Goal: Transaction & Acquisition: Purchase product/service

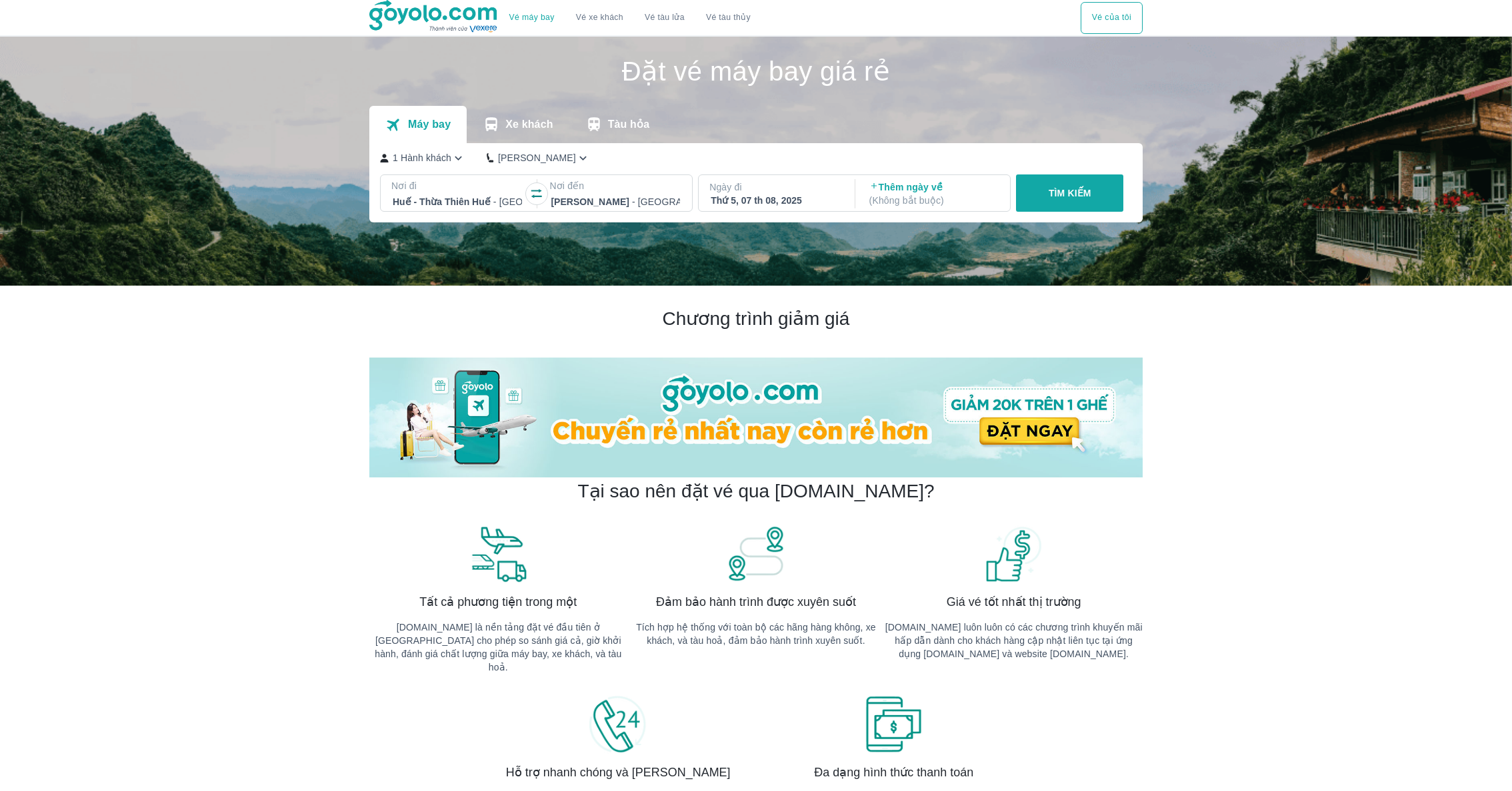
click at [1056, 202] on button "TÌM KIẾM" at bounding box center [1069, 193] width 107 height 38
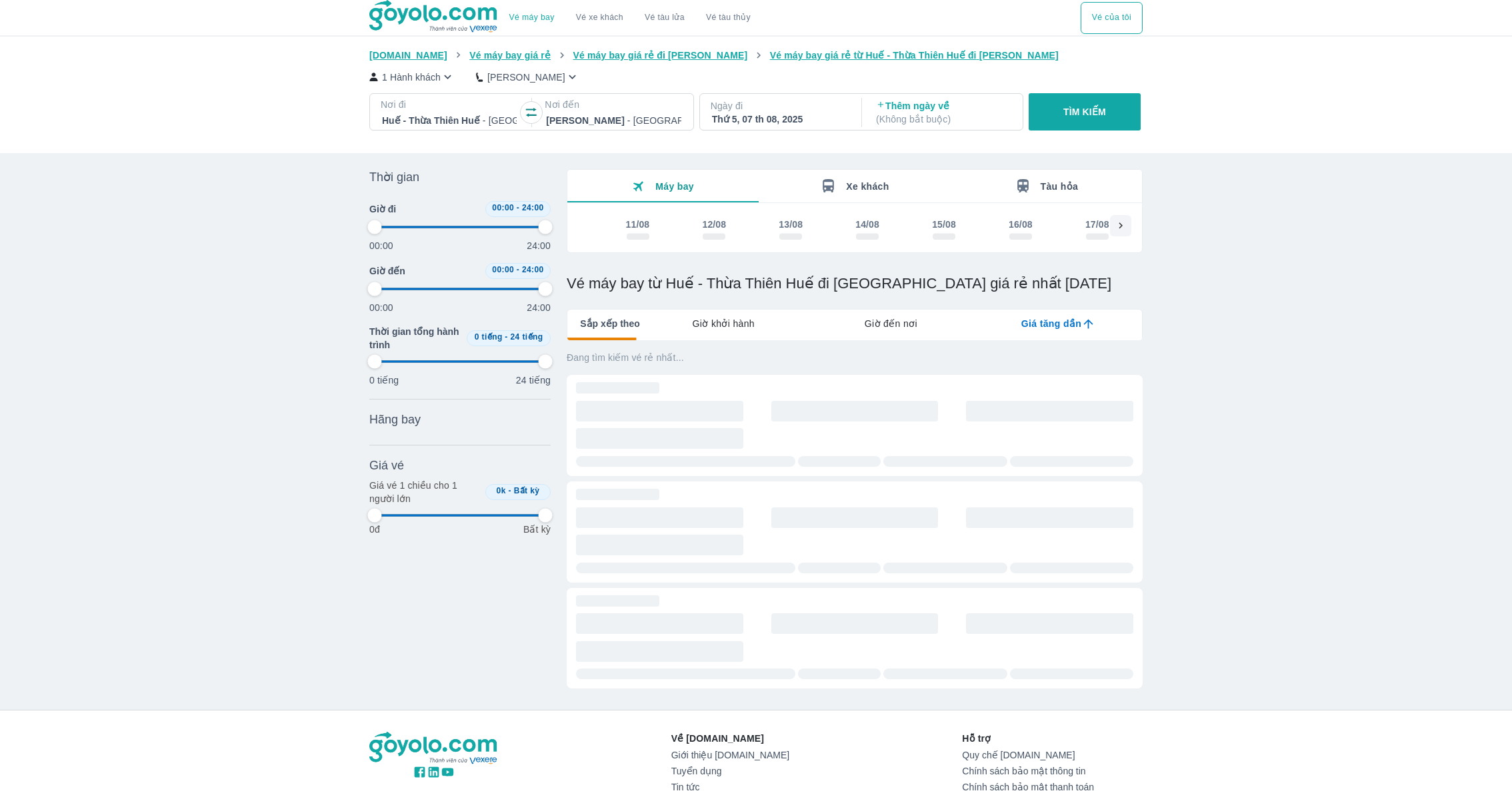
click at [842, 227] on button "14/08" at bounding box center [867, 230] width 76 height 29
type input "97.9166666666667"
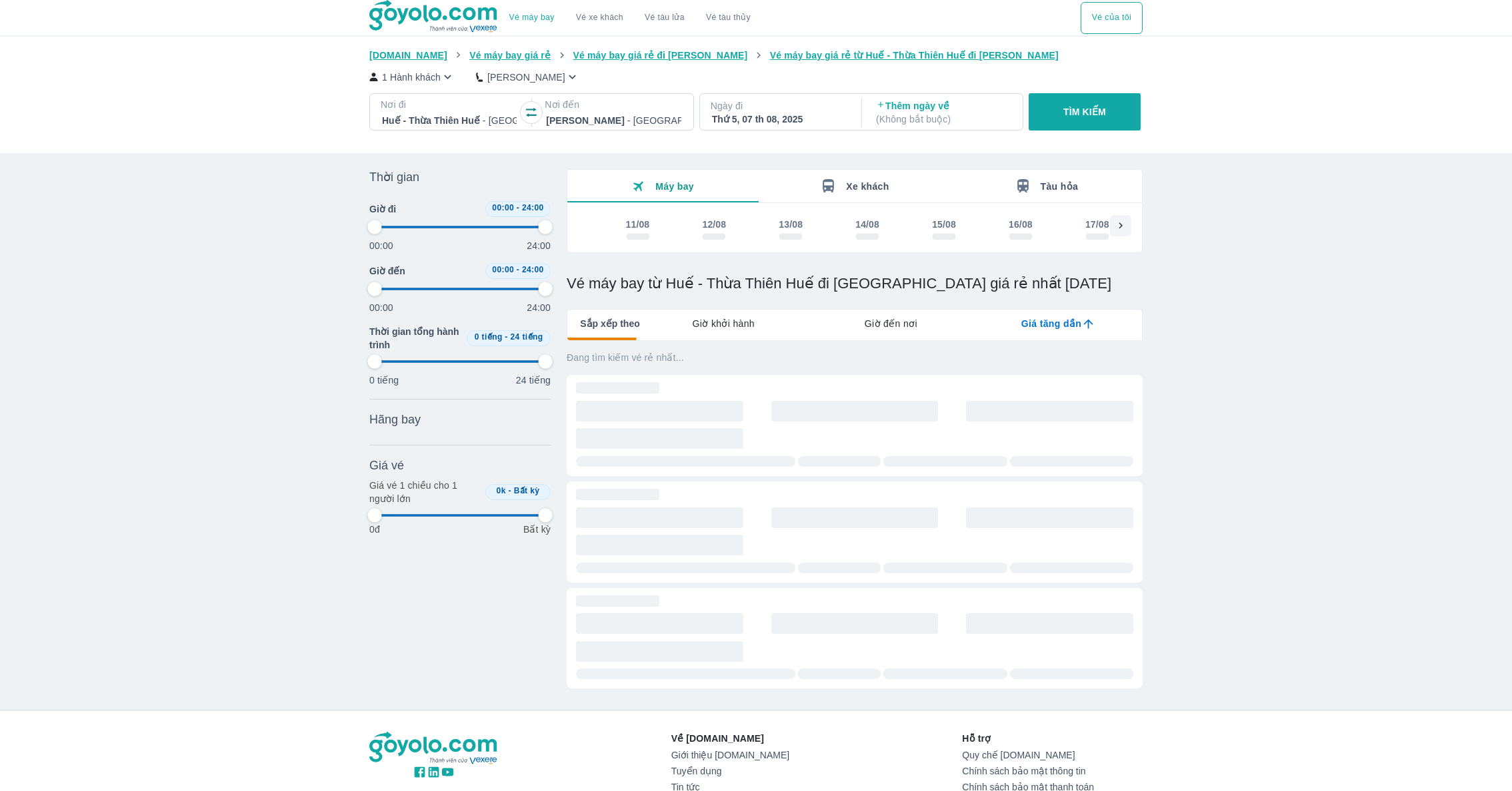
type input "97.9166666666667"
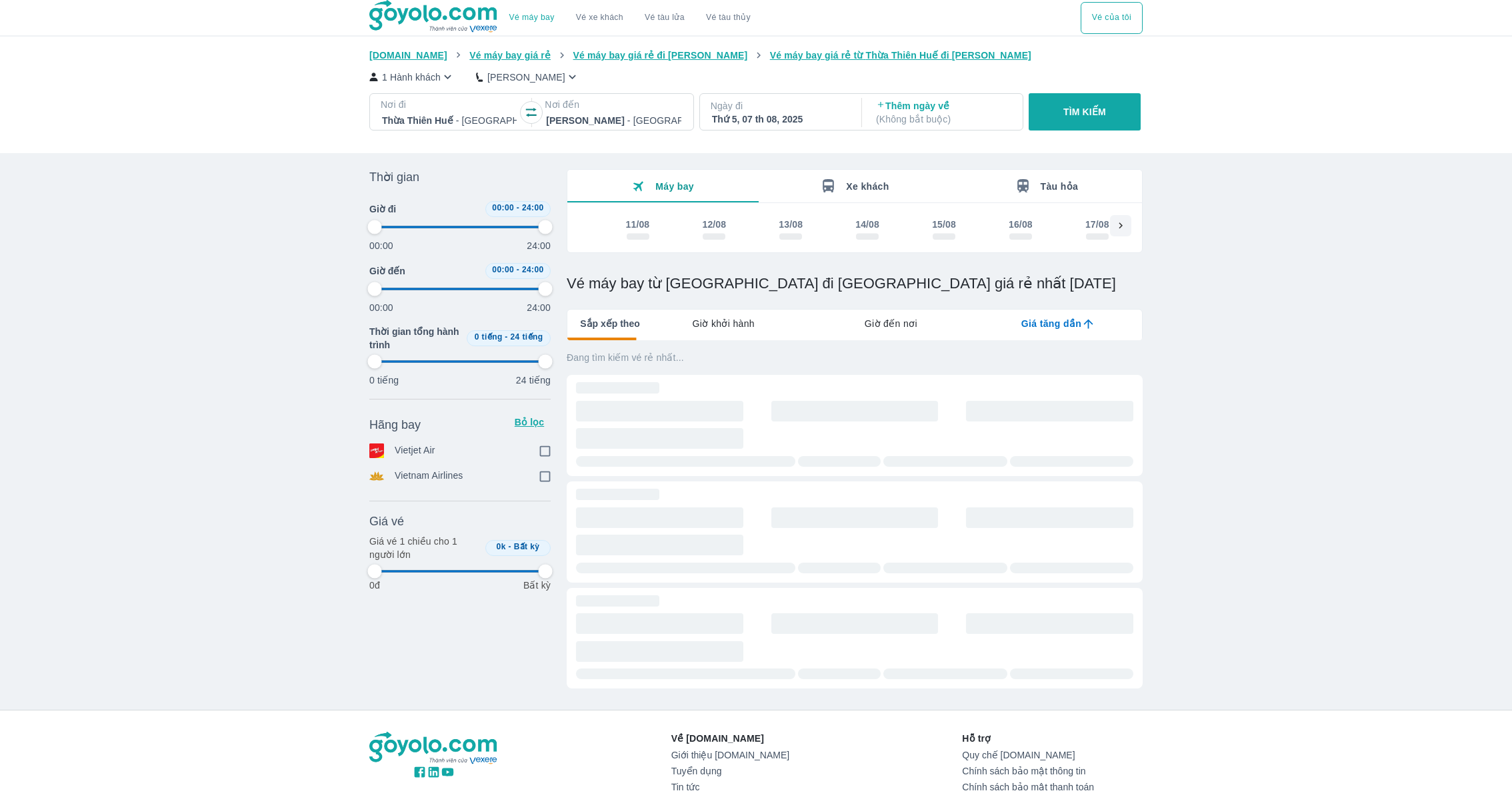
click at [861, 250] on div "Máy bay Xe khách Tàu hỏa 11/08 12/08 13/08 14/08 15/08 16/08 17/08 18/08 19/08 …" at bounding box center [854, 211] width 576 height 84
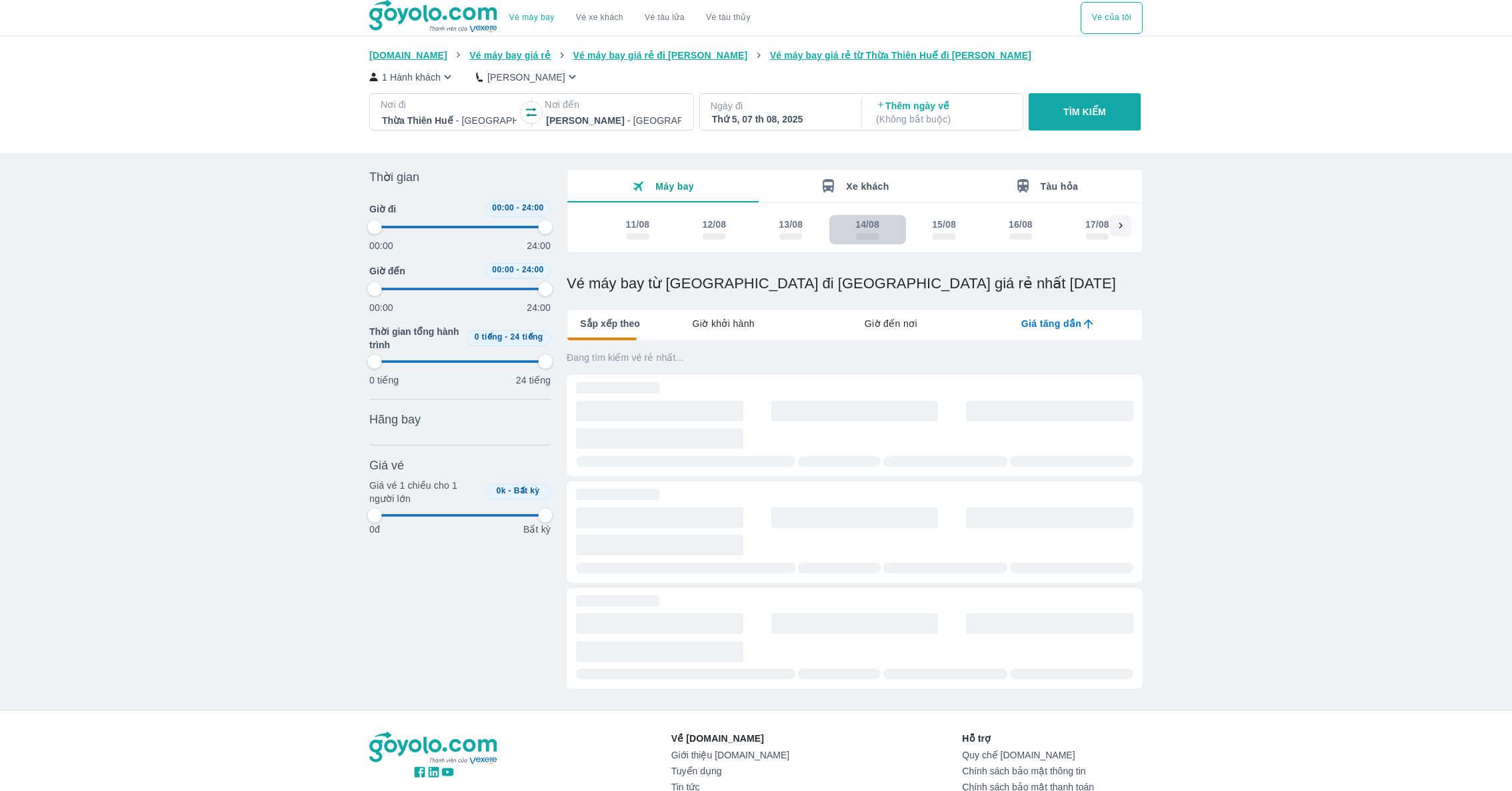
click at [860, 238] on span "scrollable day and price" at bounding box center [867, 236] width 23 height 7
type input "97.9166666666667"
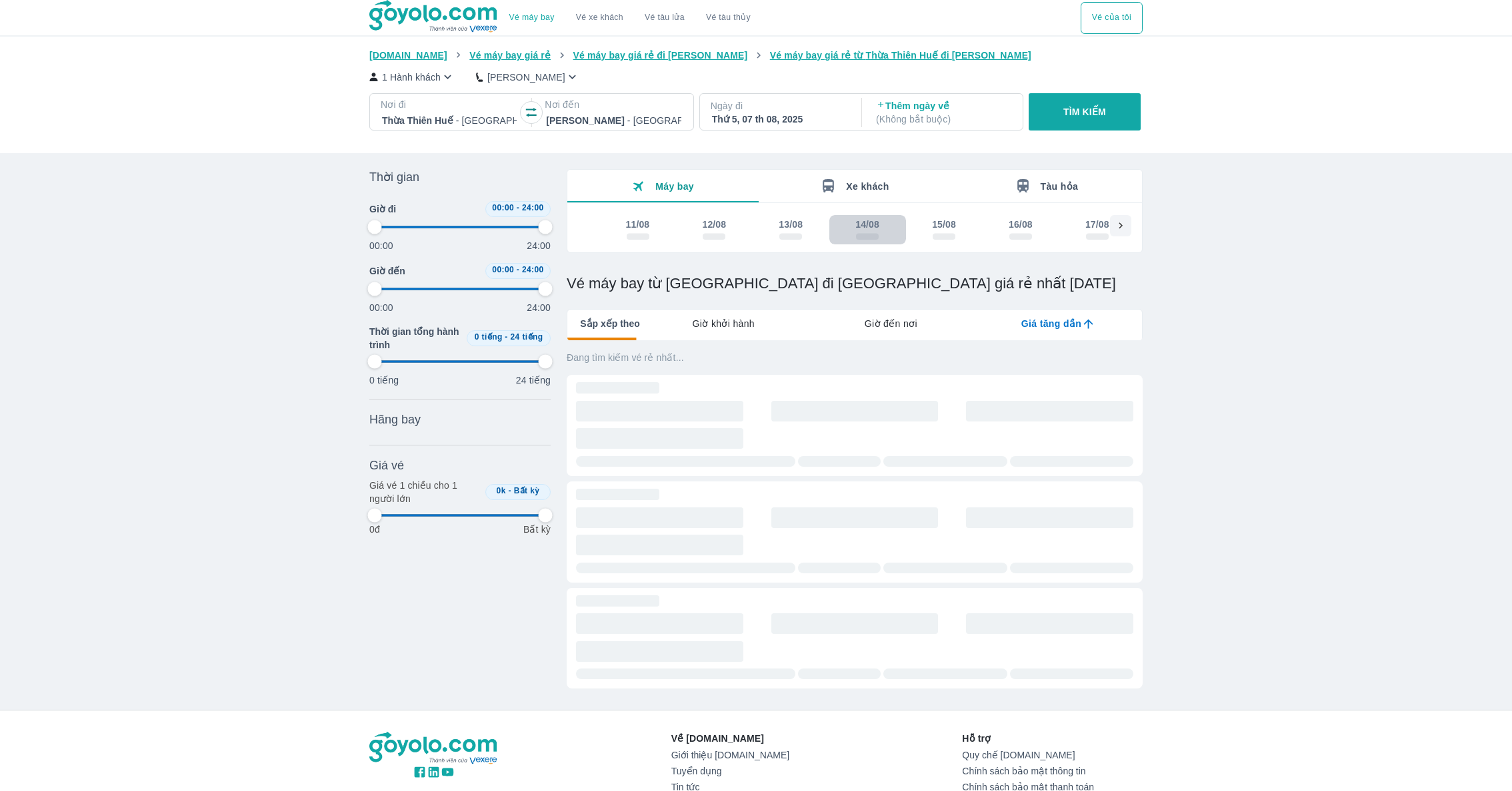
type input "97.9166666666667"
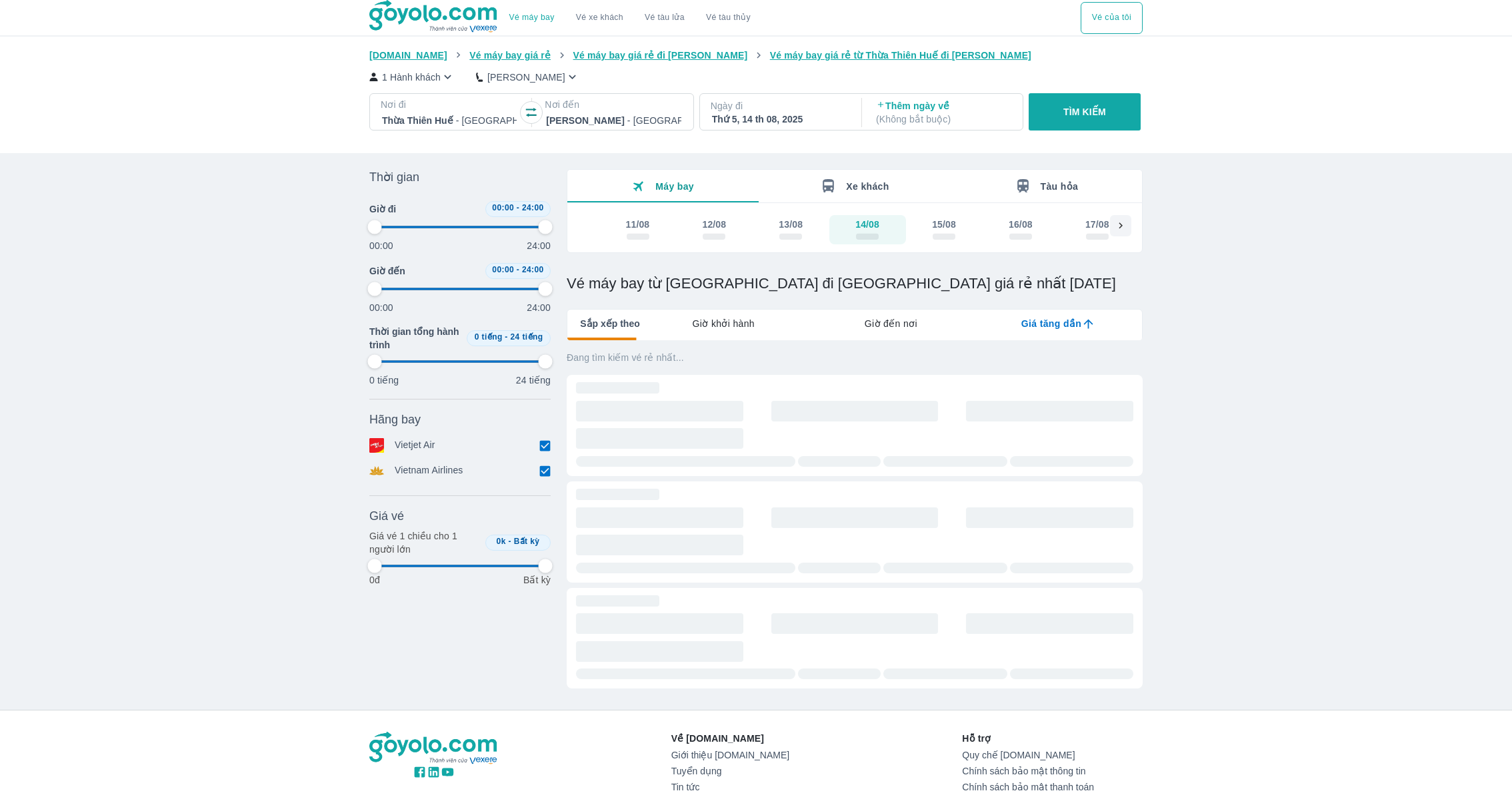
type input "97.9166666666667"
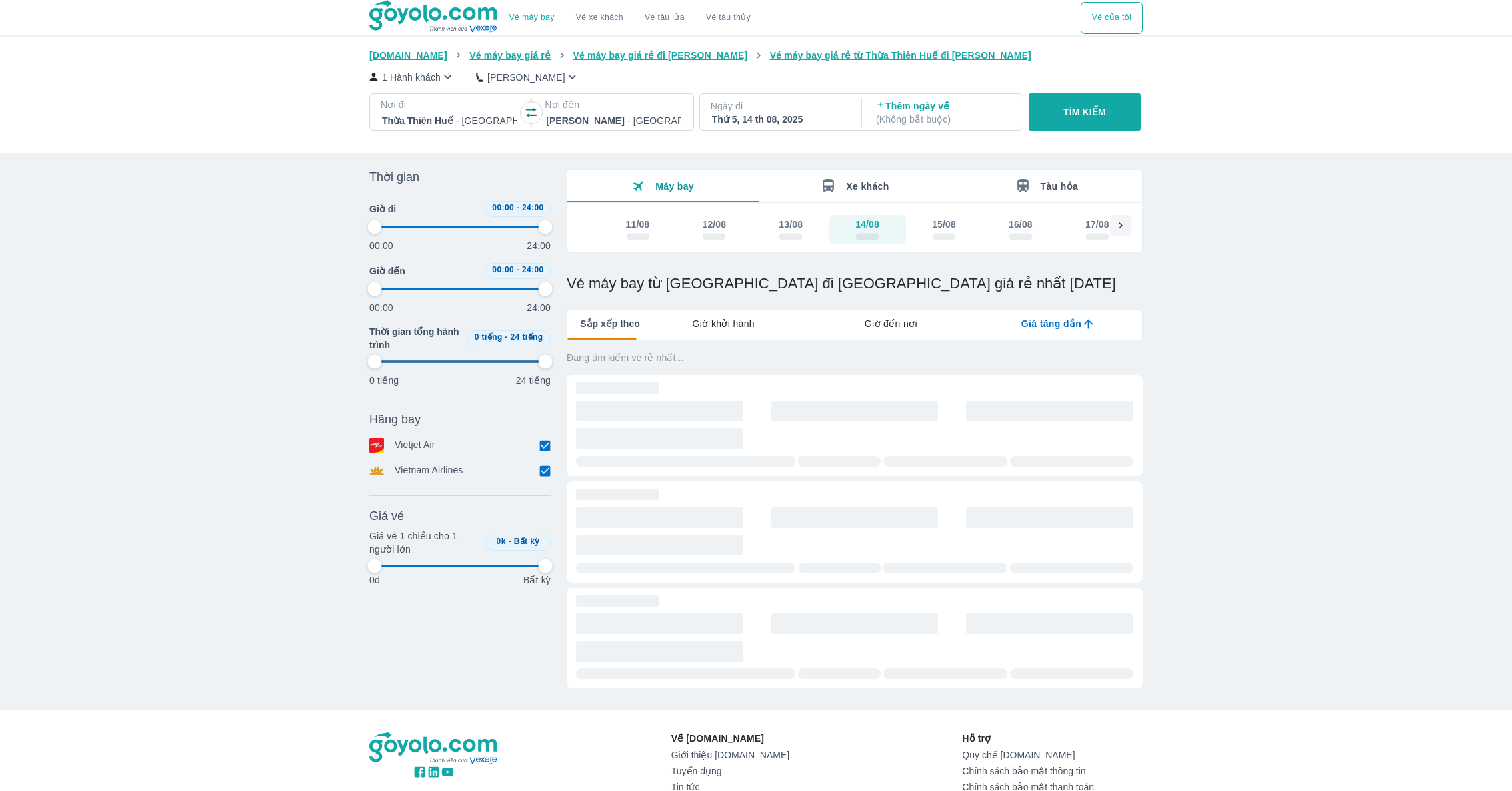
type input "97.9166666666667"
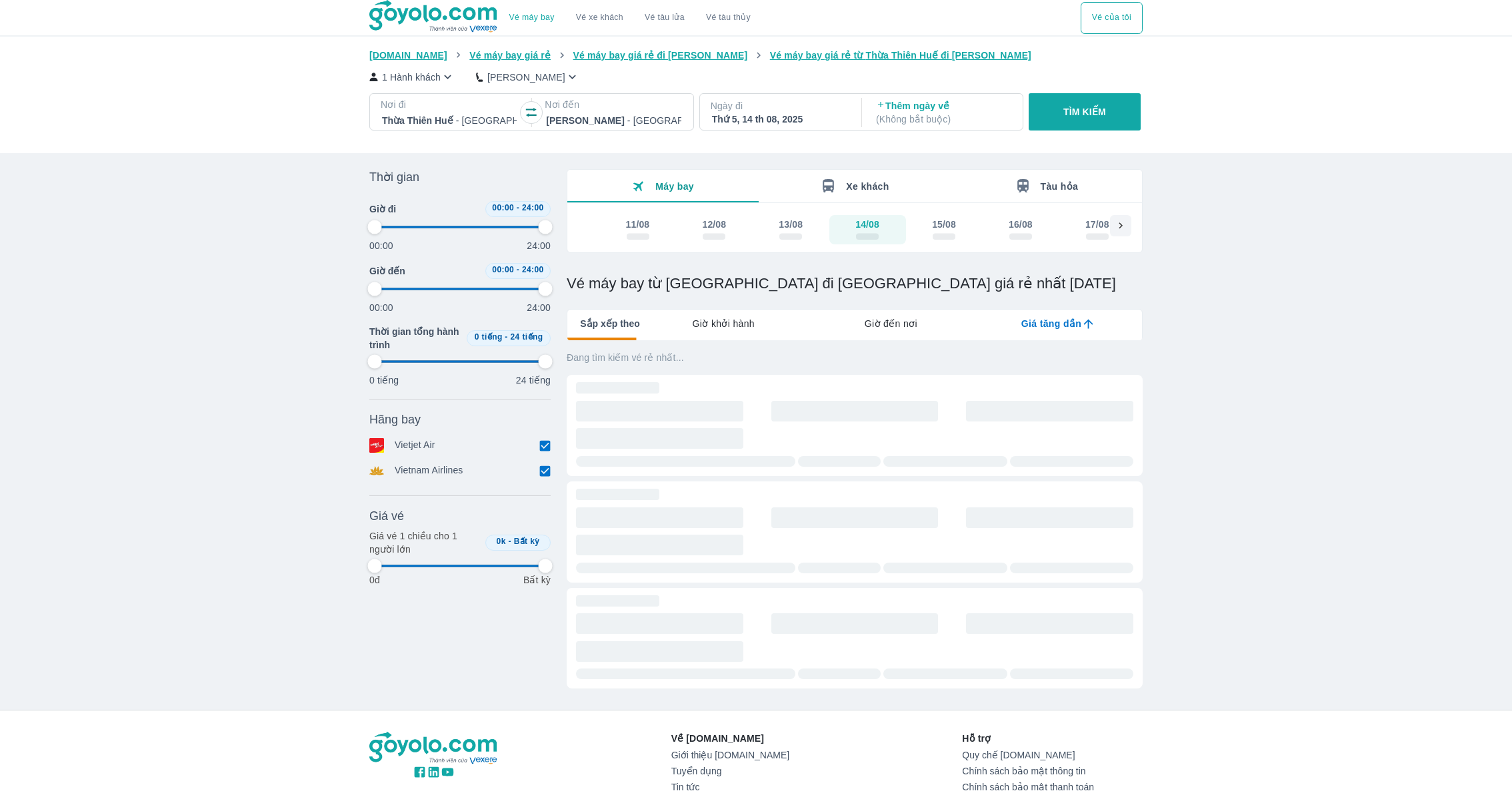
type input "97.9166666666667"
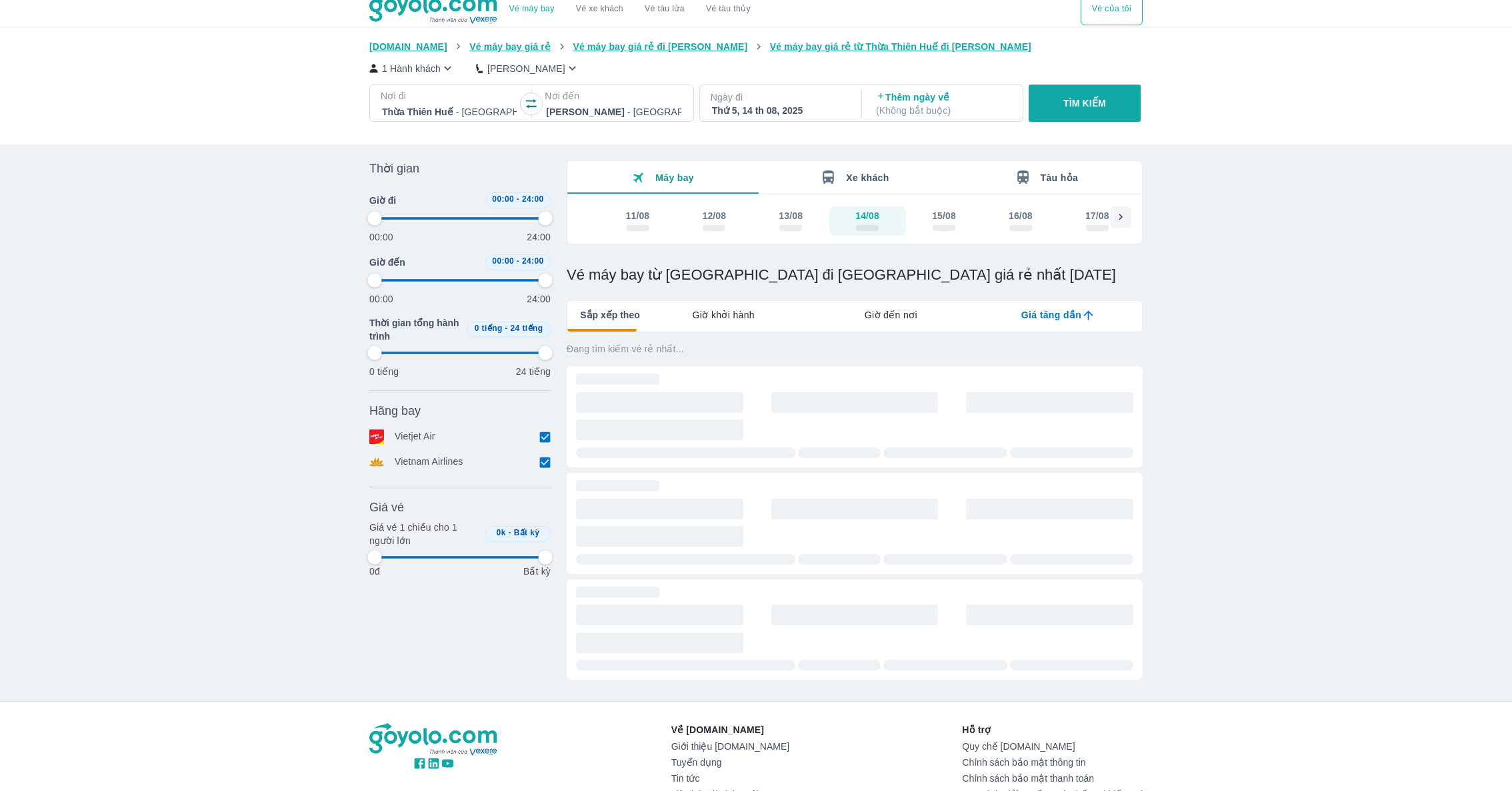
scroll to position [10, 0]
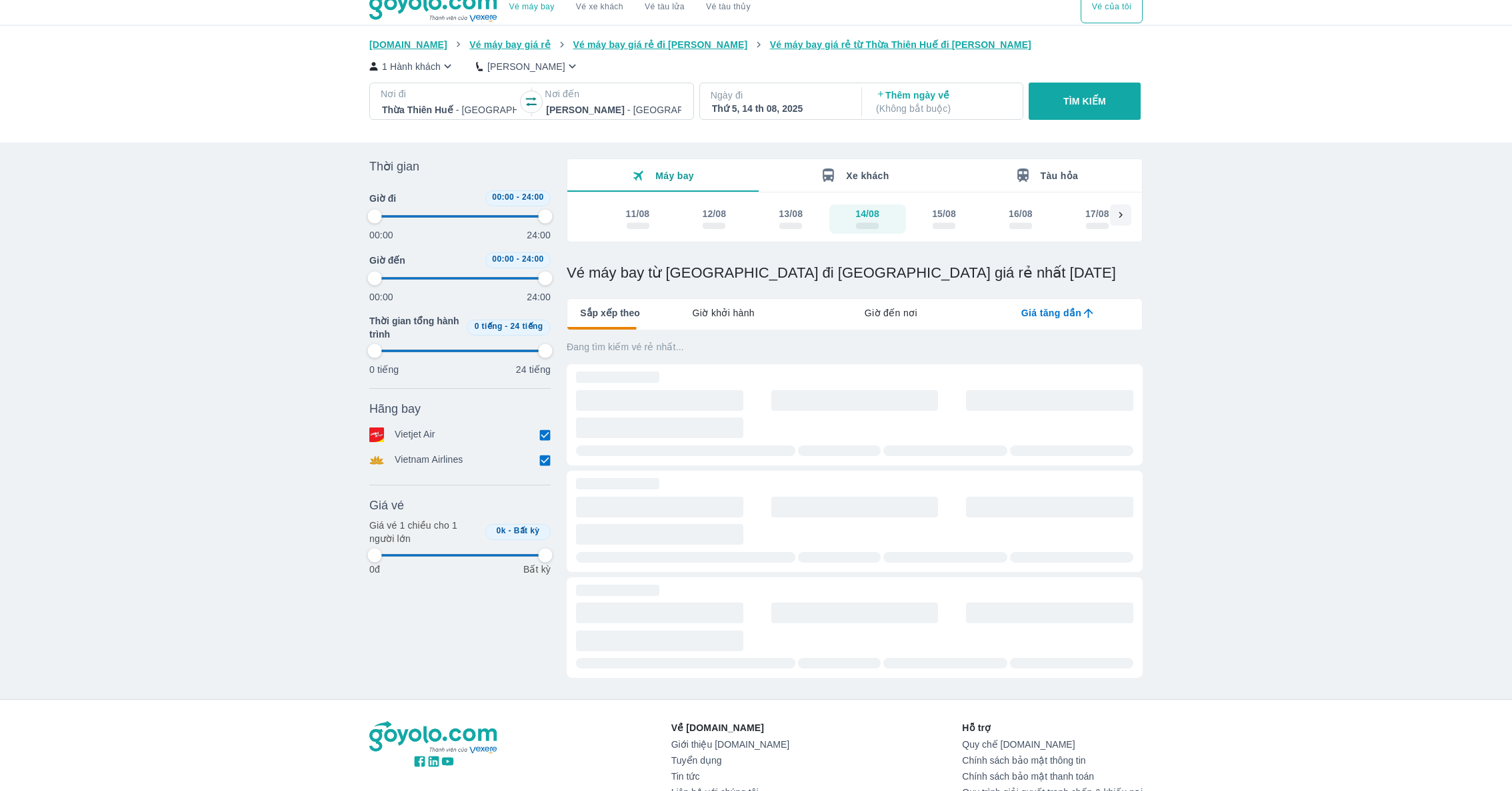
type input "97.9166666666667"
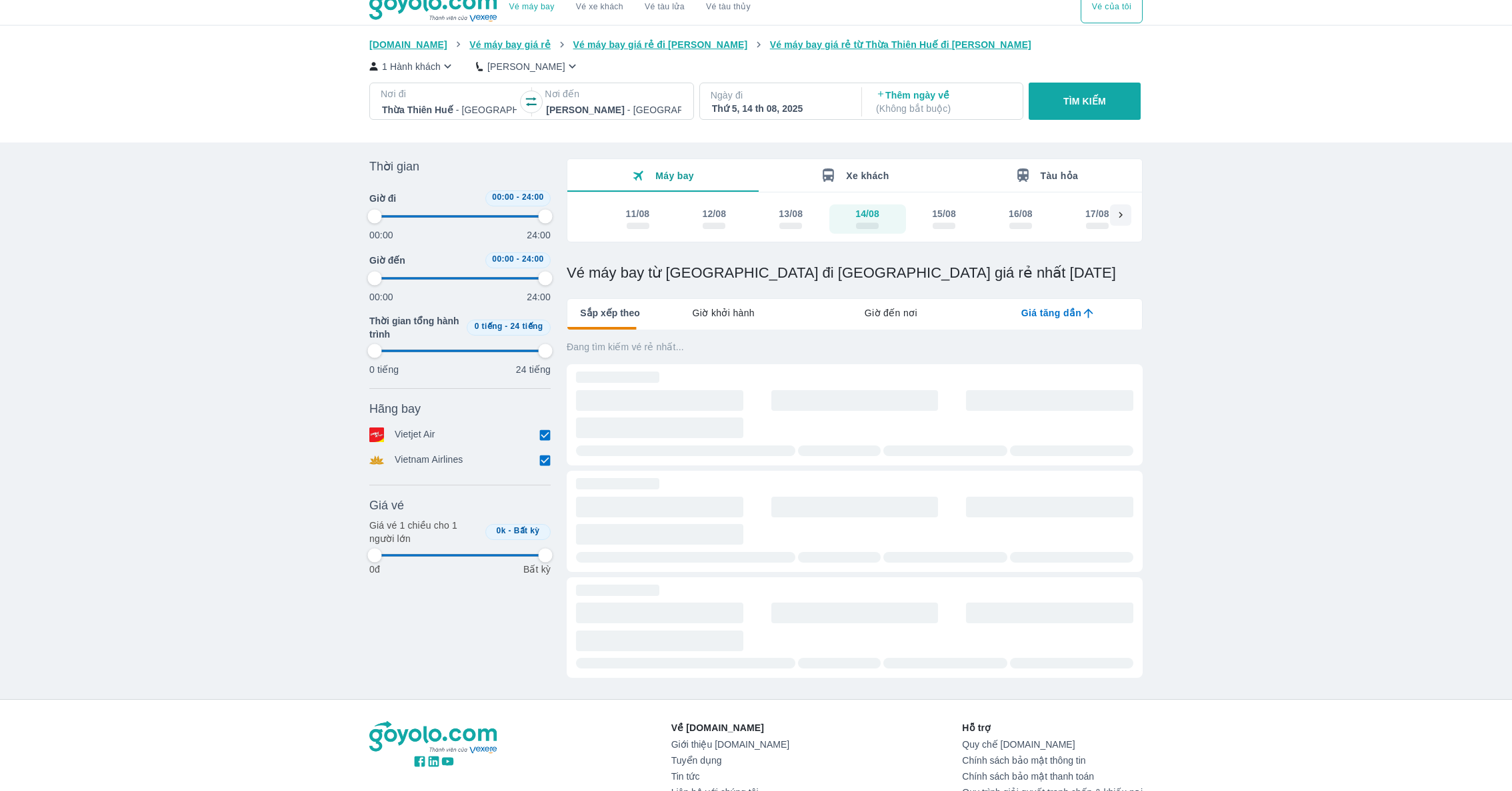
type input "97.9166666666667"
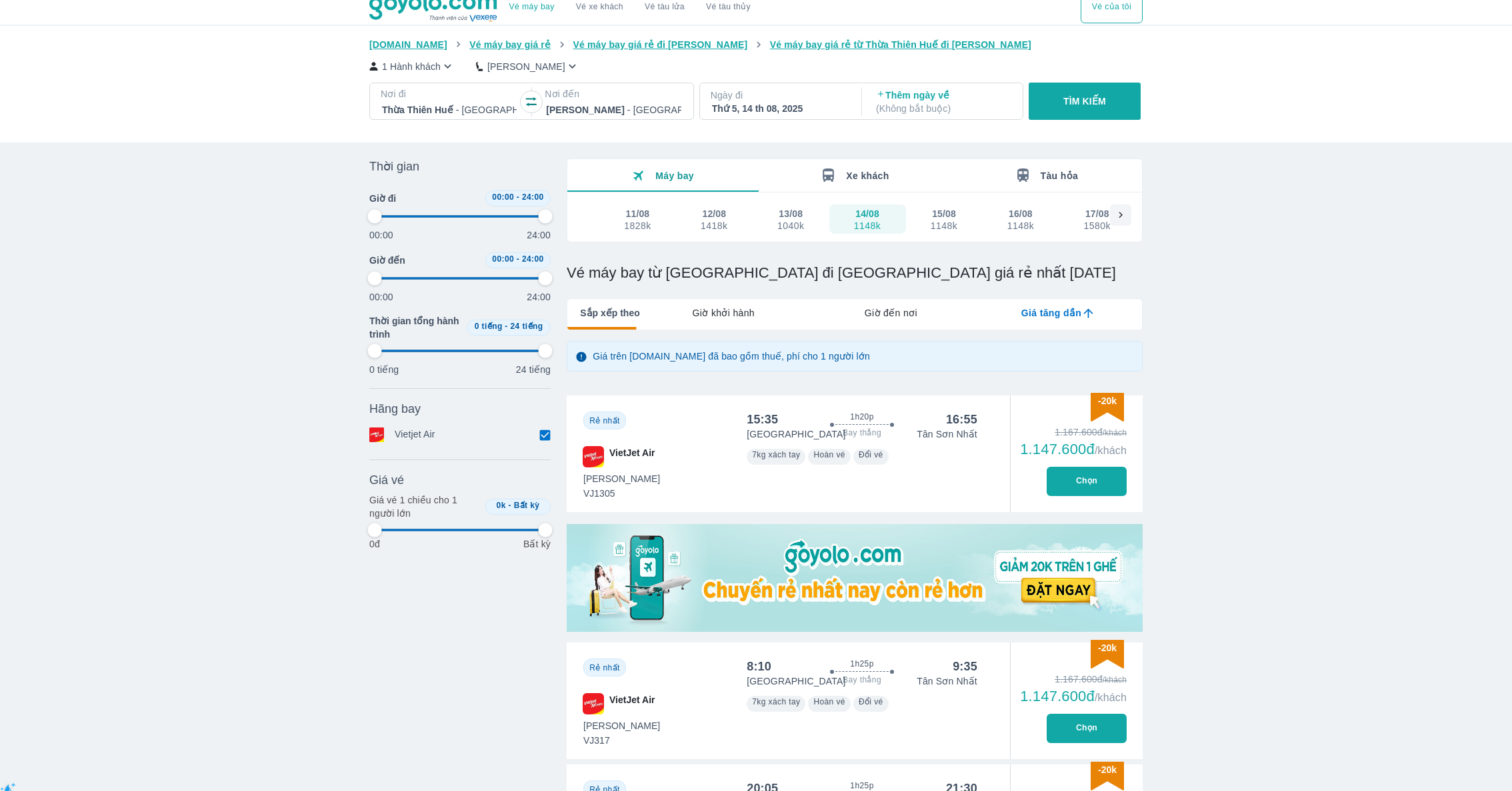
type input "97.9166666666667"
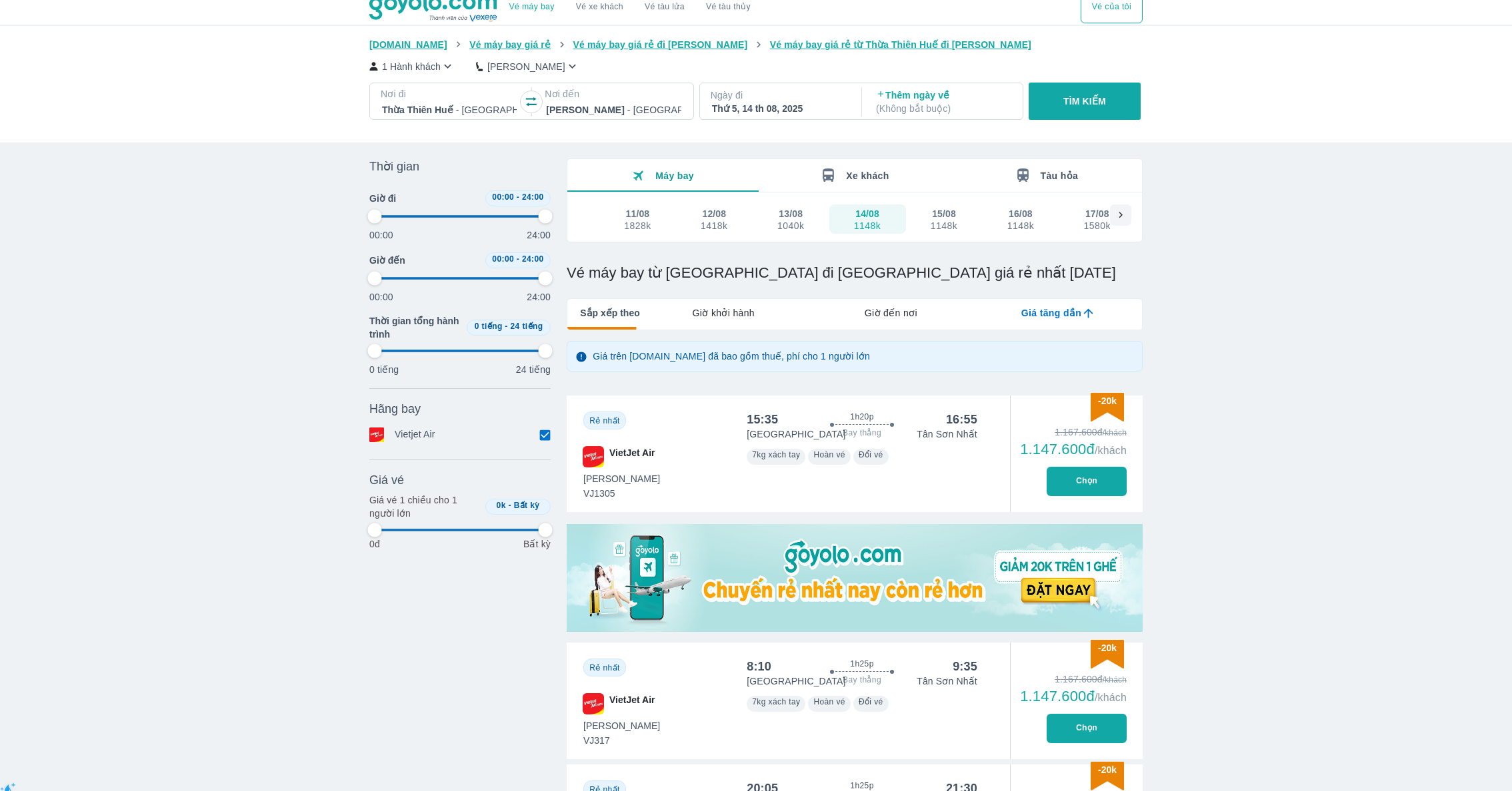
type input "97.9166666666667"
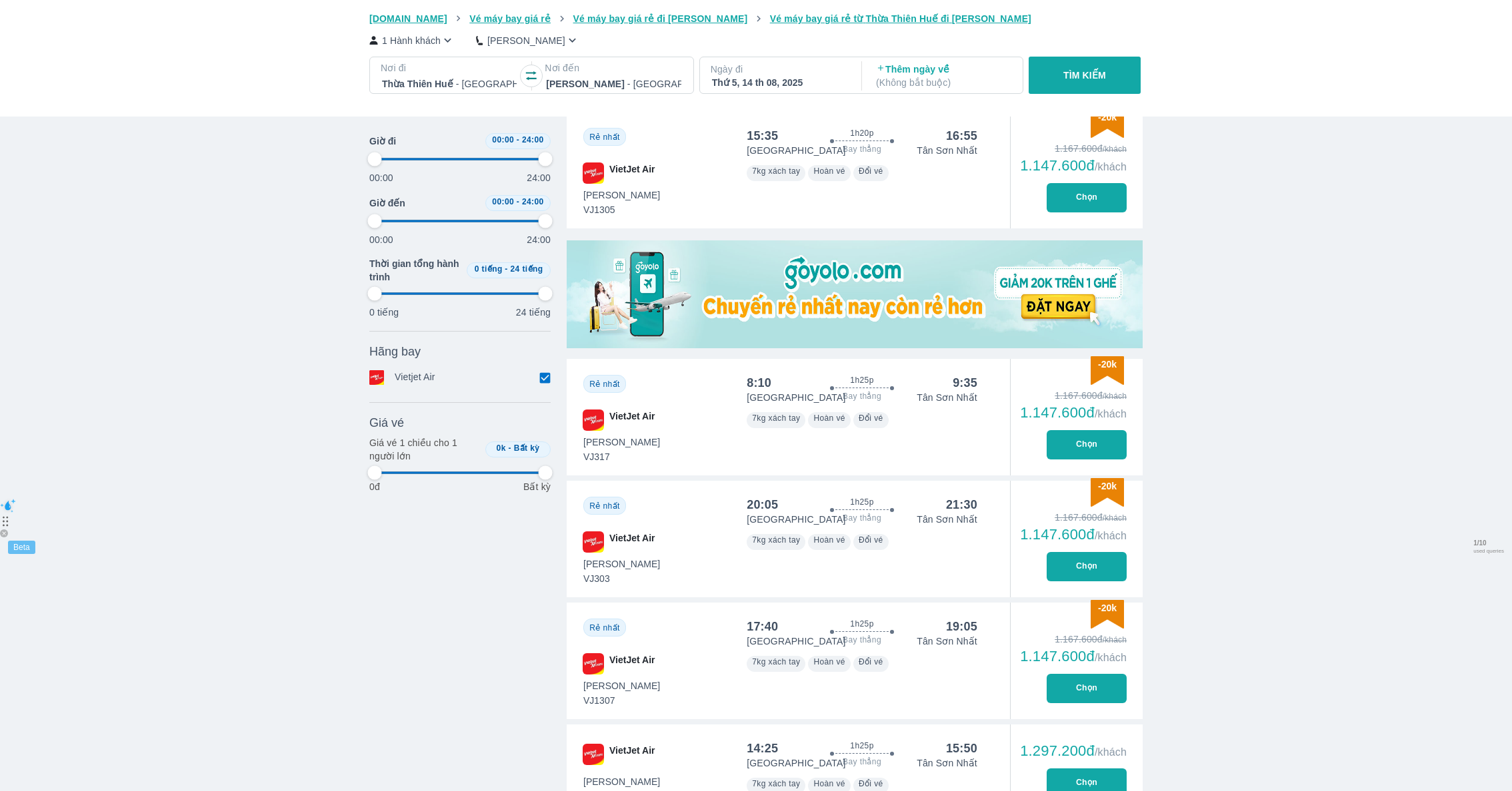
scroll to position [442, 0]
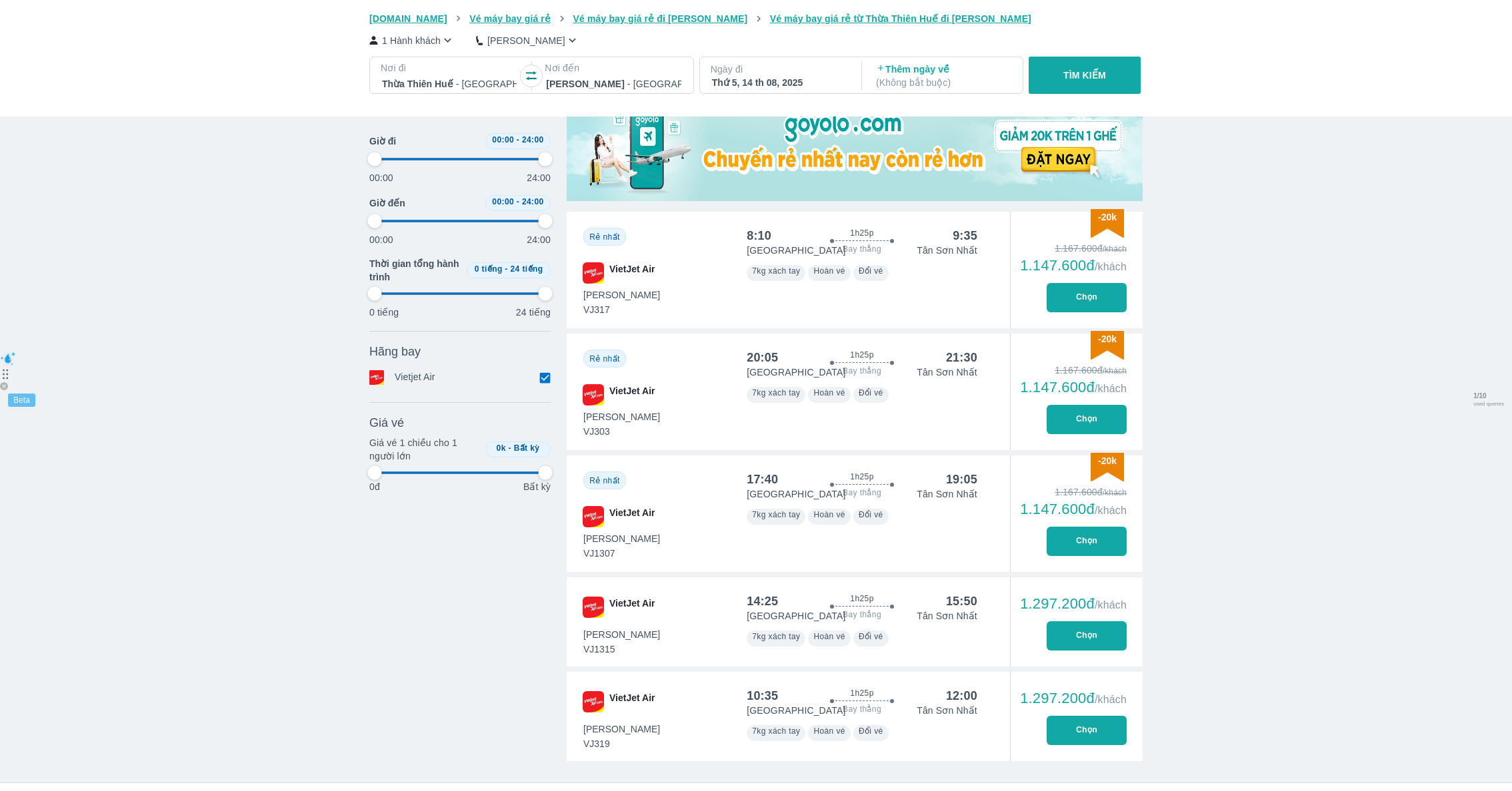
type input "97.9166666666667"
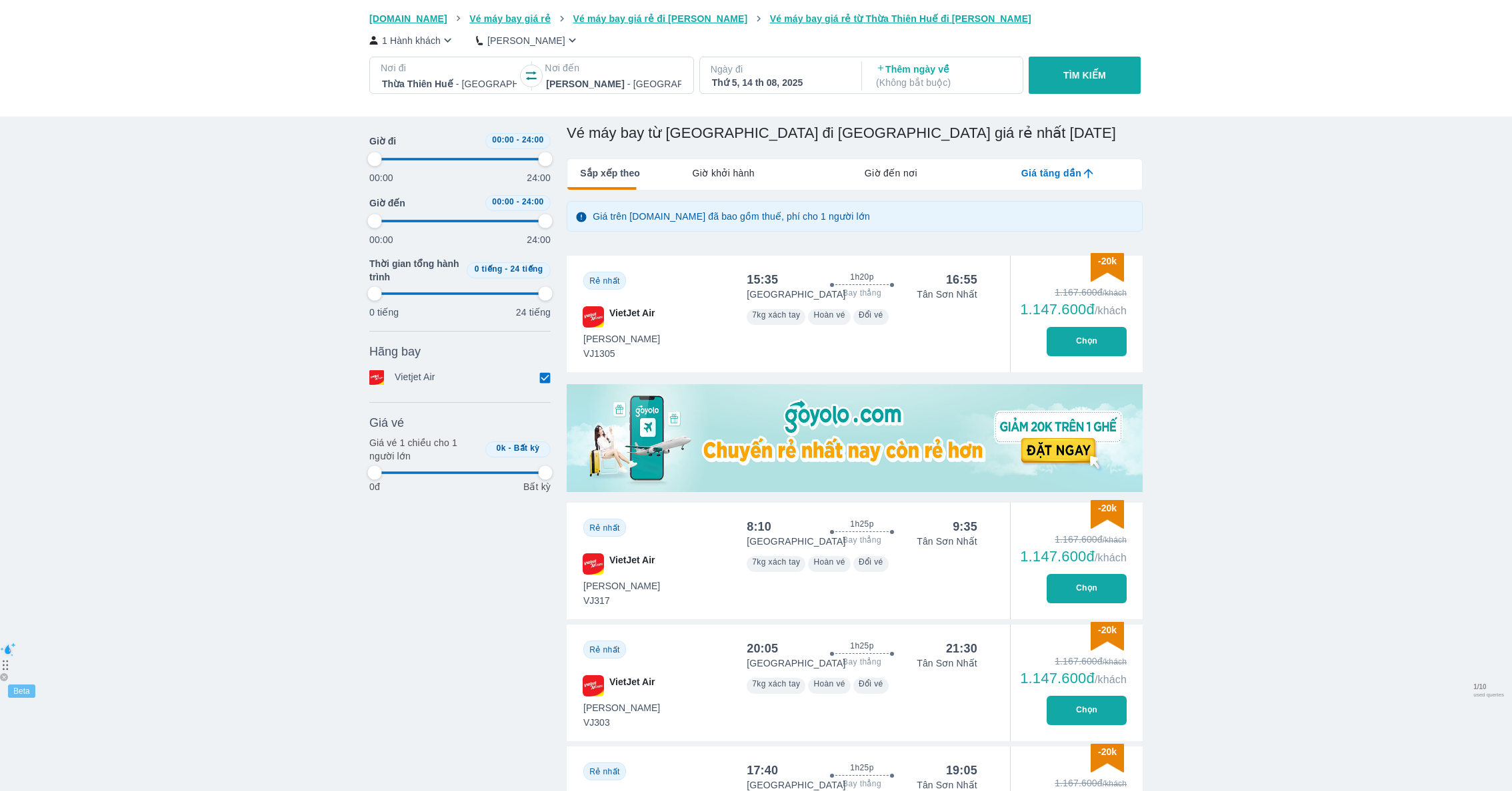
scroll to position [115, 0]
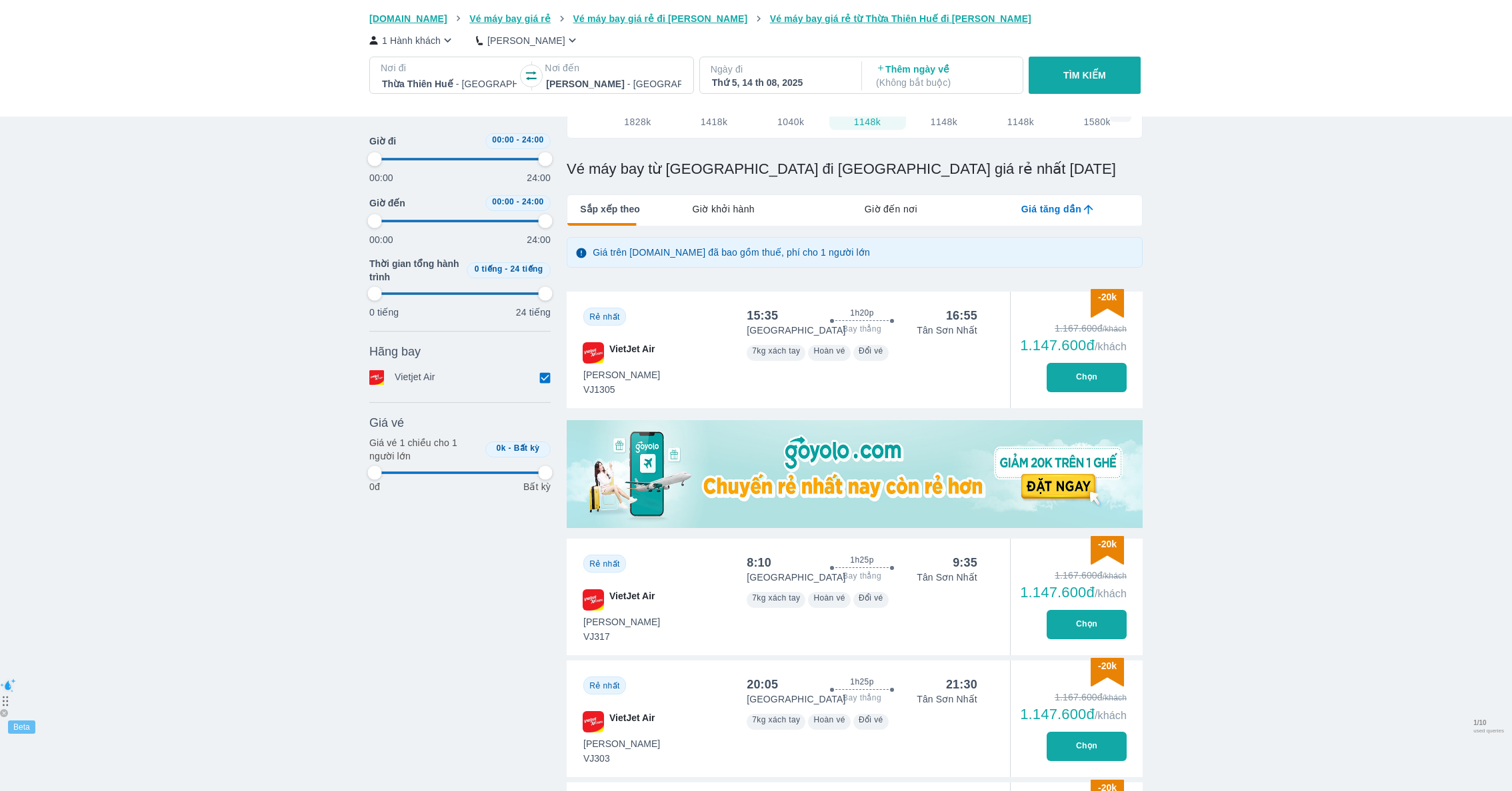
type input "97.9166666666667"
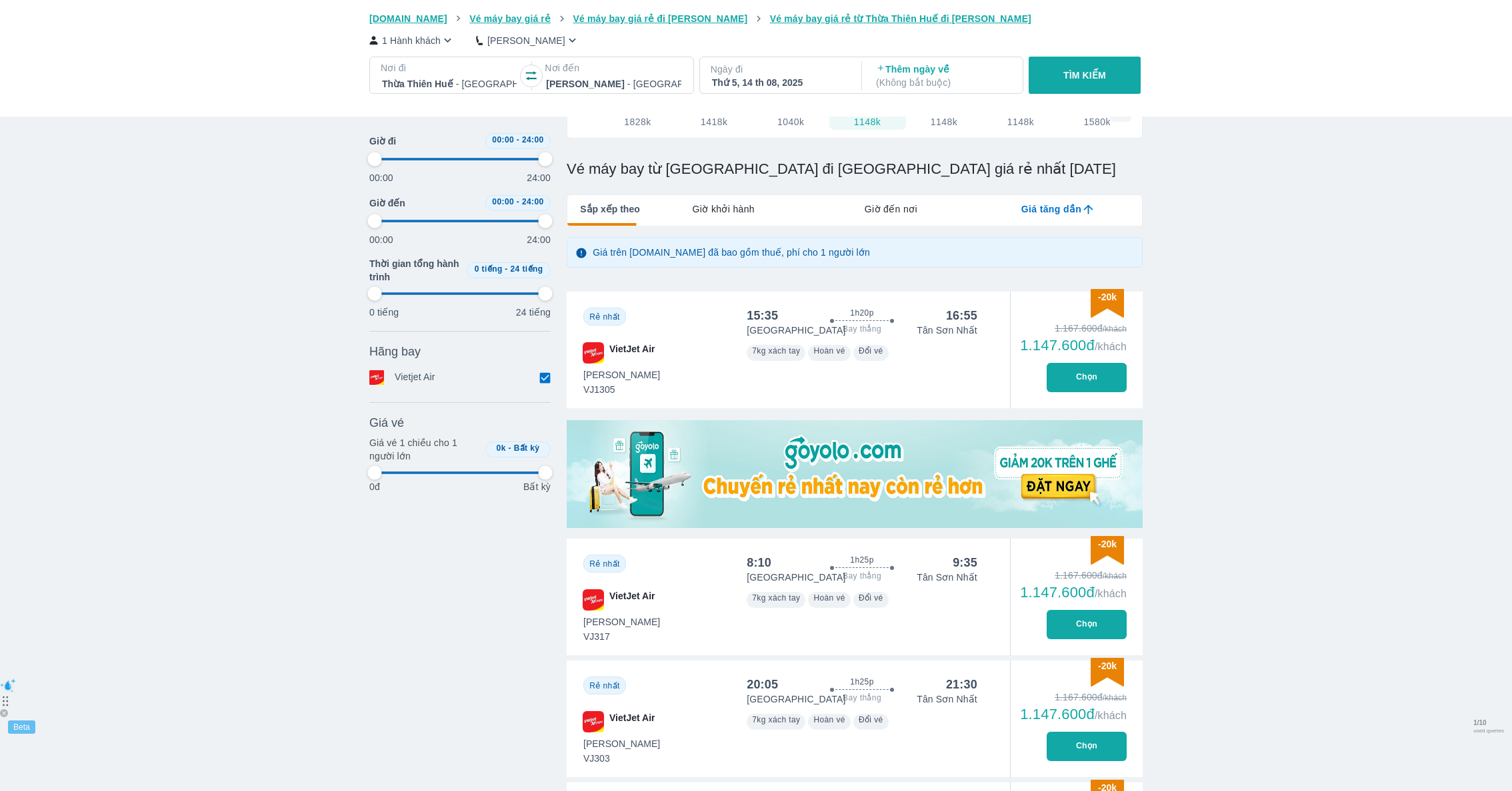
type input "97.9166666666667"
click at [1104, 372] on button "Chọn" at bounding box center [1086, 378] width 80 height 29
type input "97.9166666666667"
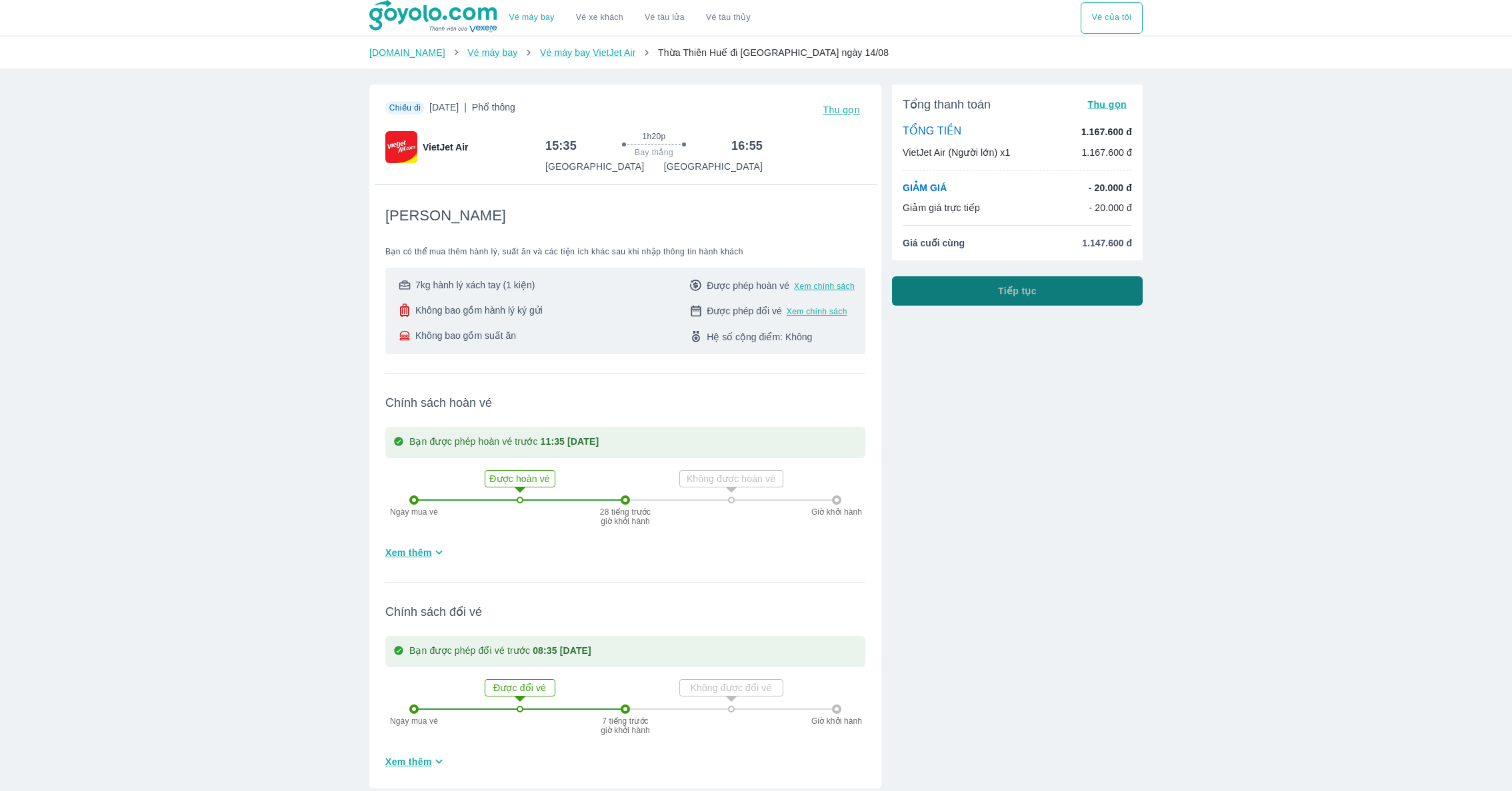
click at [979, 287] on button "Tiếp tục" at bounding box center [1017, 291] width 251 height 29
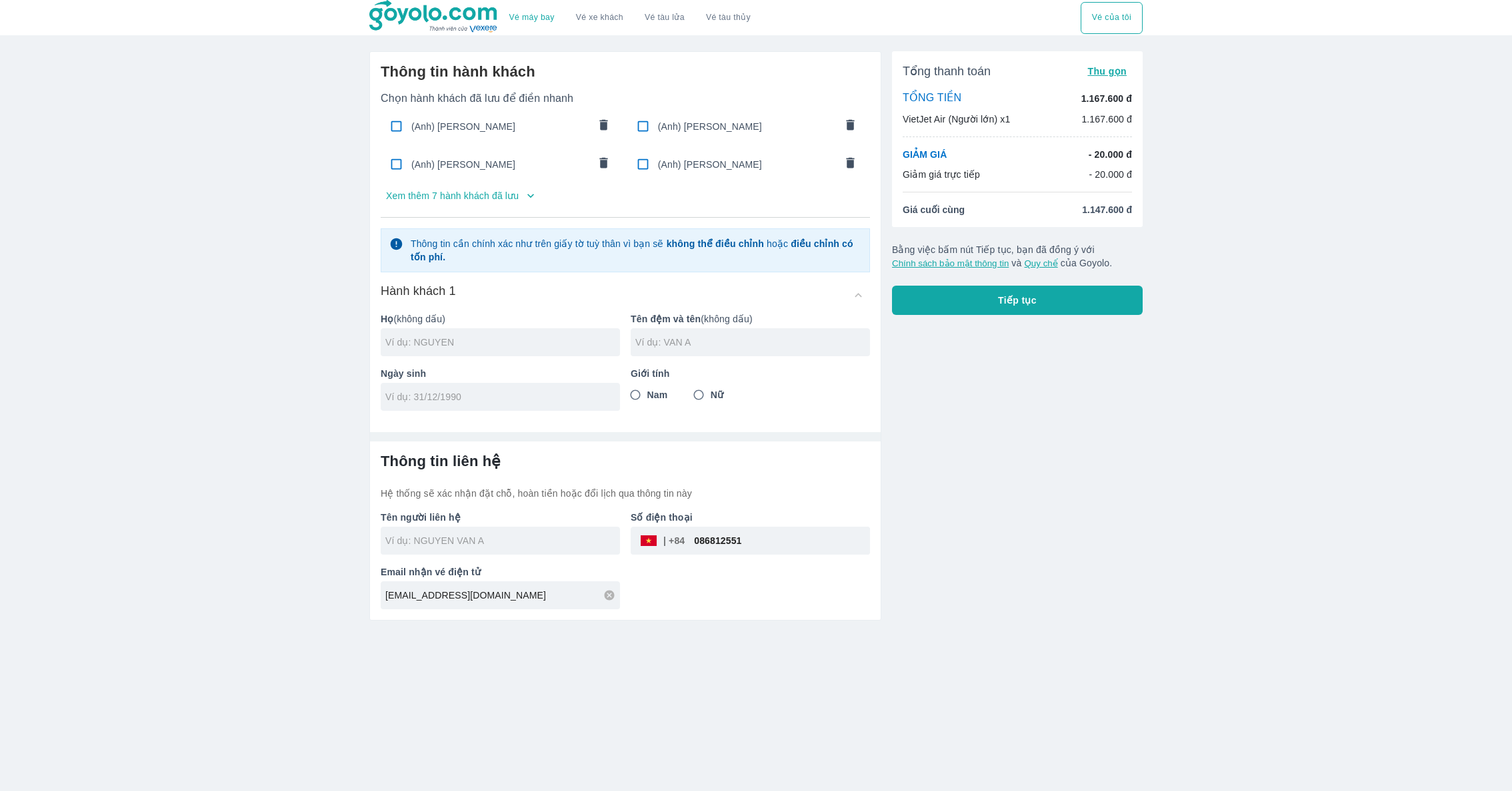
click at [462, 170] on span "(Anh) HOANG NGUYEN LAN" at bounding box center [500, 165] width 177 height 13
checkbox input "true"
type input "HOANG"
type input "NGUYEN LAN"
type input "05/03/1999"
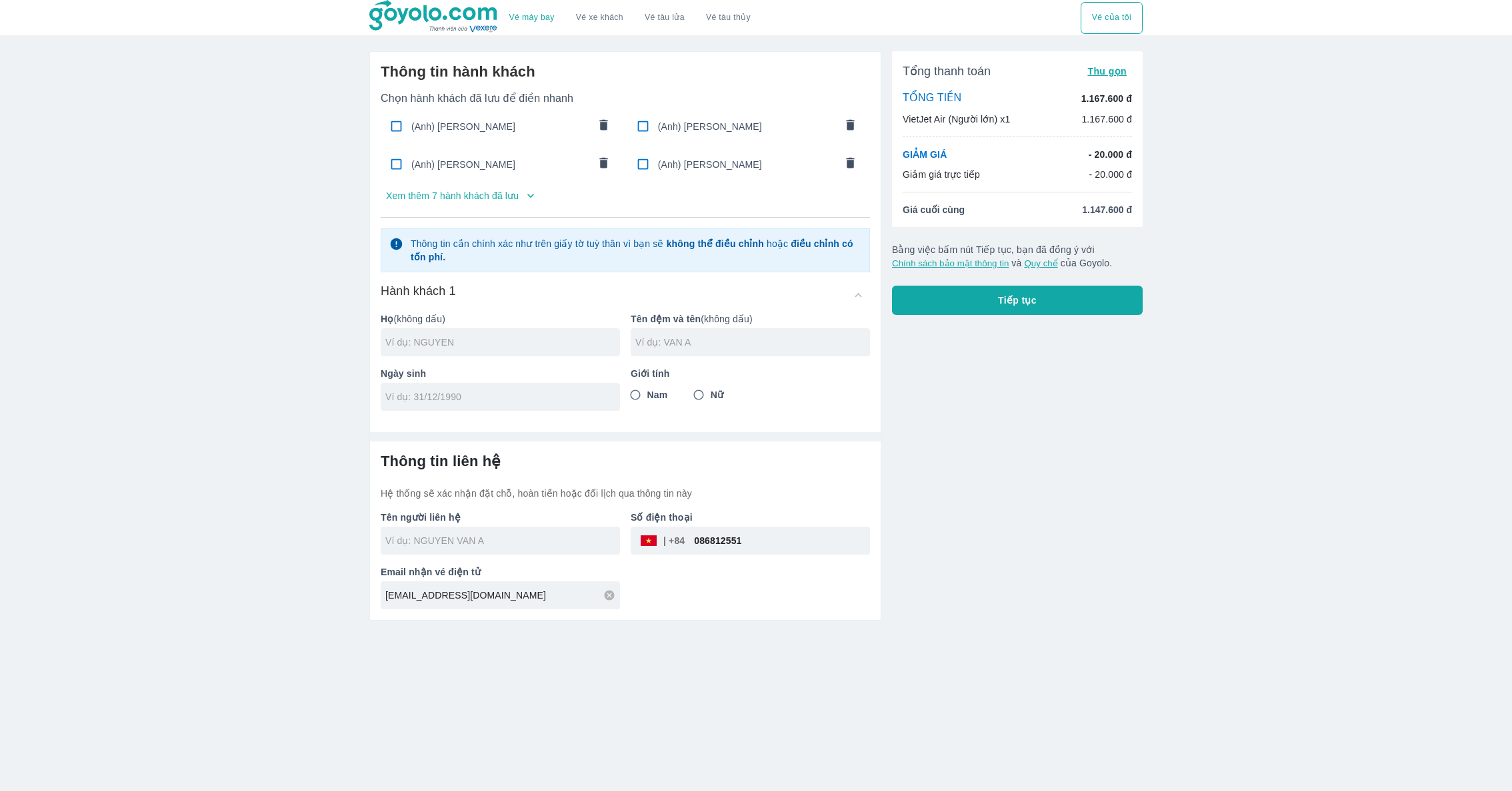
radio input "true"
type input "HOANG NGUYEN LAN"
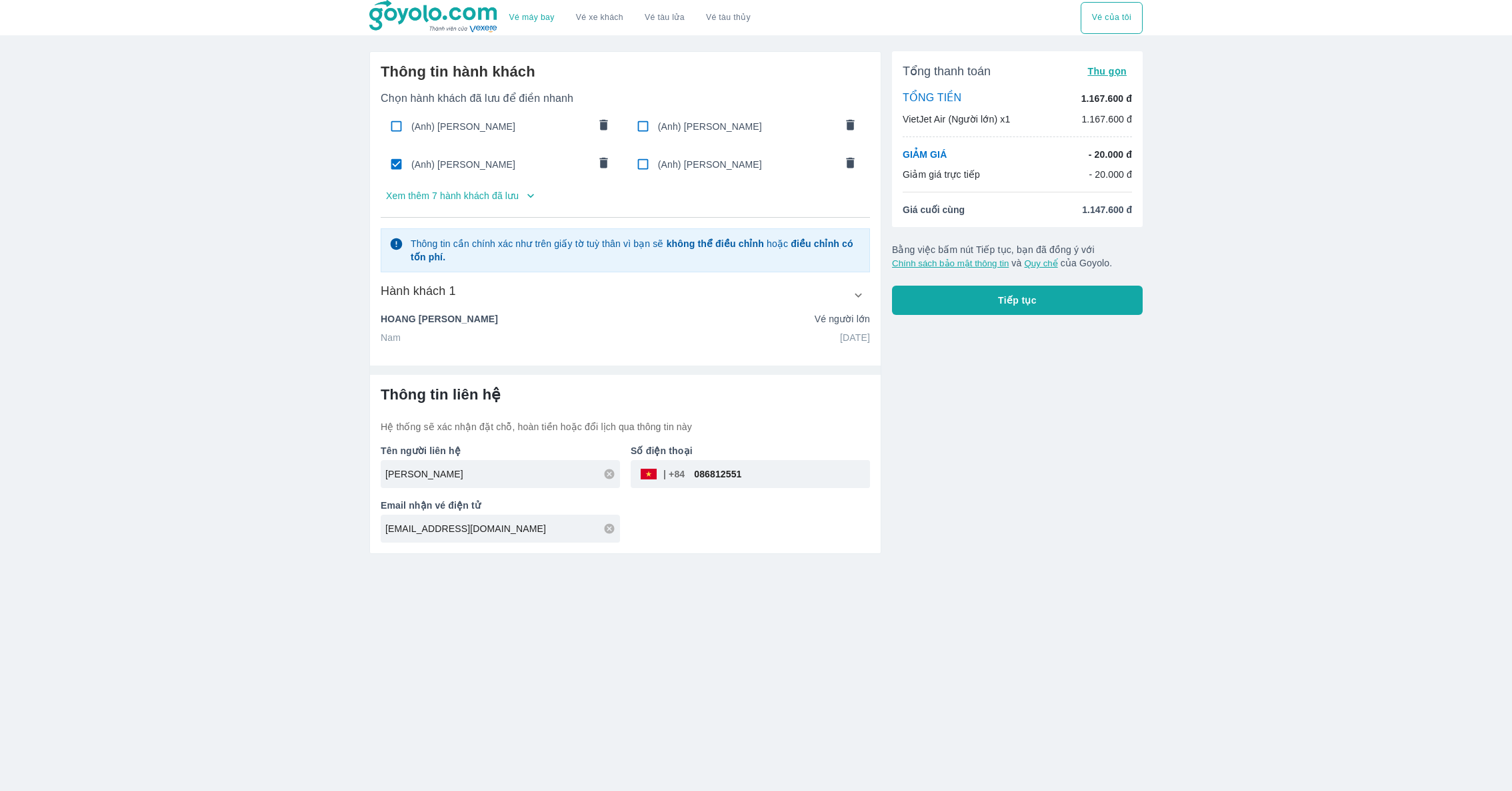
click at [942, 292] on button "Tiếp tục" at bounding box center [1017, 300] width 251 height 29
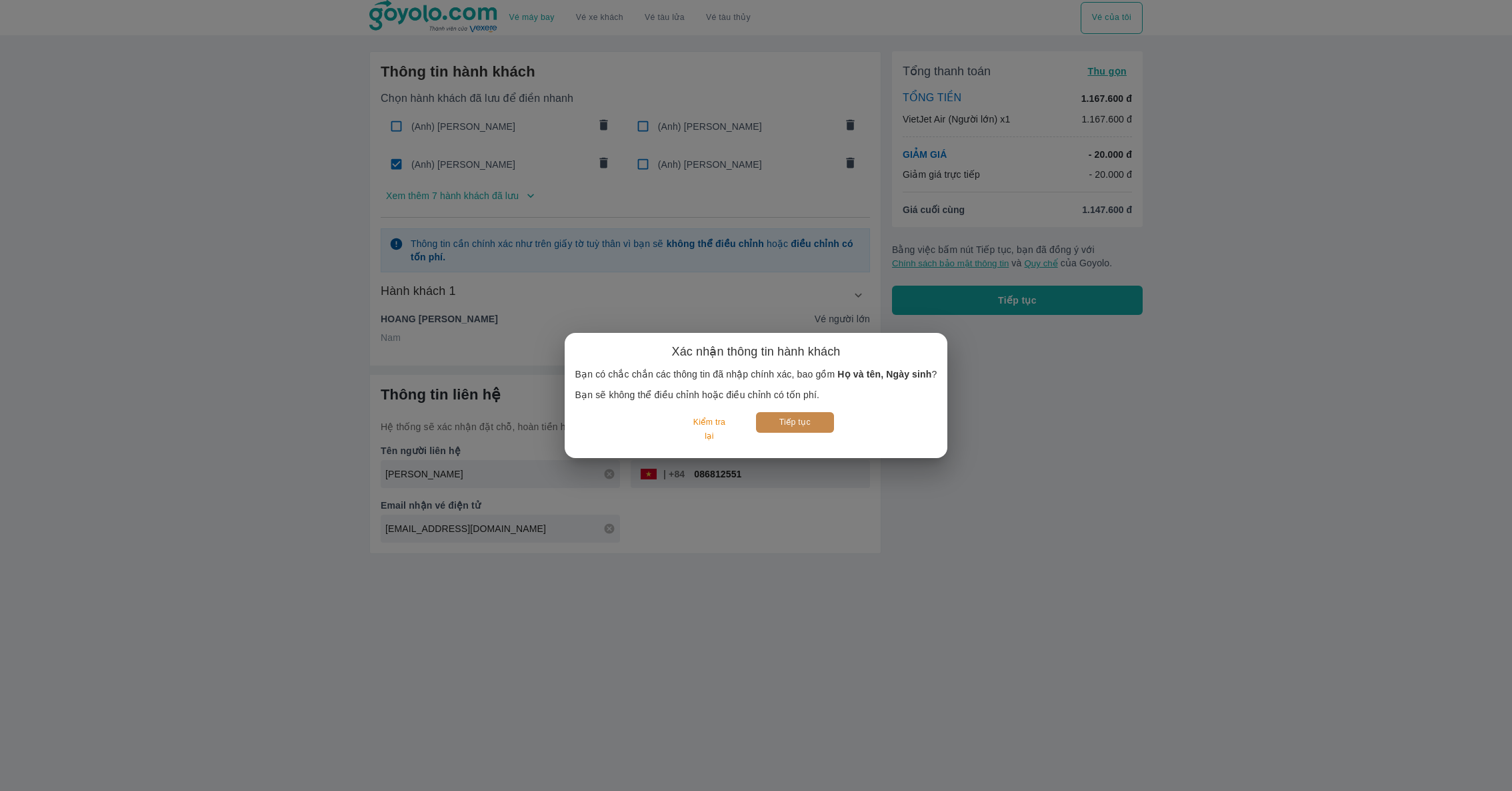
click at [780, 420] on button "Tiếp tục" at bounding box center [794, 423] width 78 height 21
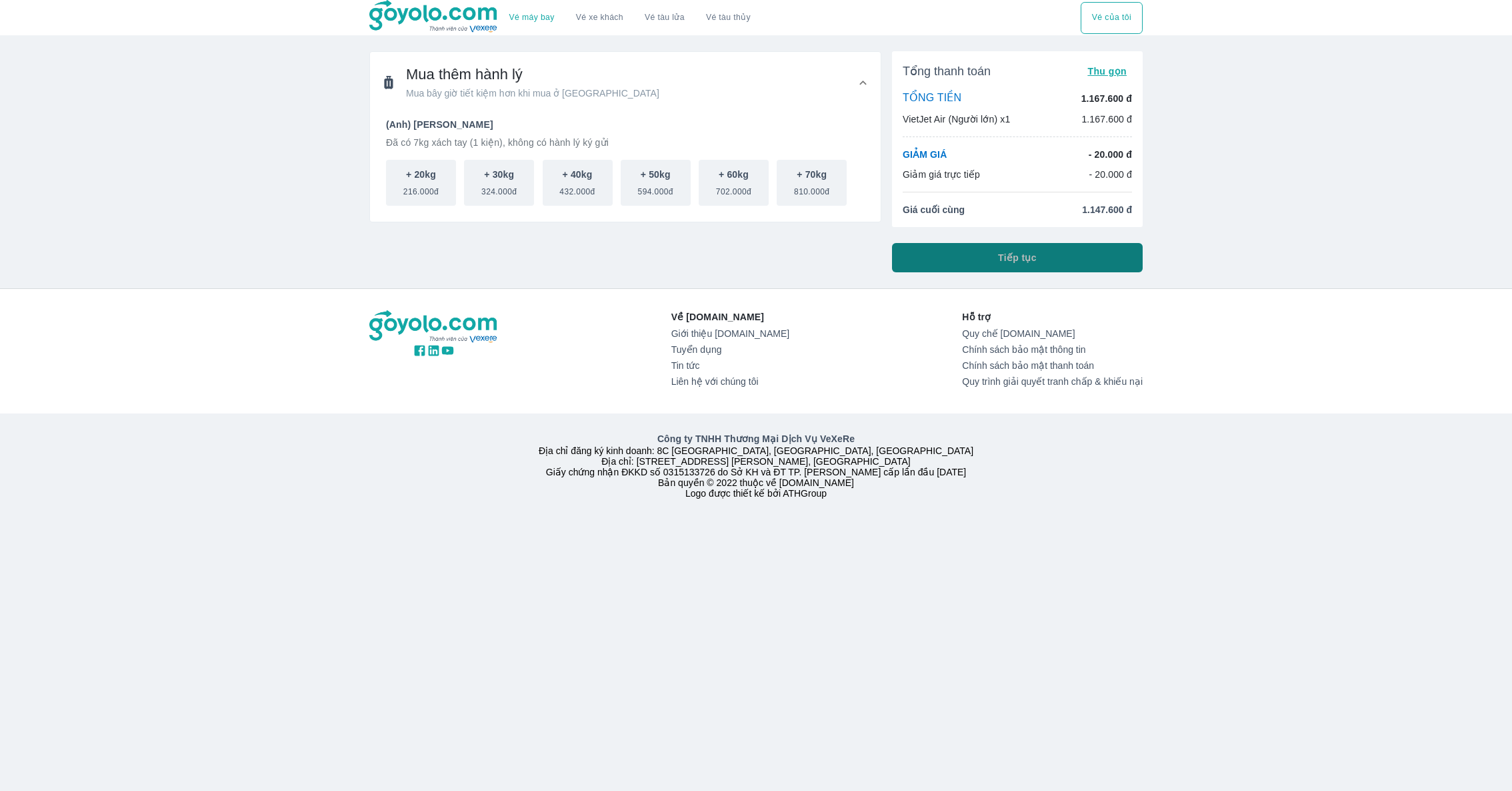
click at [956, 262] on button "Tiếp tục" at bounding box center [1017, 257] width 251 height 29
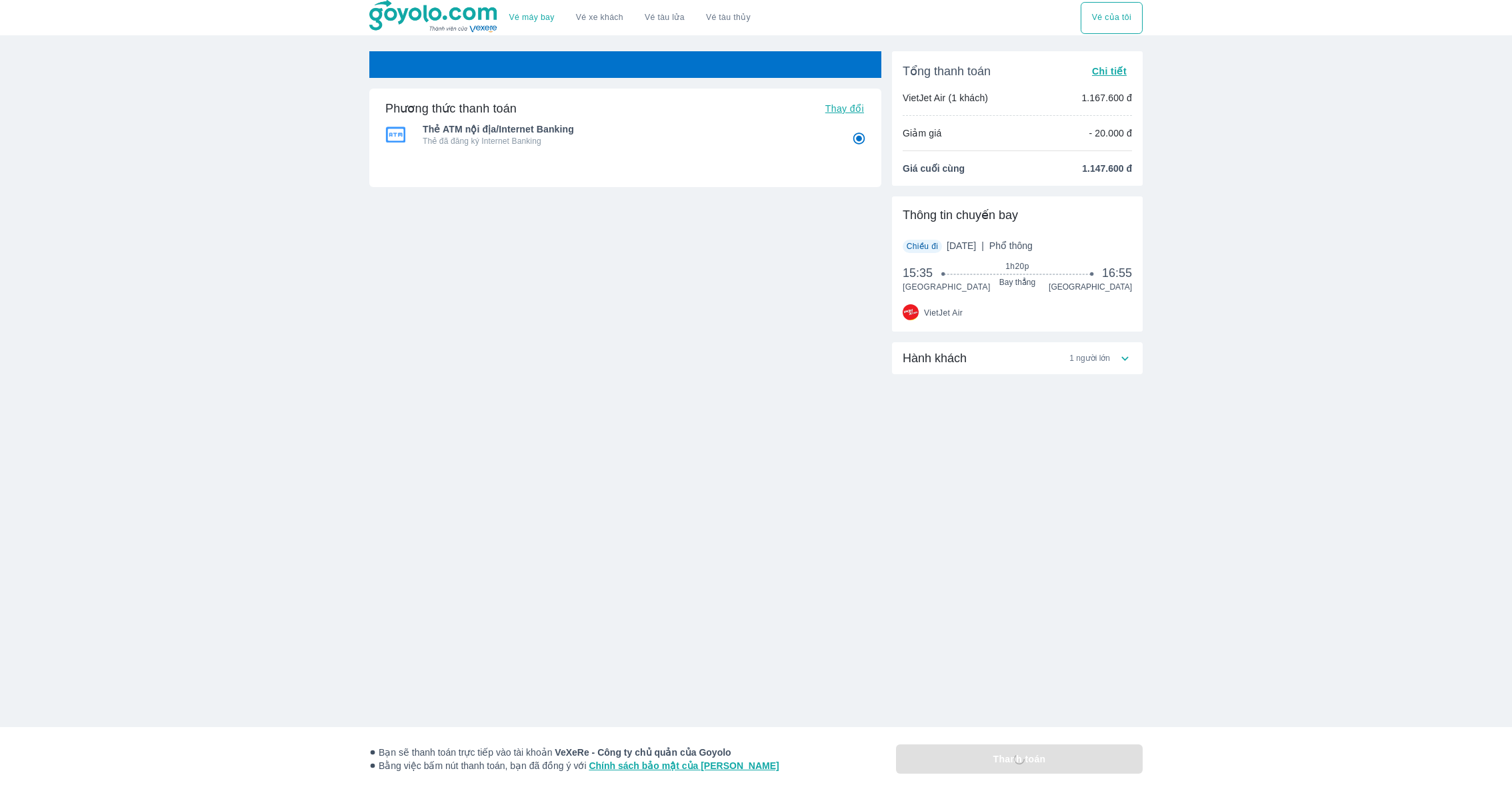
radio input "false"
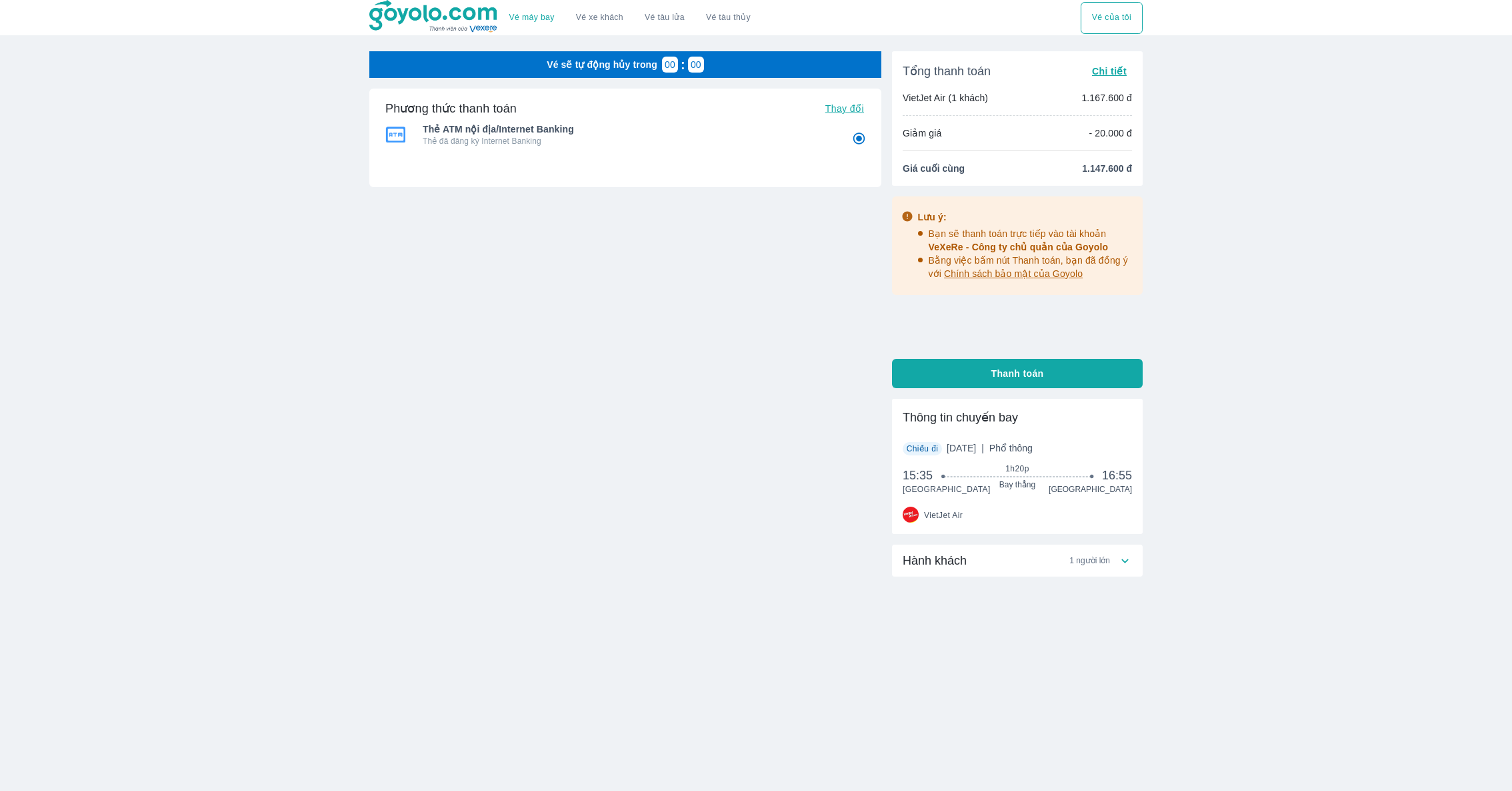
click at [845, 108] on span "Thay đổi" at bounding box center [844, 108] width 39 height 10
radio input "false"
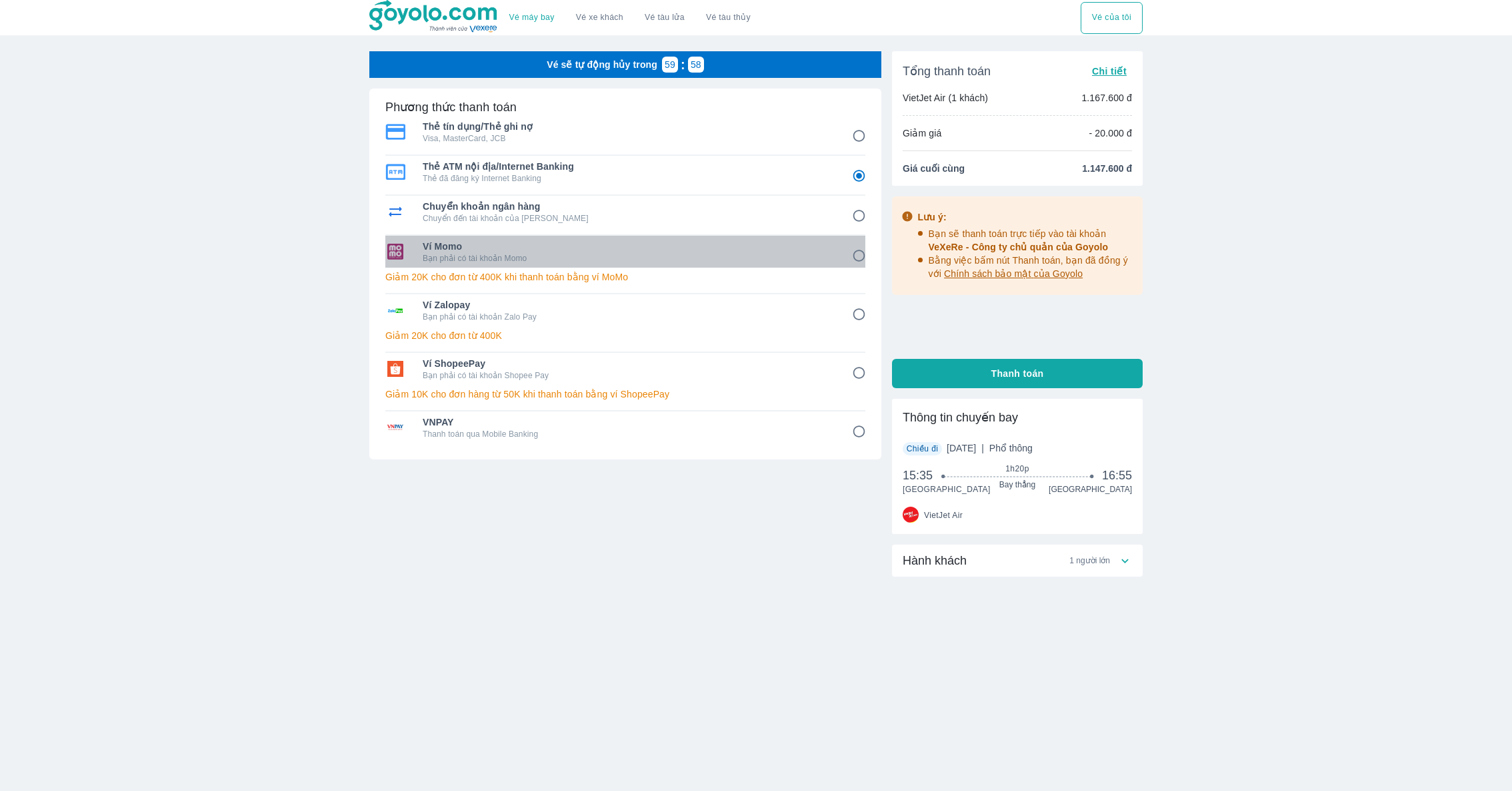
click at [536, 243] on span "Ví Momo" at bounding box center [628, 247] width 411 height 13
radio input "false"
radio input "true"
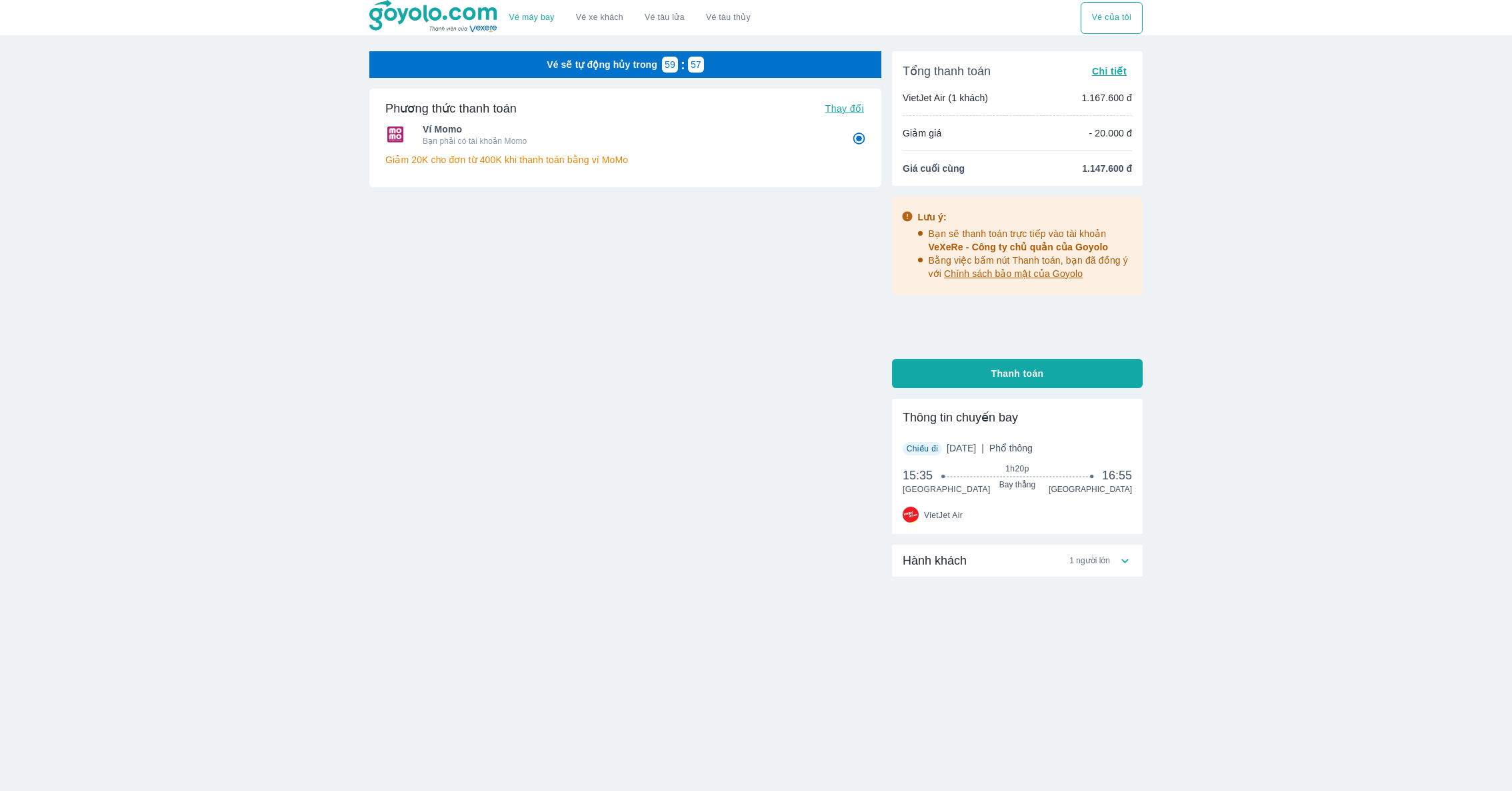
click at [1063, 395] on div "Tổng thanh toán Chi tiết VietJet Air (1 khách) 1.167.600 đ Giảm giá - 20.000 đ …" at bounding box center [1017, 366] width 251 height 632
click at [1042, 379] on span "Thanh toán" at bounding box center [1017, 374] width 53 height 13
radio input "false"
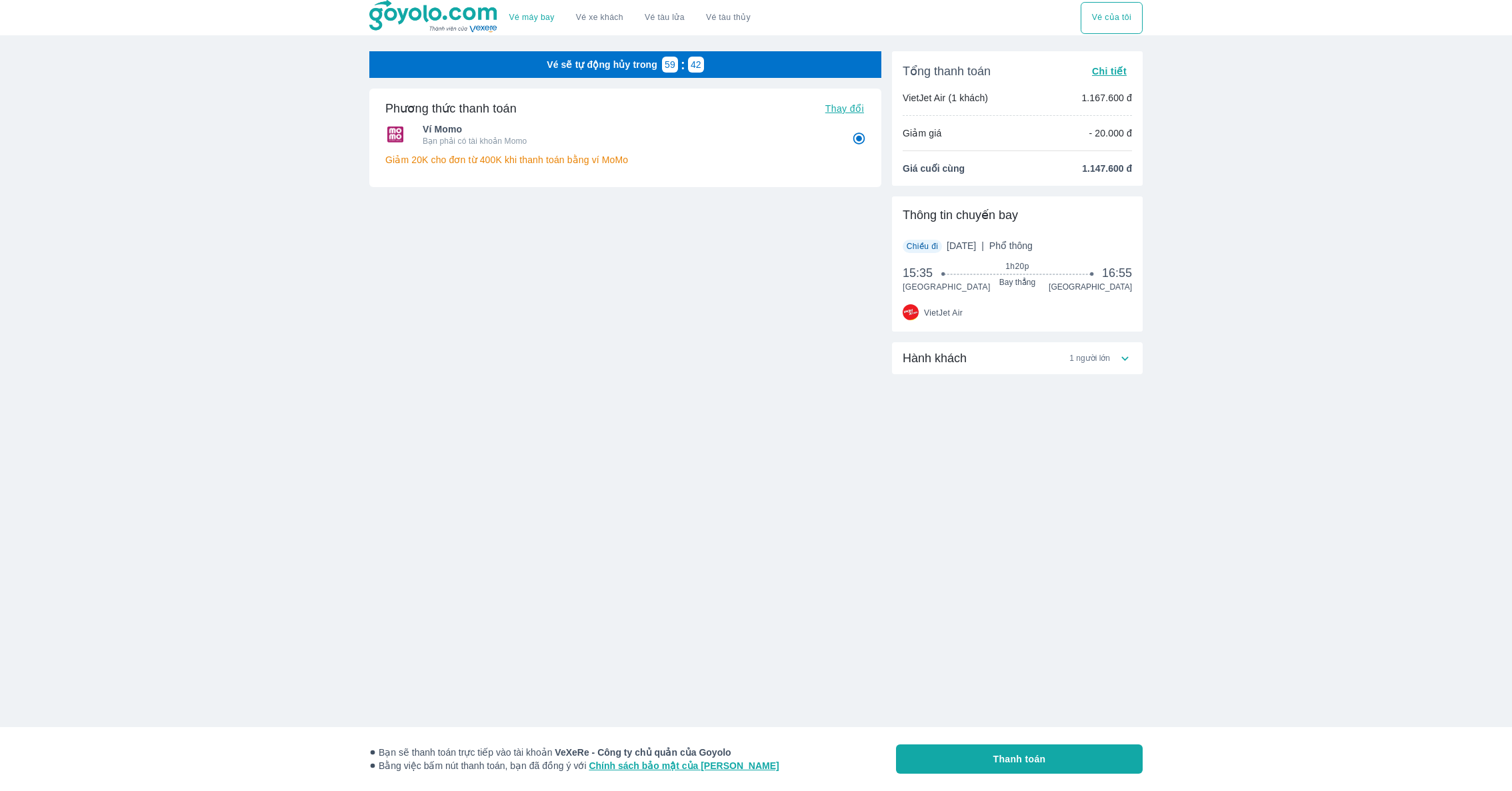
click at [404, 8] on img at bounding box center [433, 16] width 129 height 33
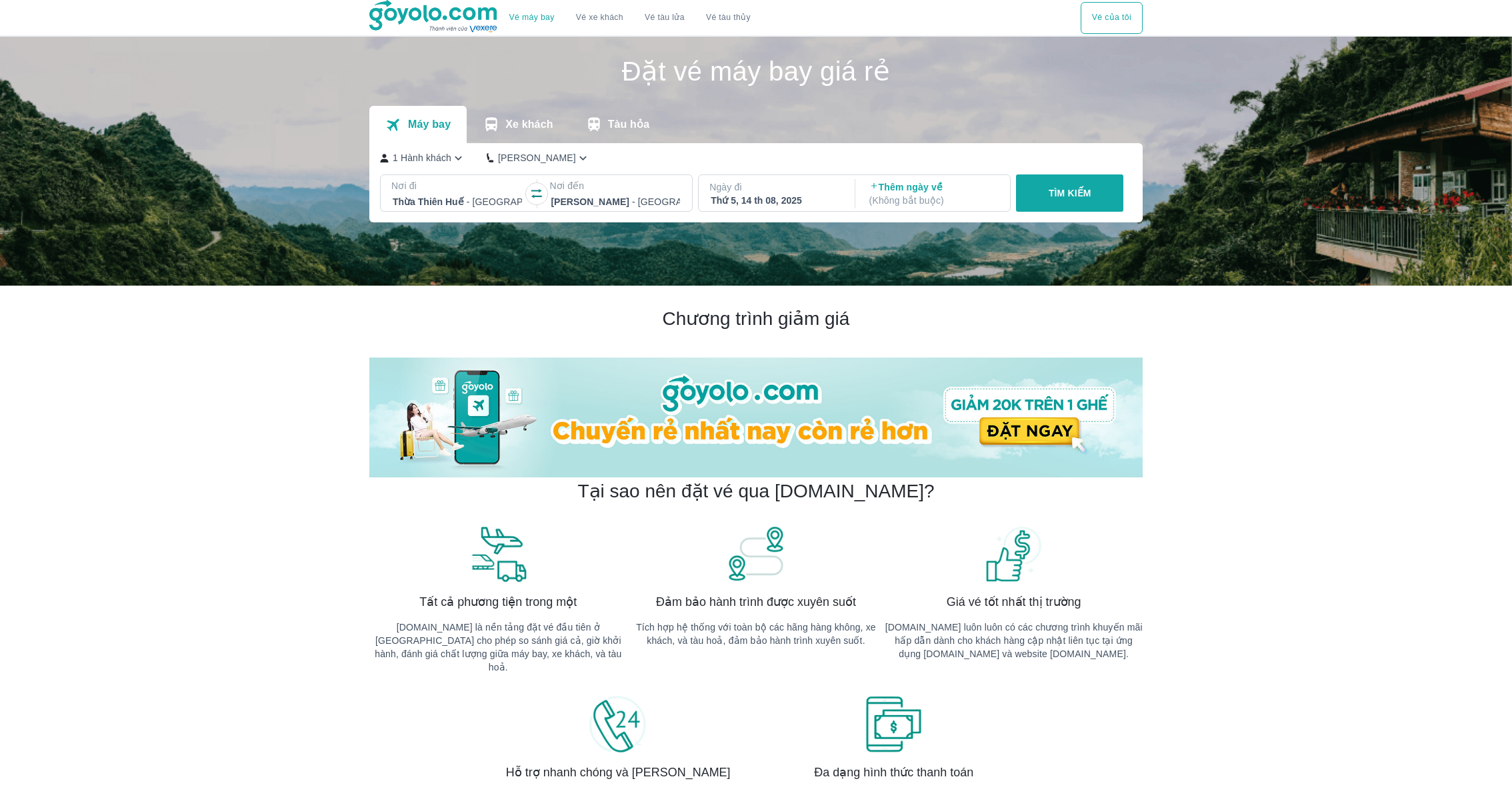
click at [630, 211] on div "Nơi đến Hồ Chí Minh - Sân bay Tân Sơn Nhất" at bounding box center [615, 195] width 154 height 40
click at [772, 201] on div "Thứ 5, 14 th 08, 2025" at bounding box center [774, 201] width 129 height 13
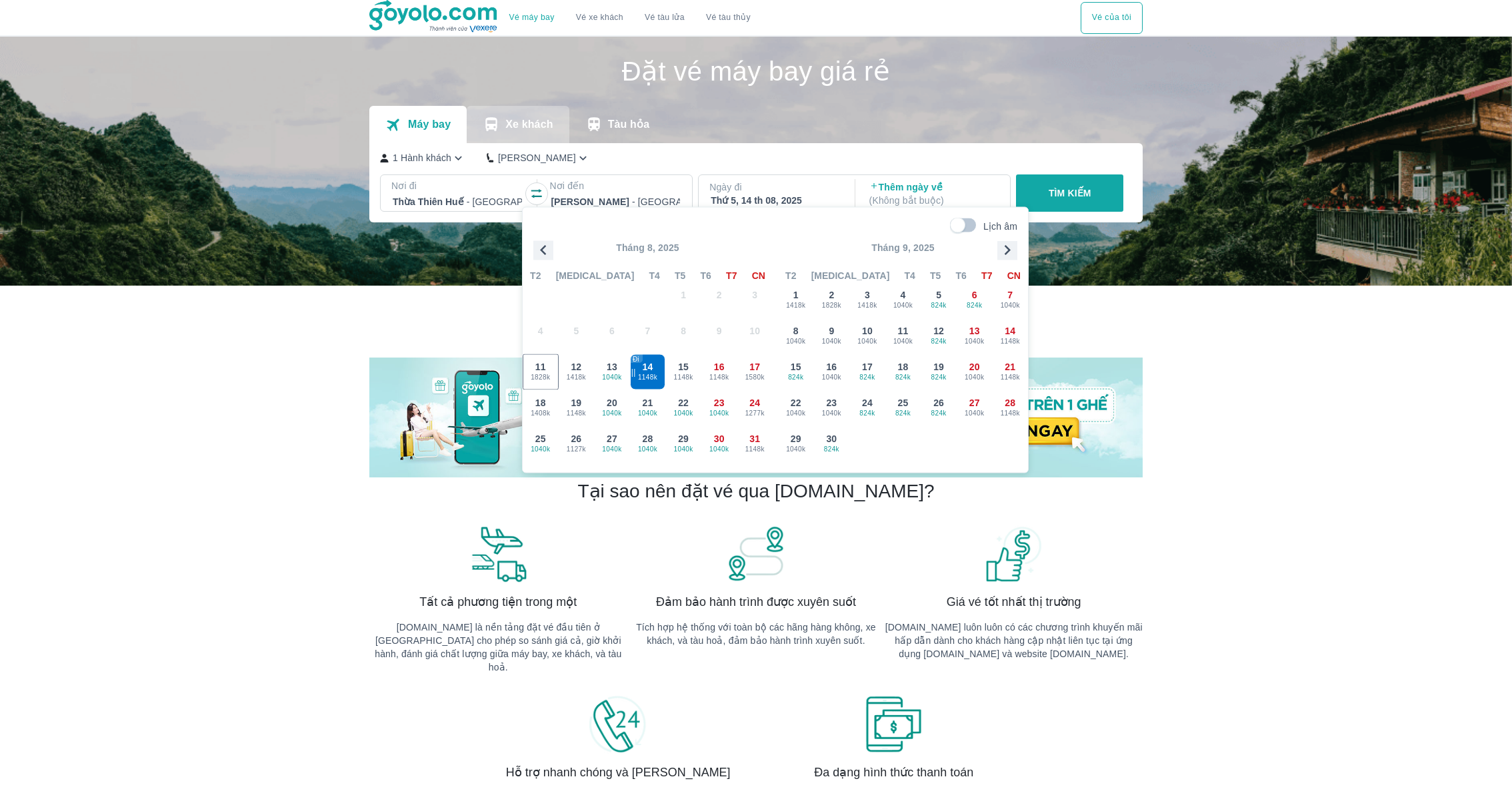
click at [512, 131] on button "Xe khách" at bounding box center [517, 124] width 102 height 38
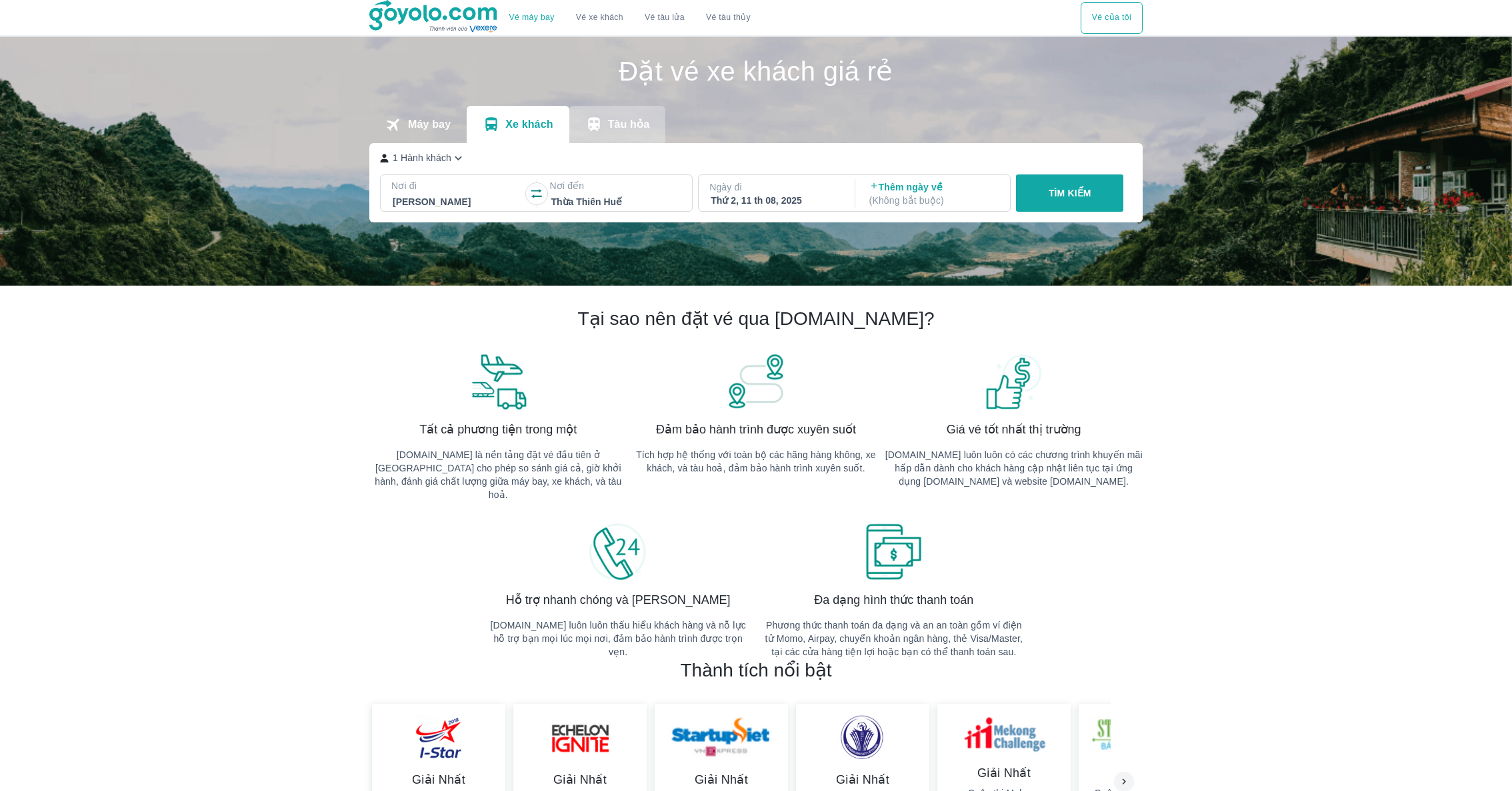
click at [615, 135] on button "Tàu hỏa" at bounding box center [617, 124] width 97 height 38
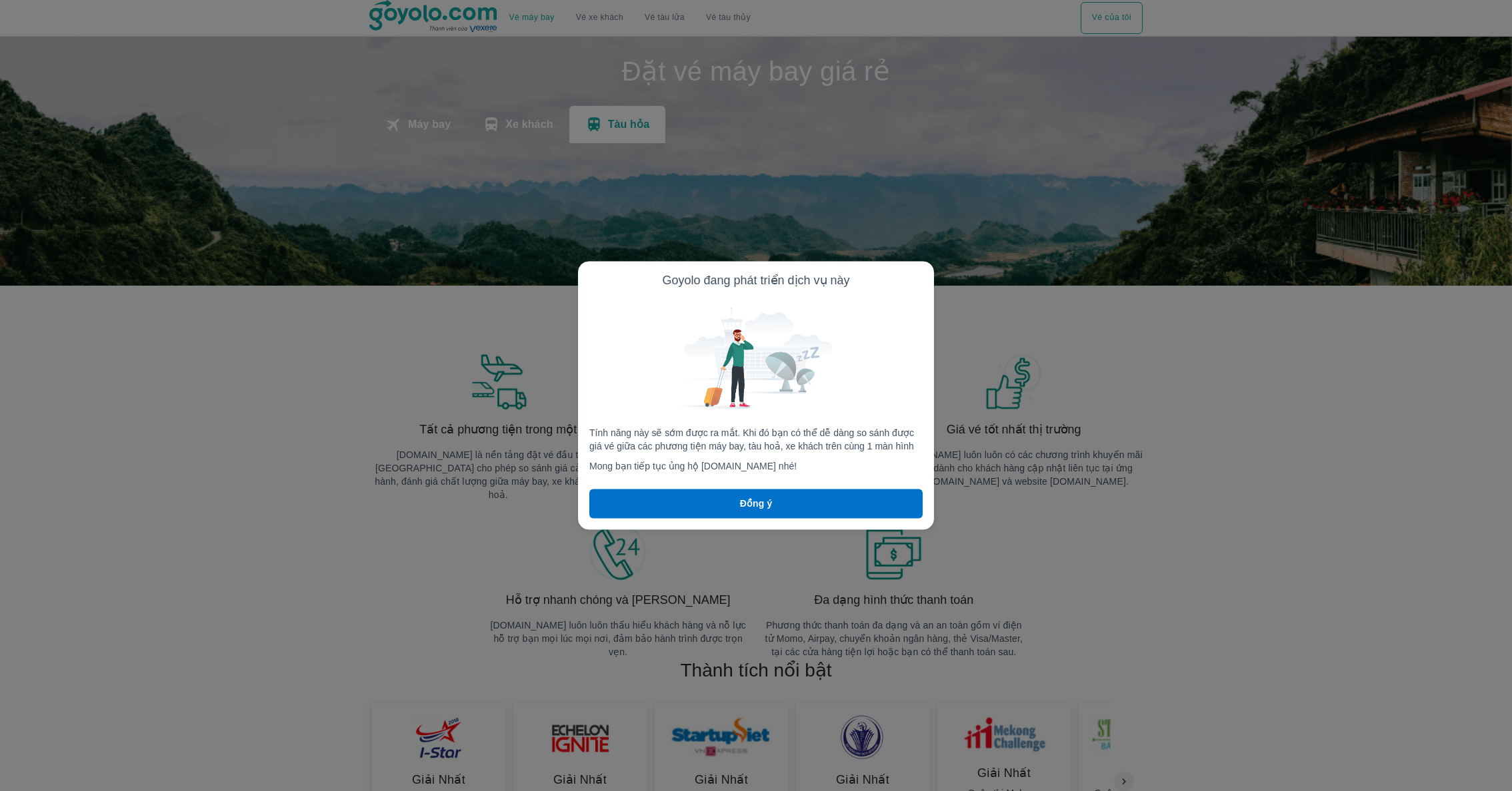
click at [462, 133] on div at bounding box center [756, 396] width 1512 height 791
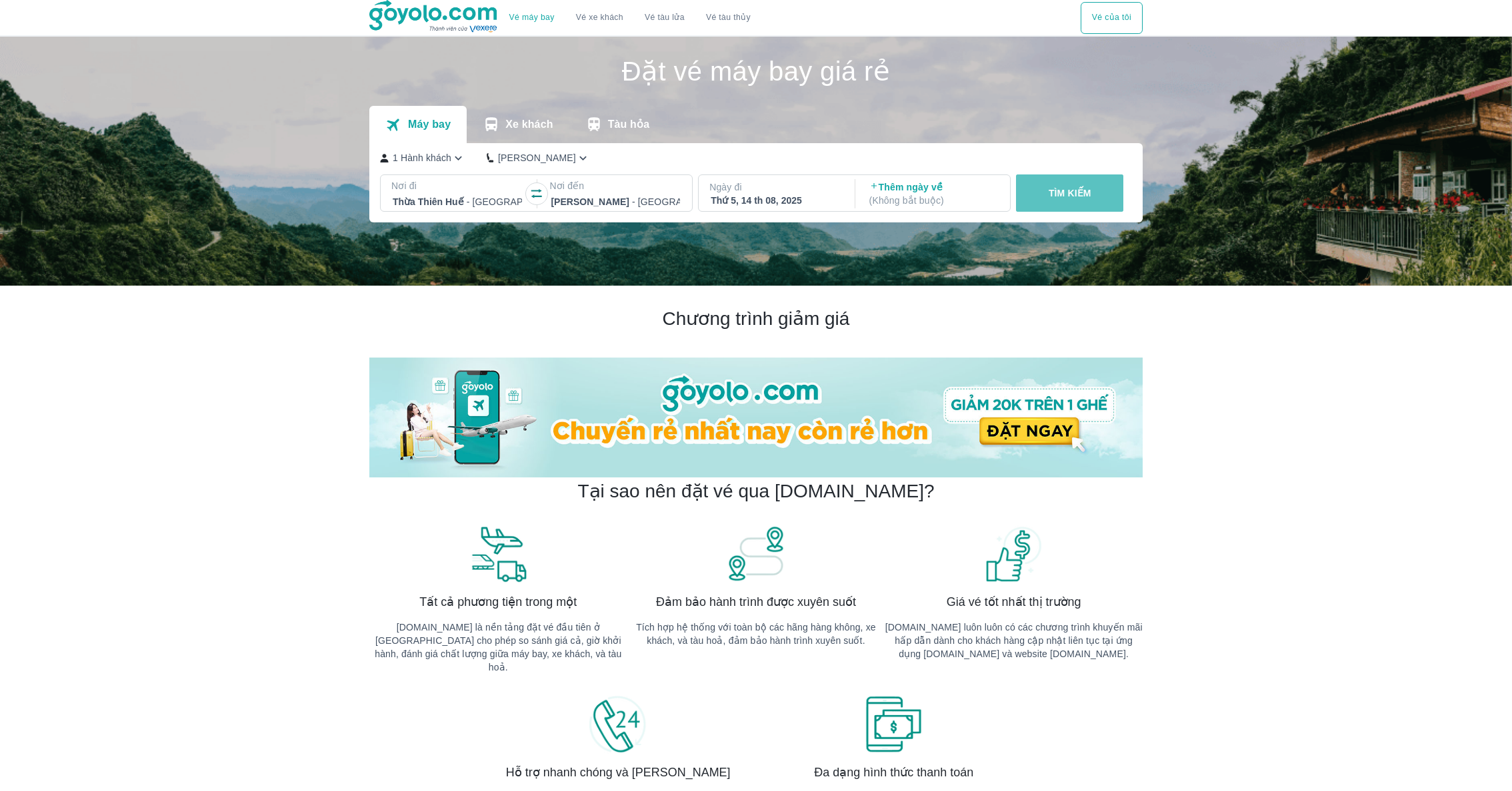
click at [1074, 204] on button "TÌM KIẾM" at bounding box center [1069, 193] width 107 height 38
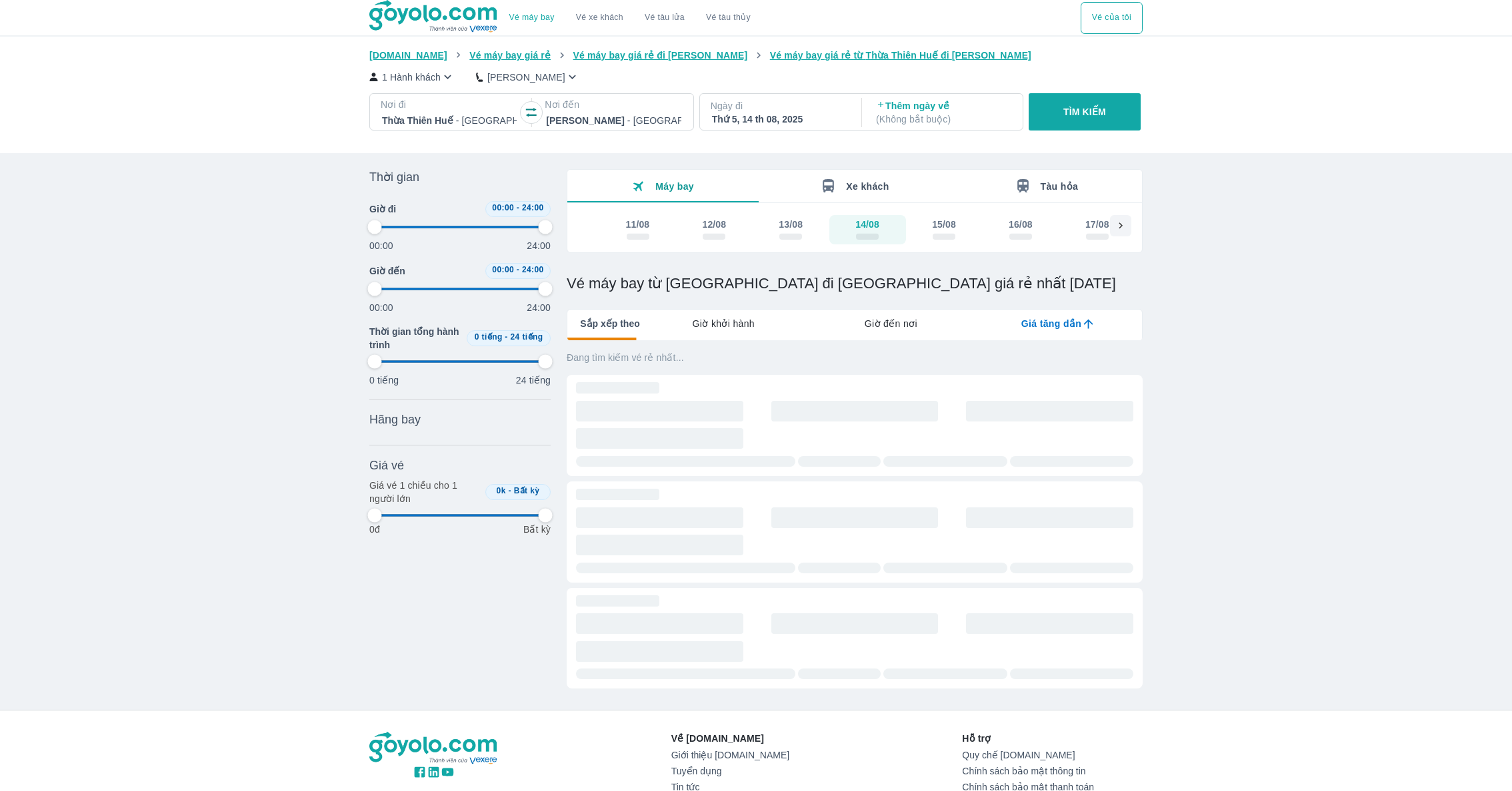
type input "97.9166666666667"
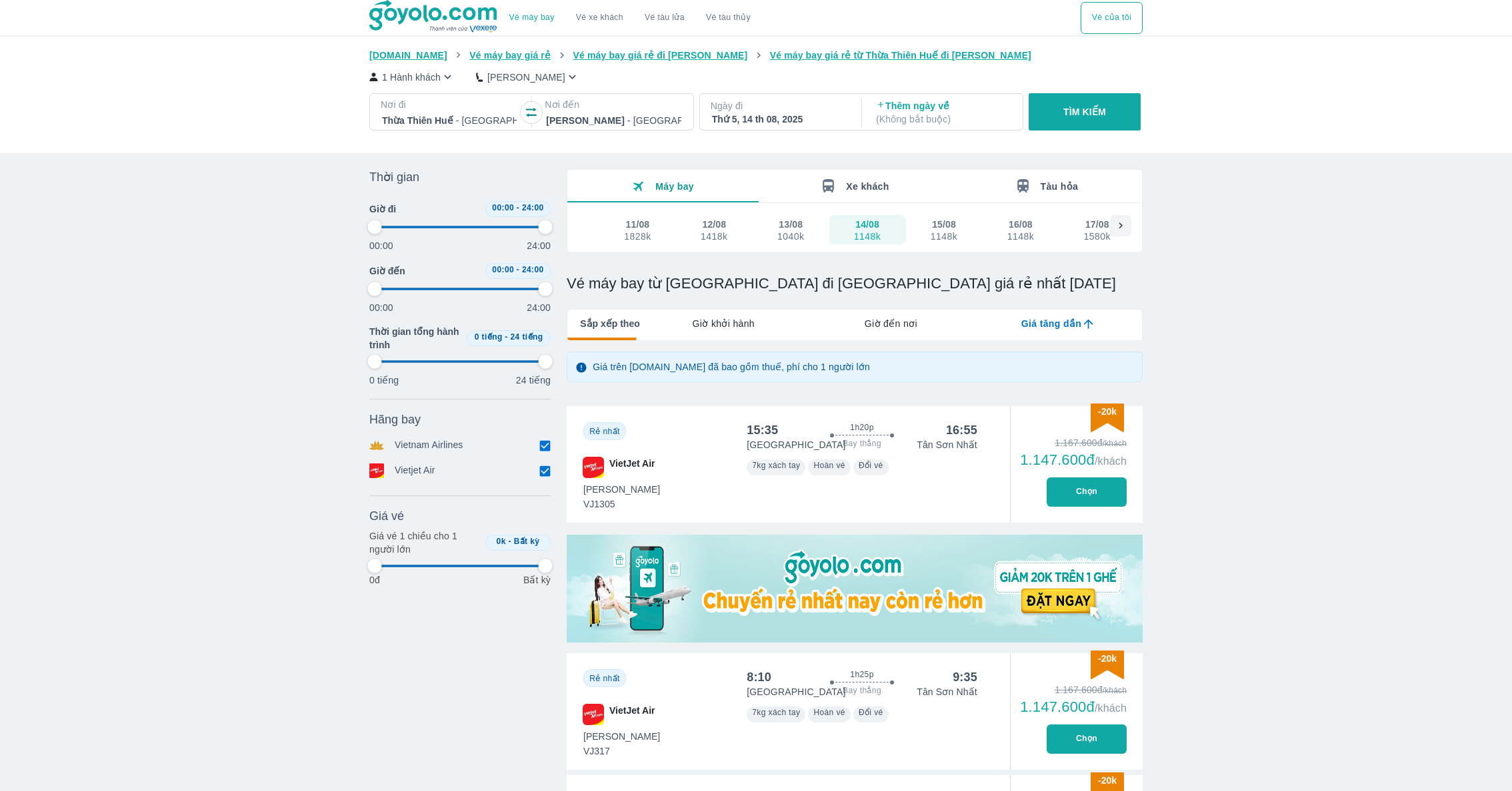
type input "97.9166666666667"
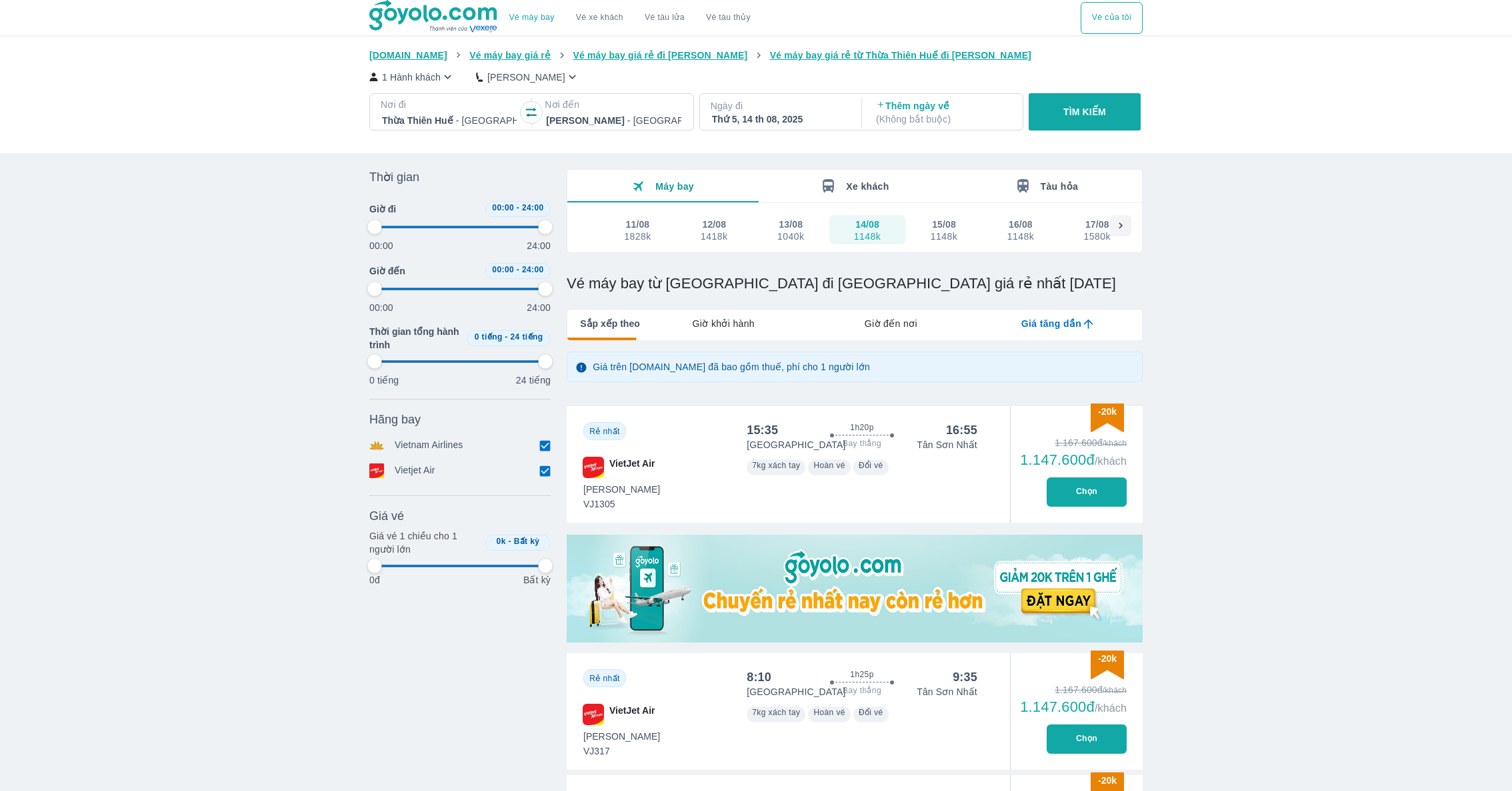
type input "97.9166666666667"
click at [780, 227] on div "13/08" at bounding box center [789, 224] width 24 height 13
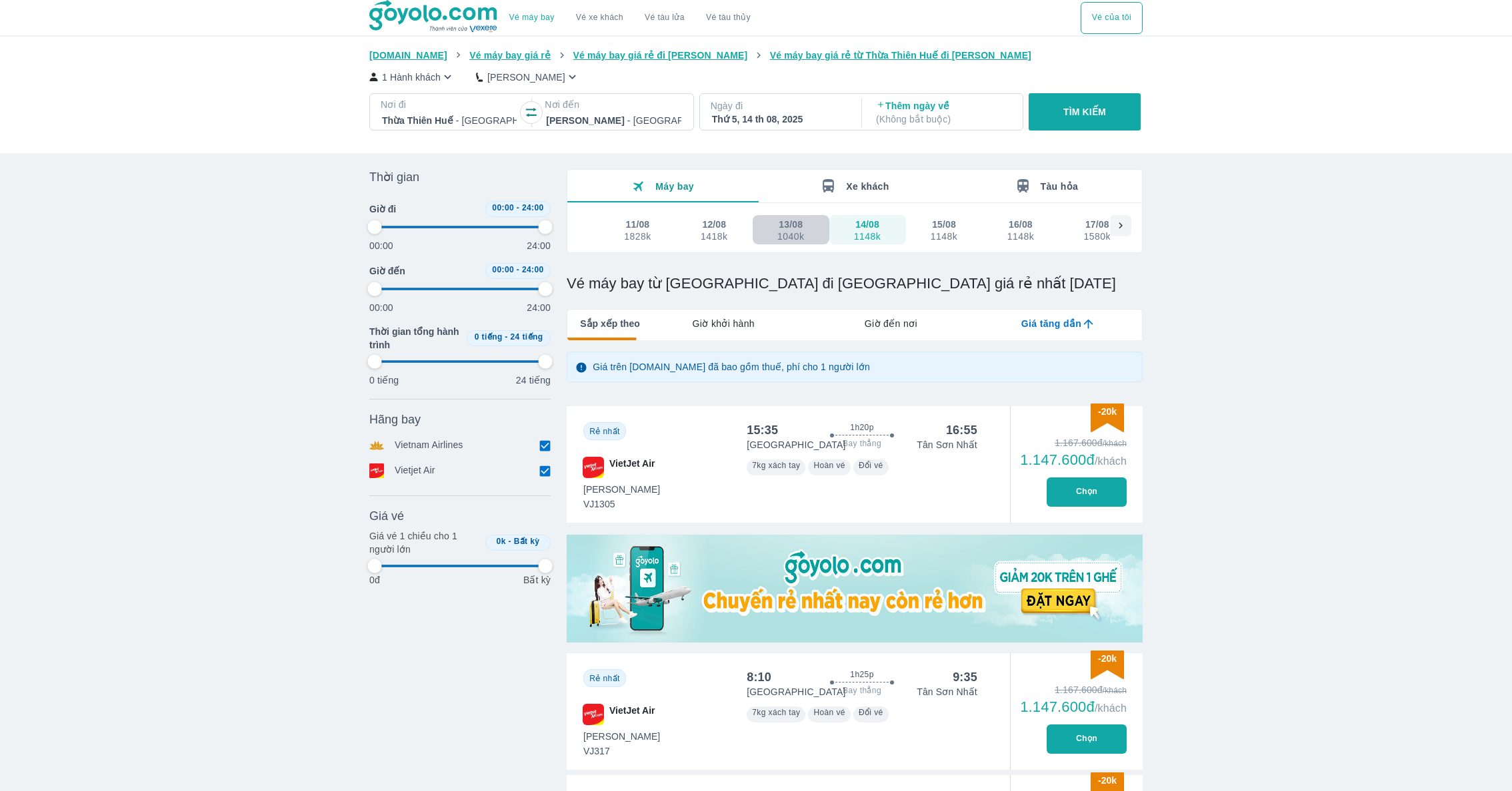
type input "97.9166666666667"
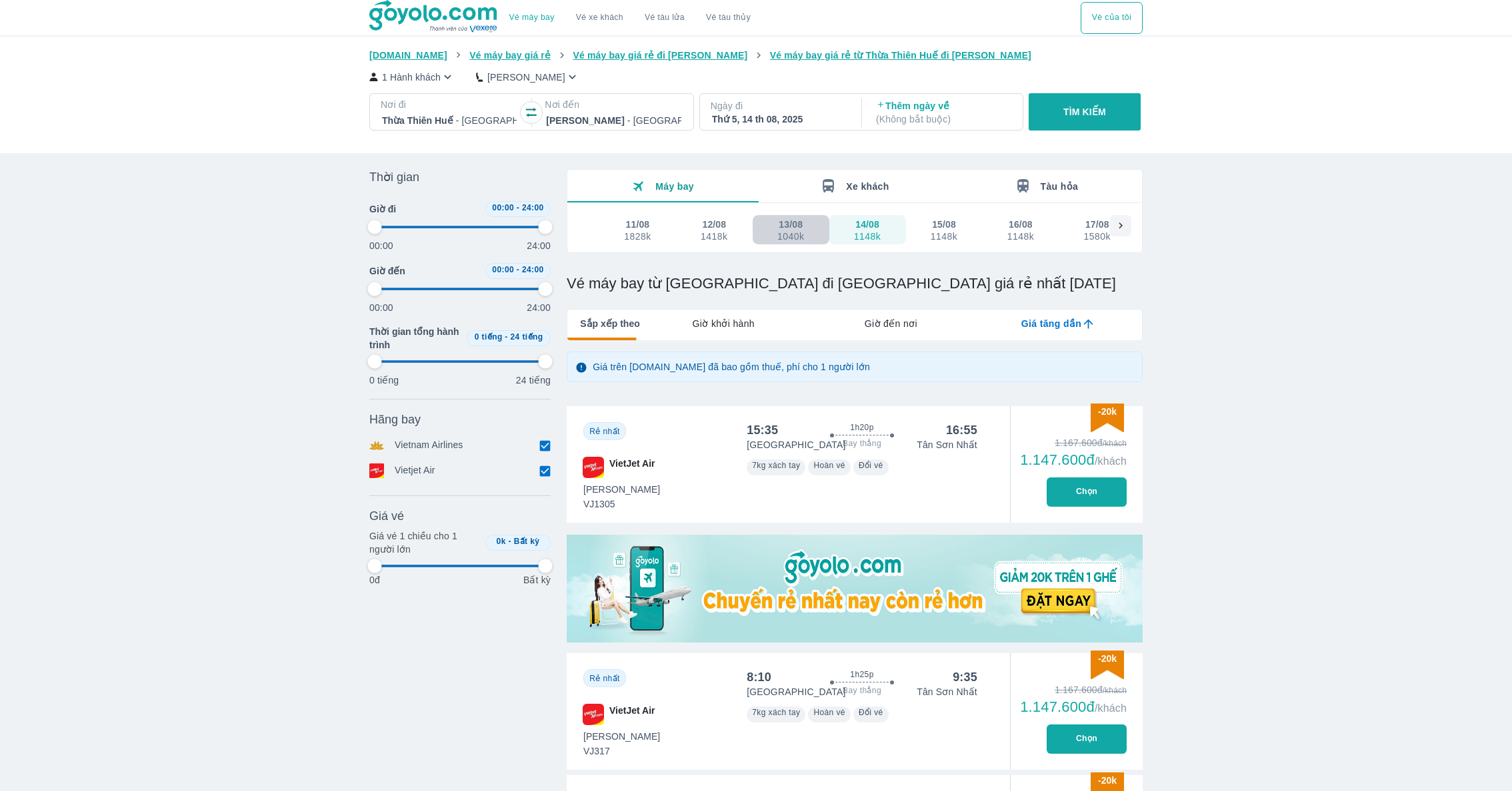
type input "97.9166666666667"
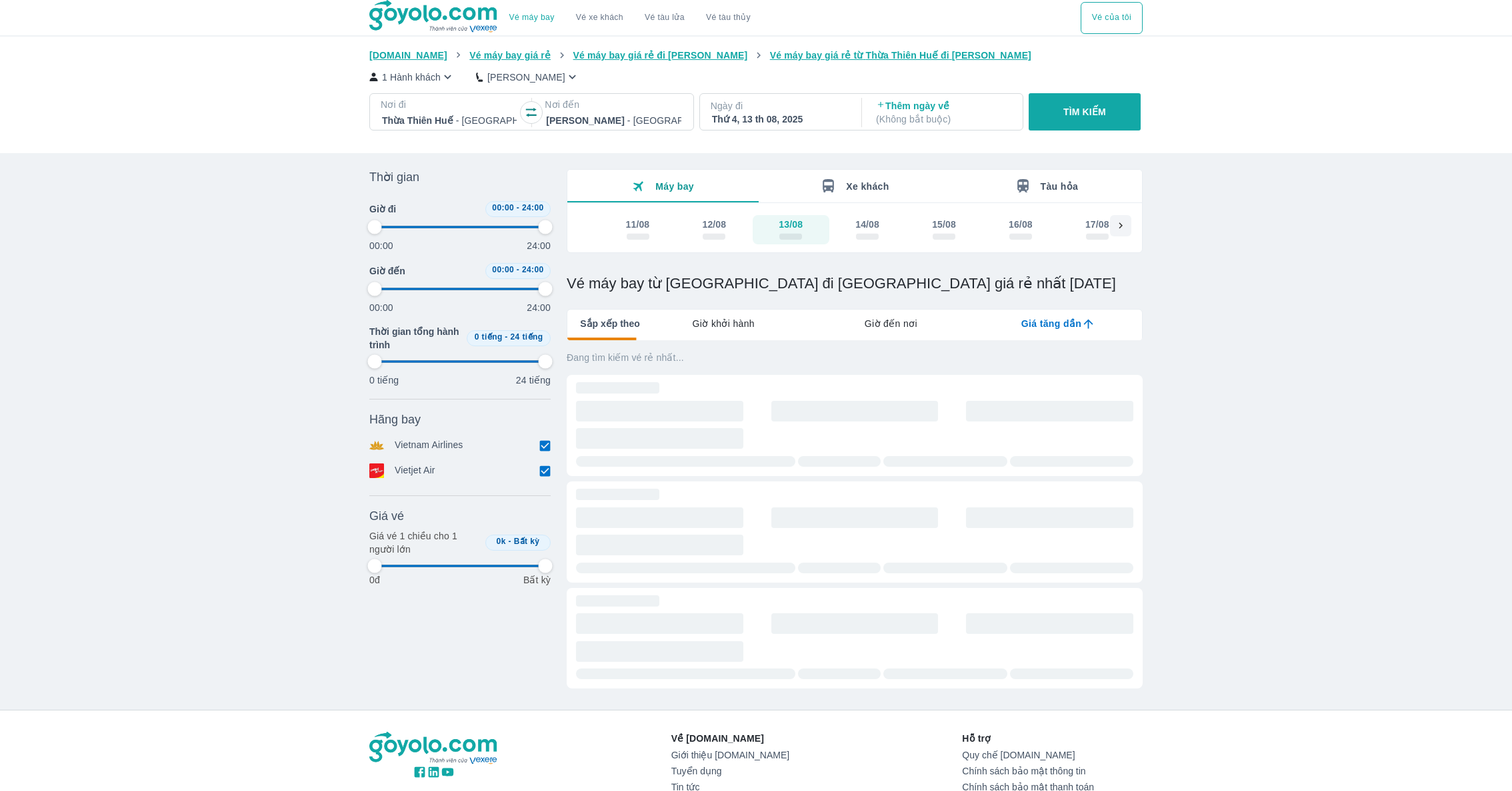
type input "97.9166666666667"
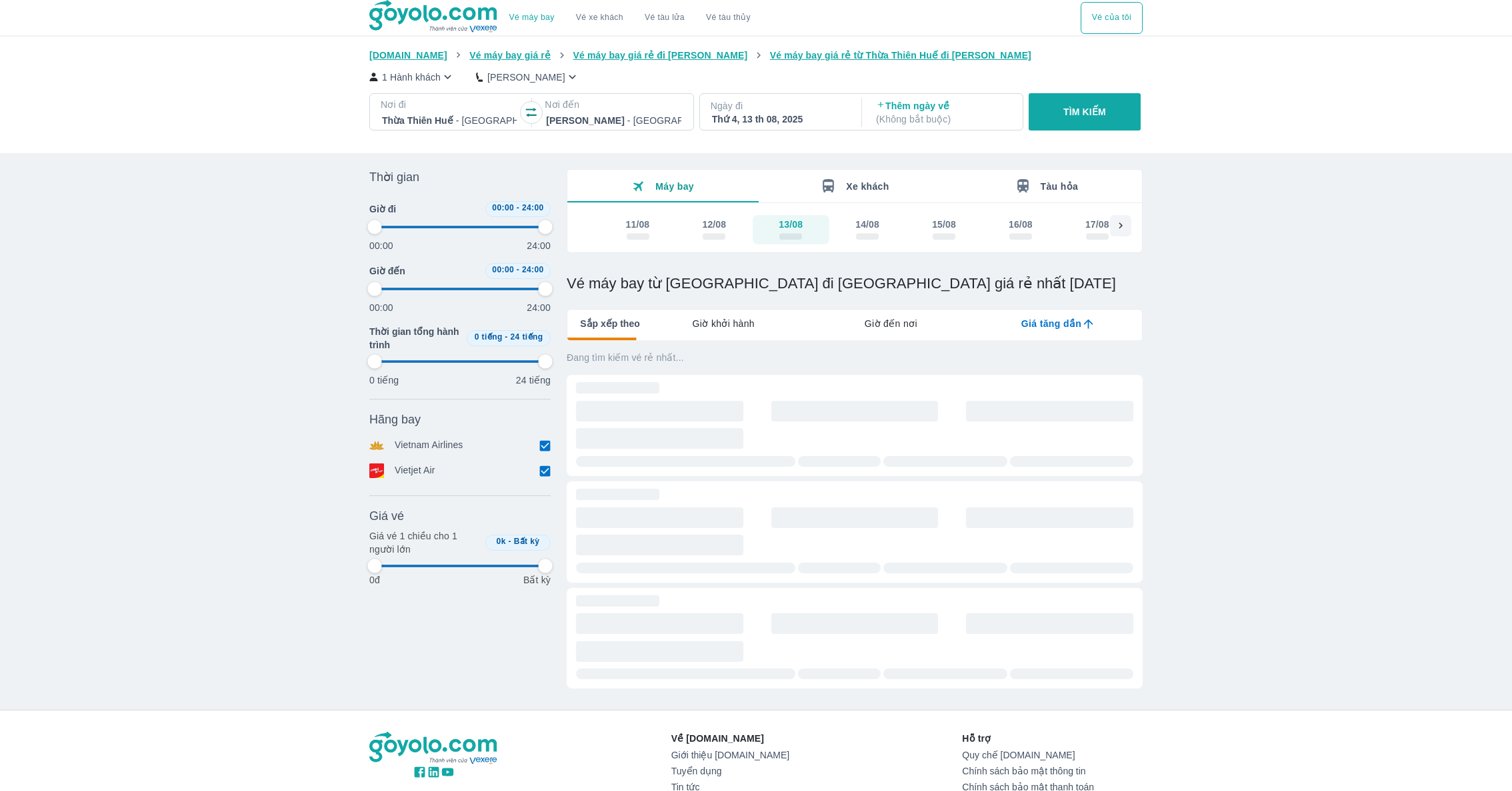
type input "97.9166666666667"
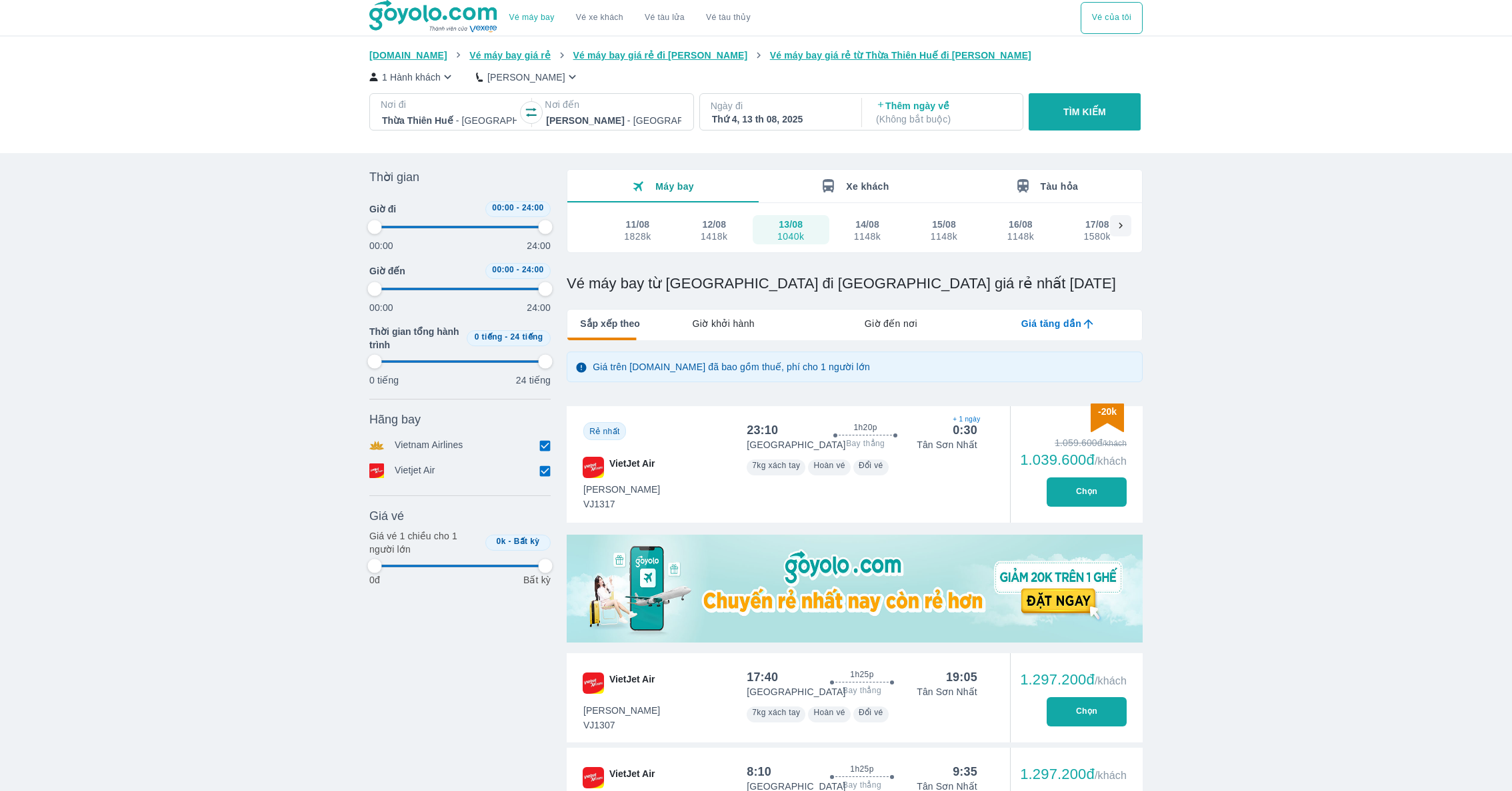
type input "97.9166666666667"
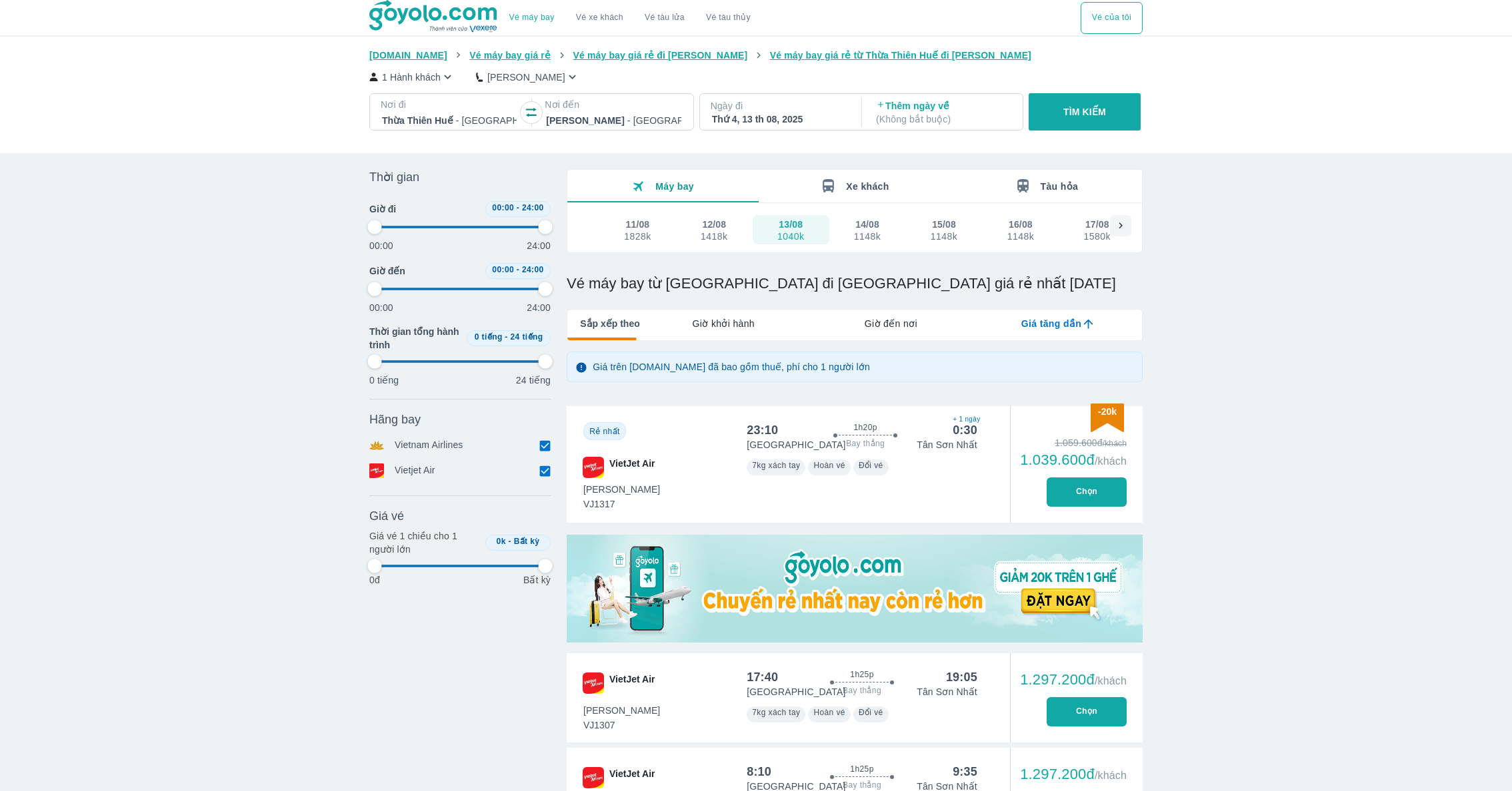
type input "97.9166666666667"
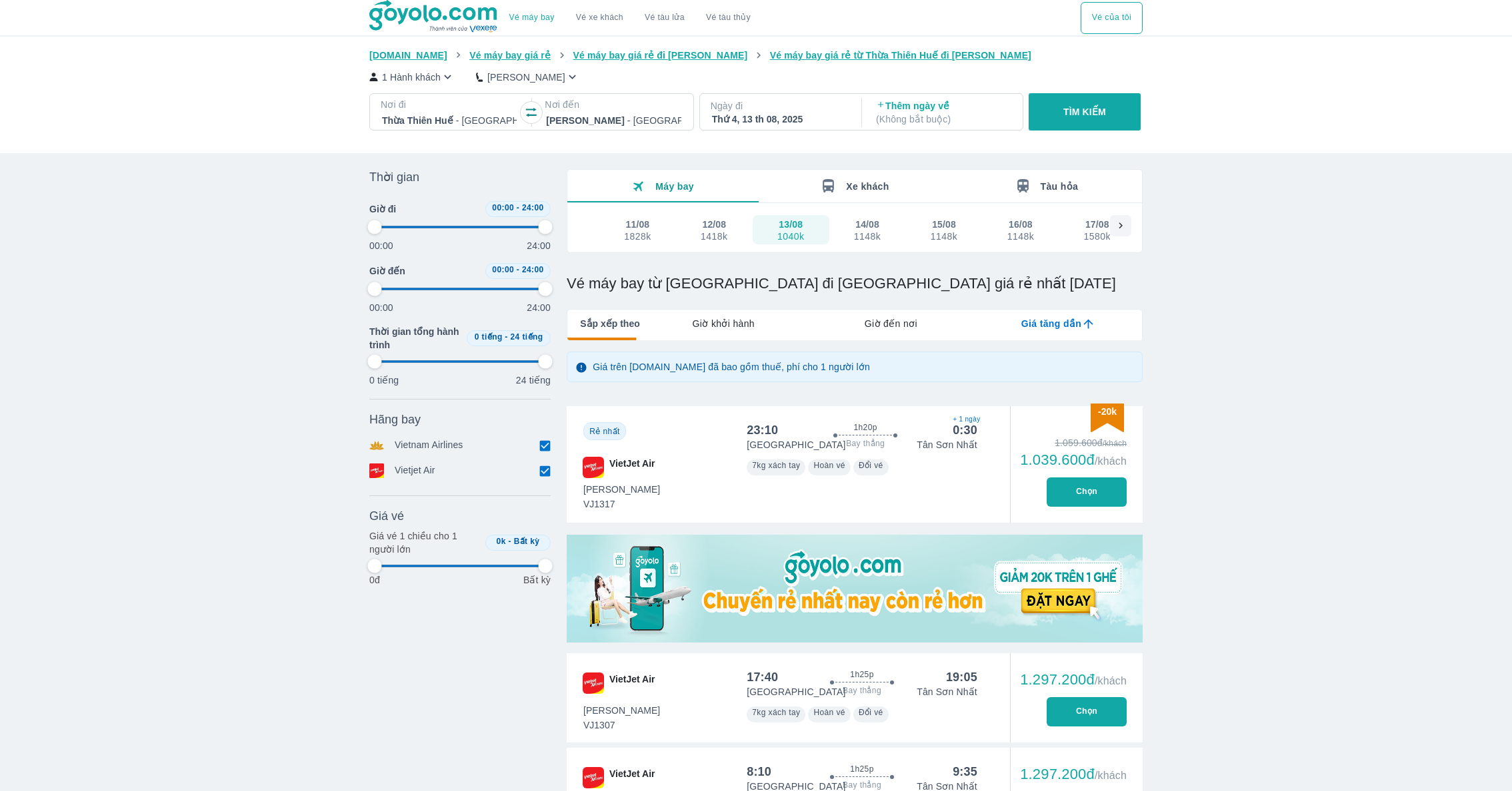
type input "97.9166666666667"
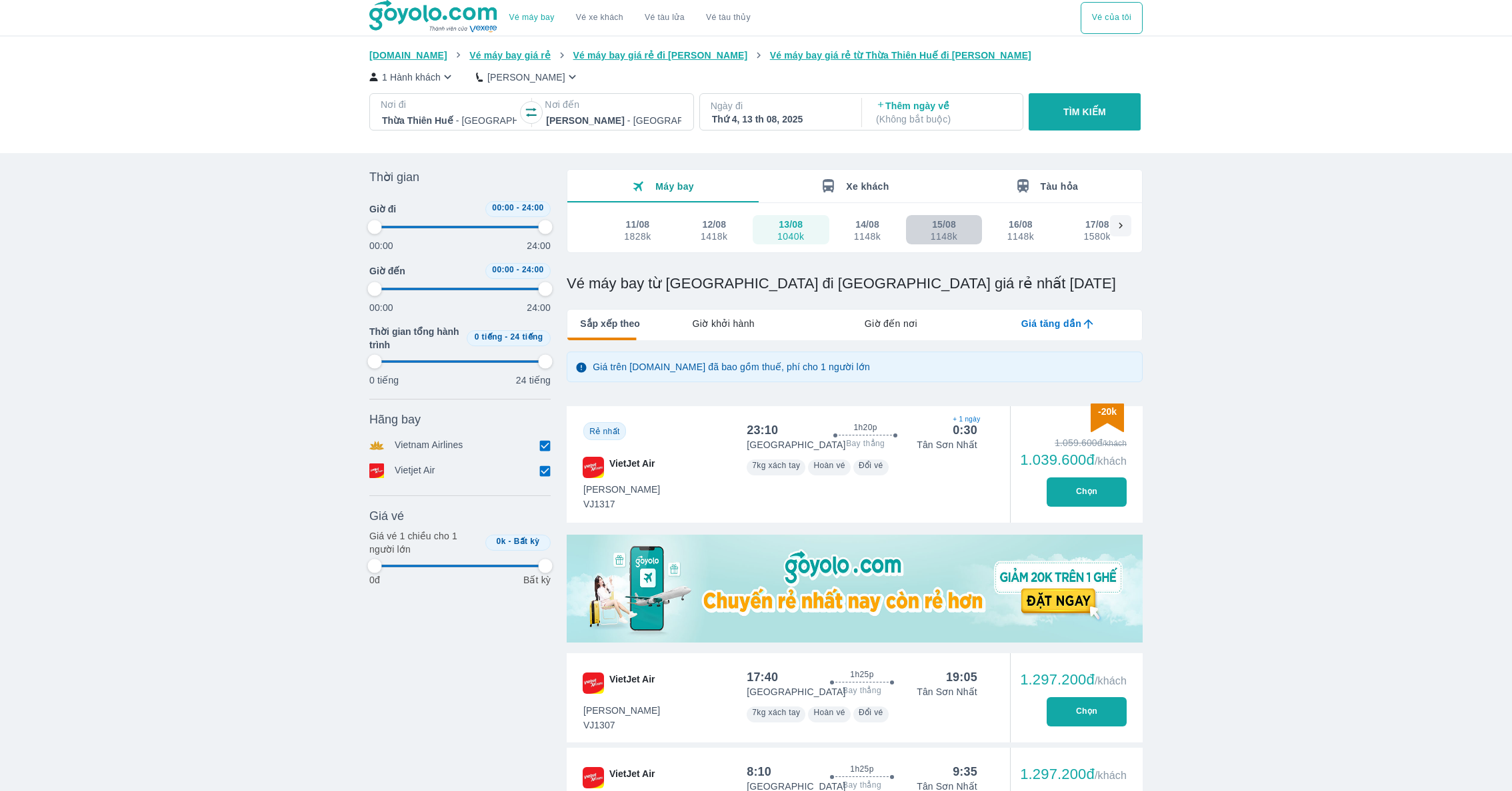
click at [942, 227] on div "15/08" at bounding box center [943, 224] width 24 height 13
type input "97.9166666666667"
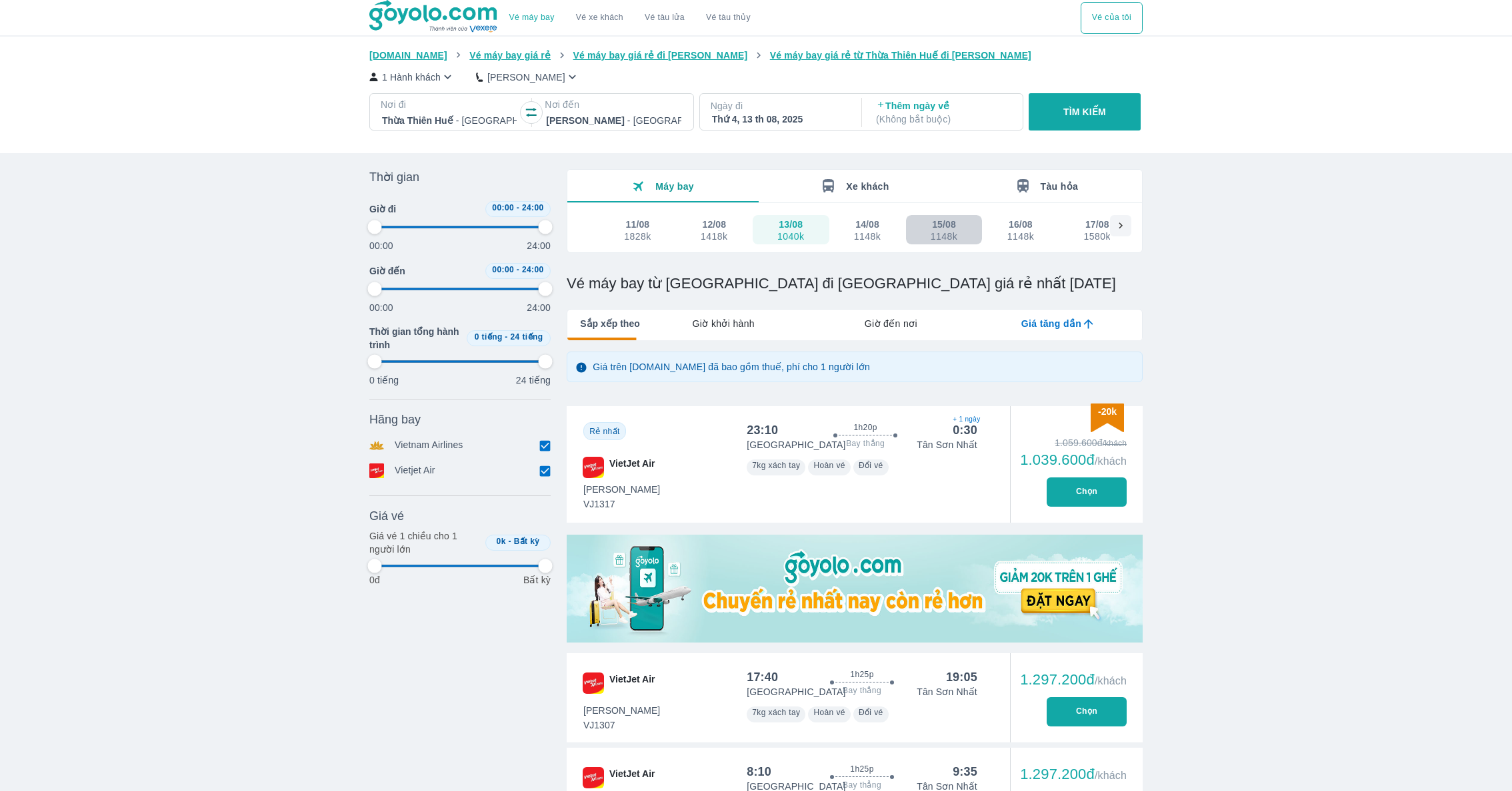
type input "97.9166666666667"
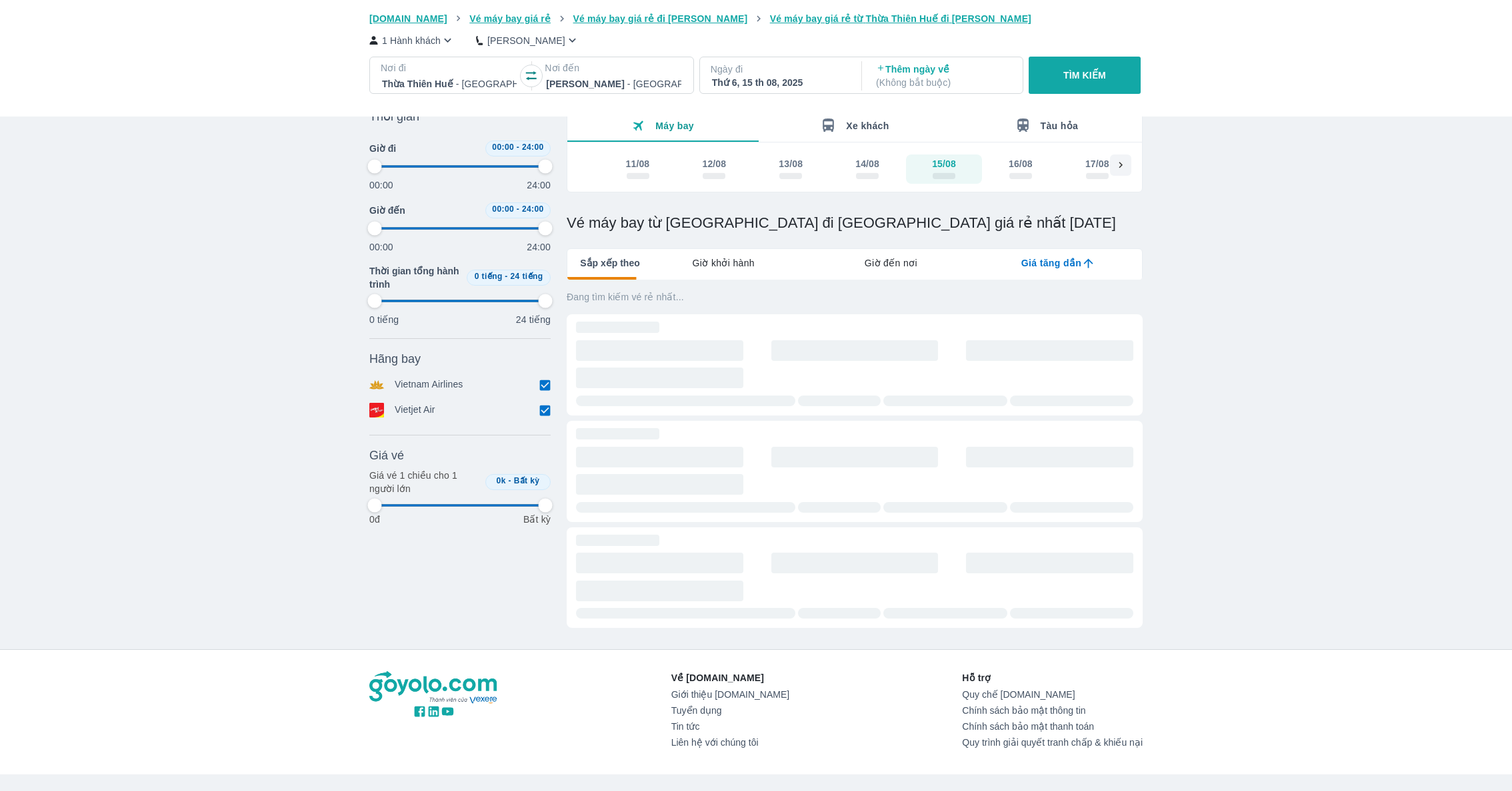
type input "97.9166666666667"
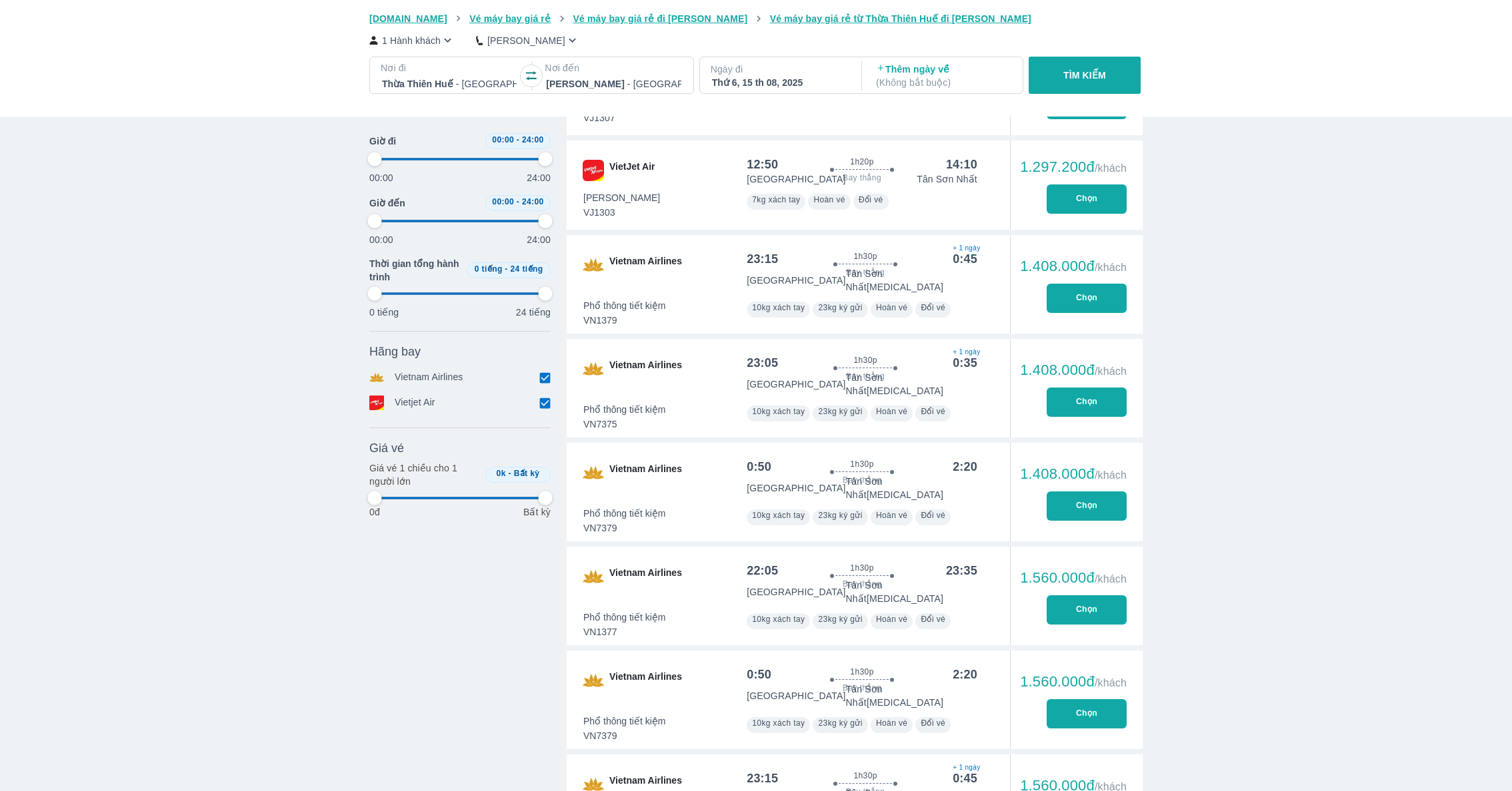
scroll to position [1157, 0]
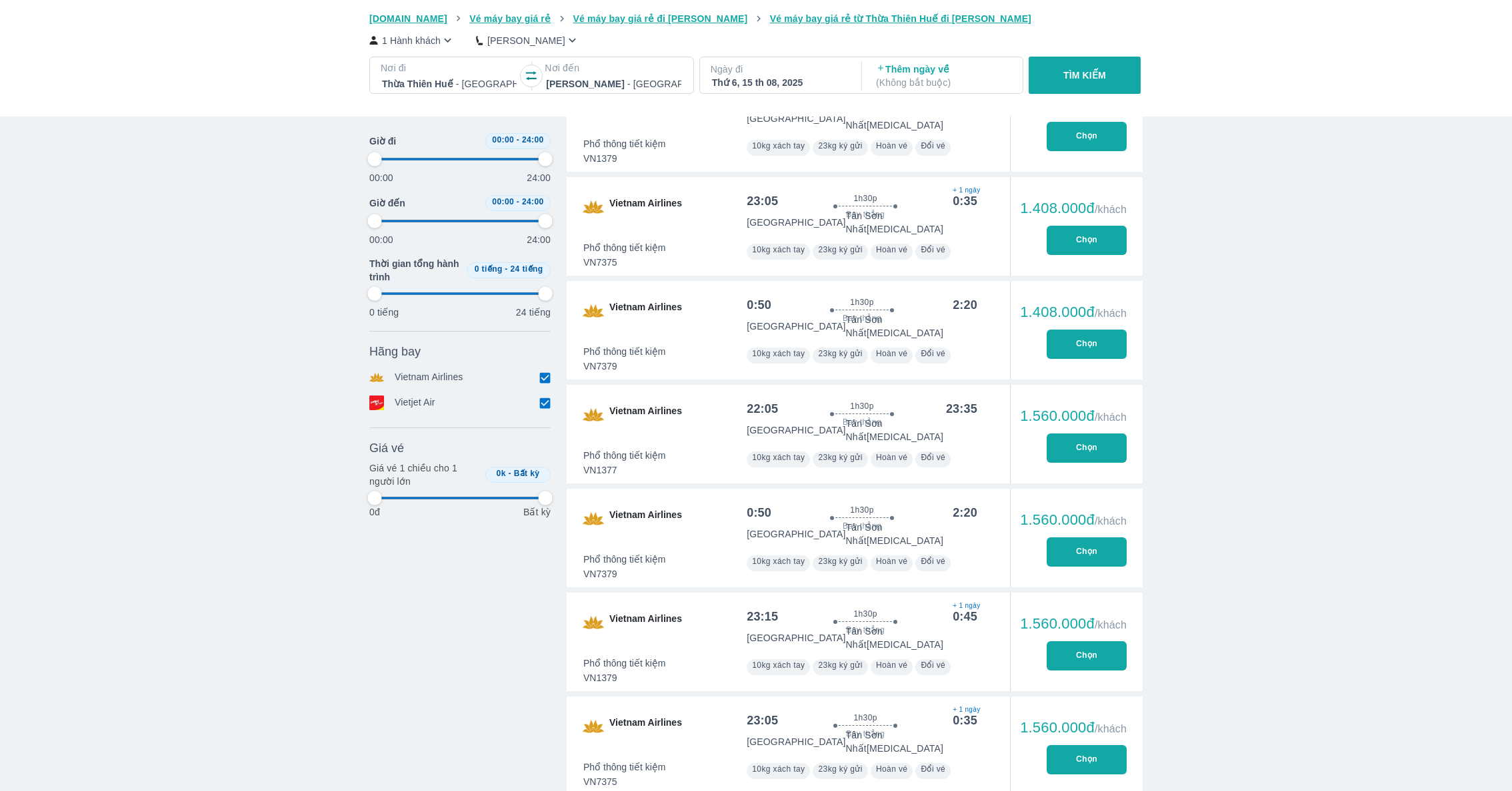
type input "97.9166666666667"
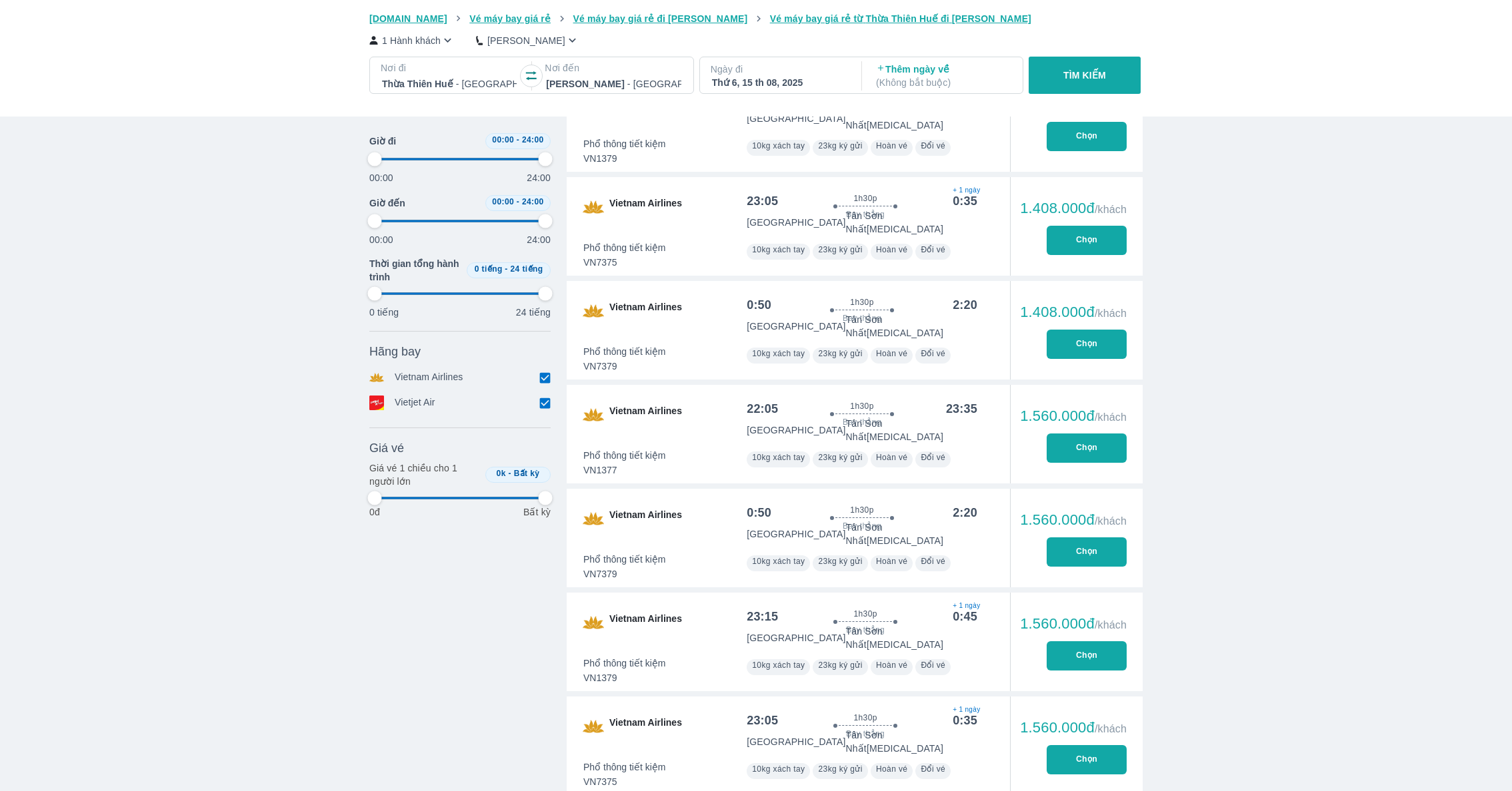
type input "97.9166666666667"
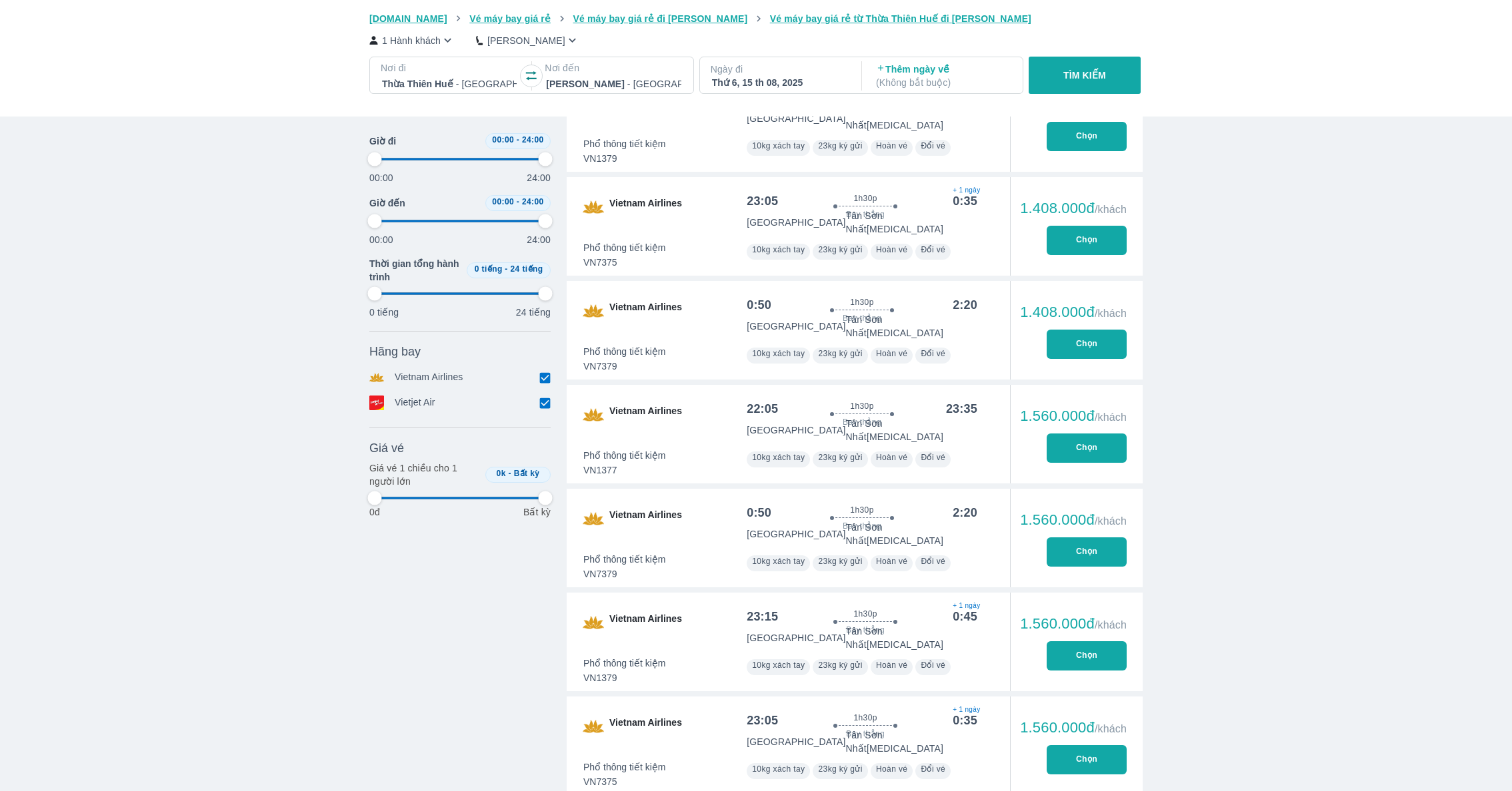
type input "97.9166666666667"
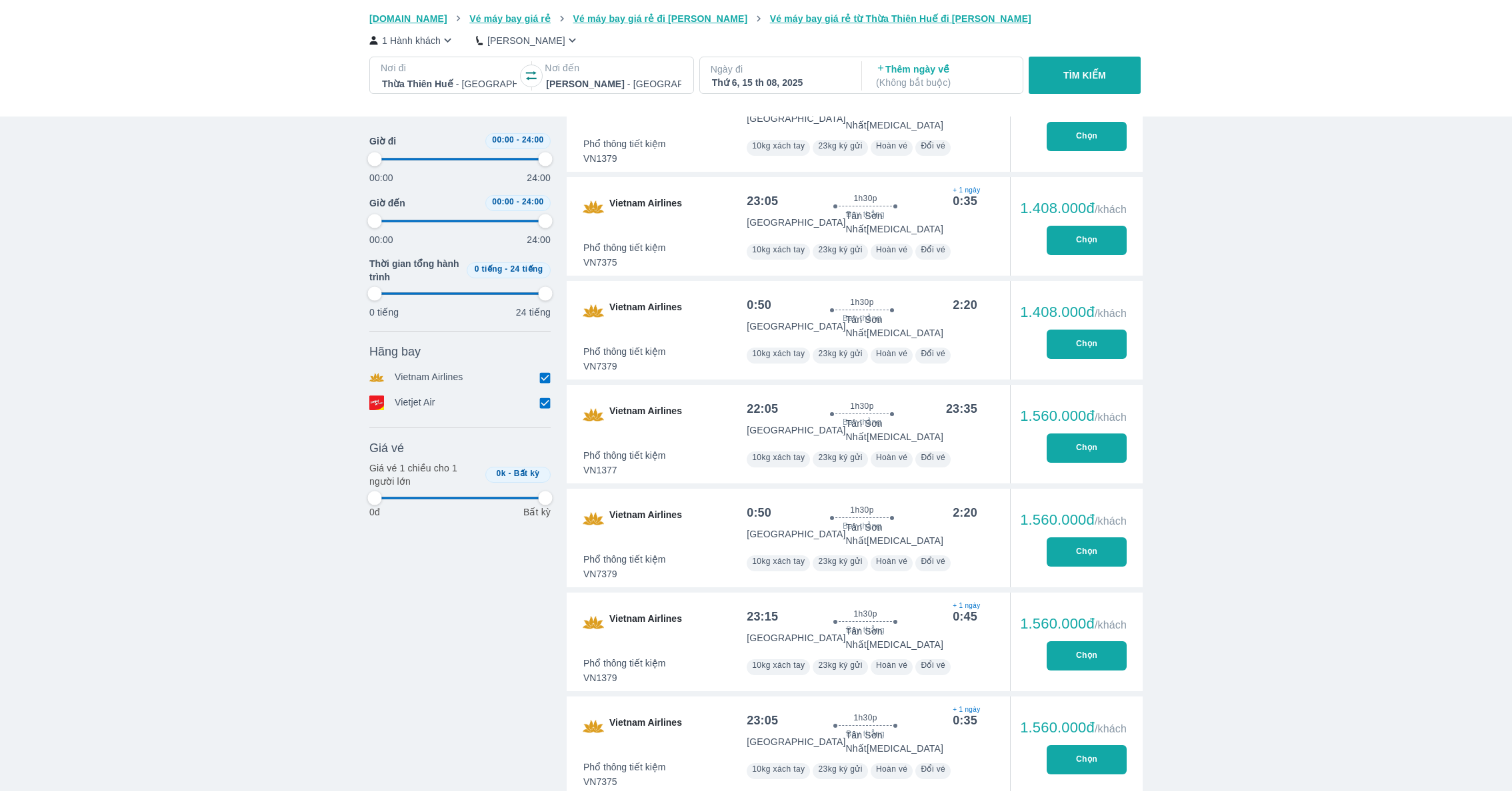
type input "97.9166666666667"
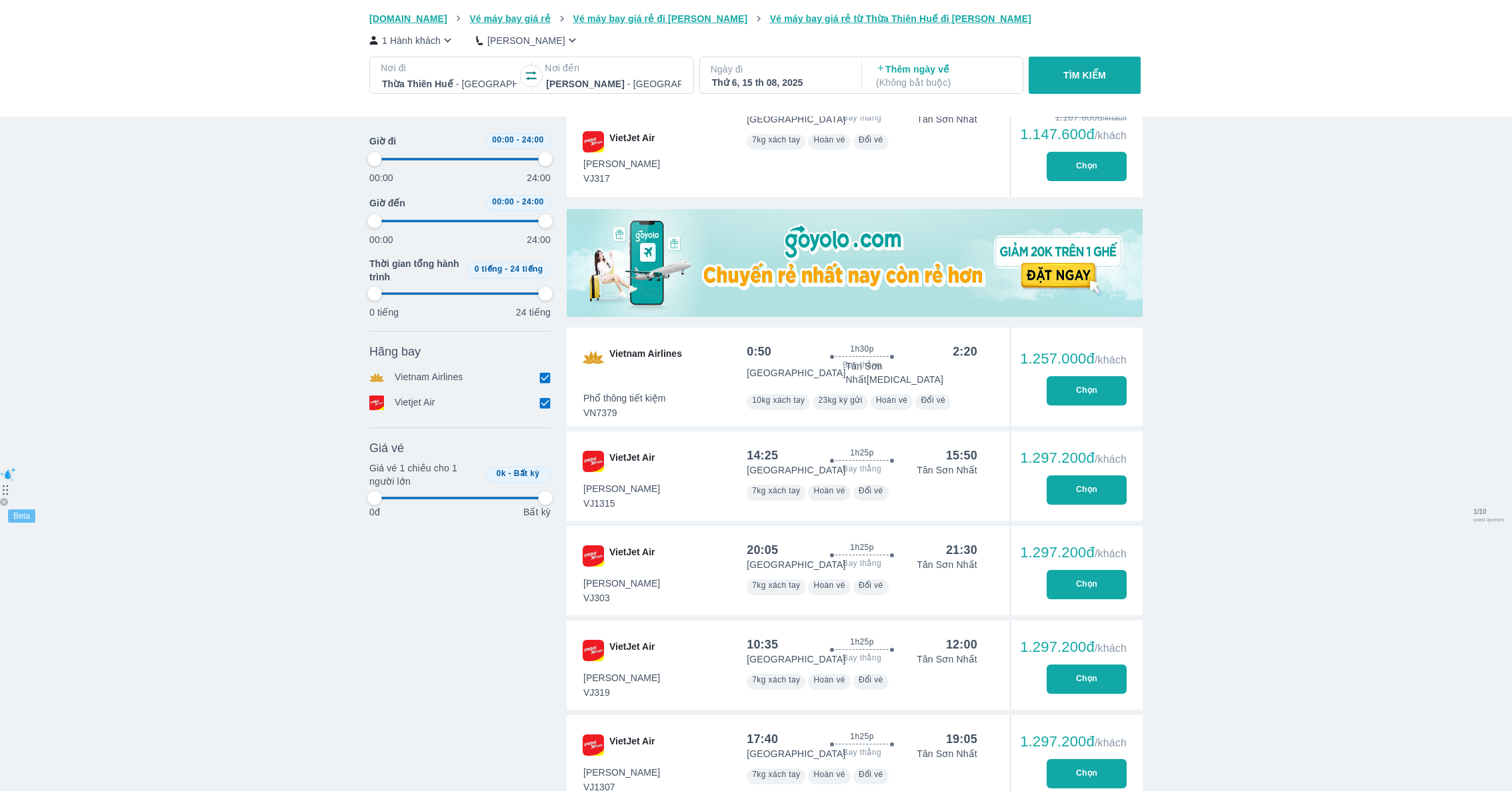
scroll to position [0, 0]
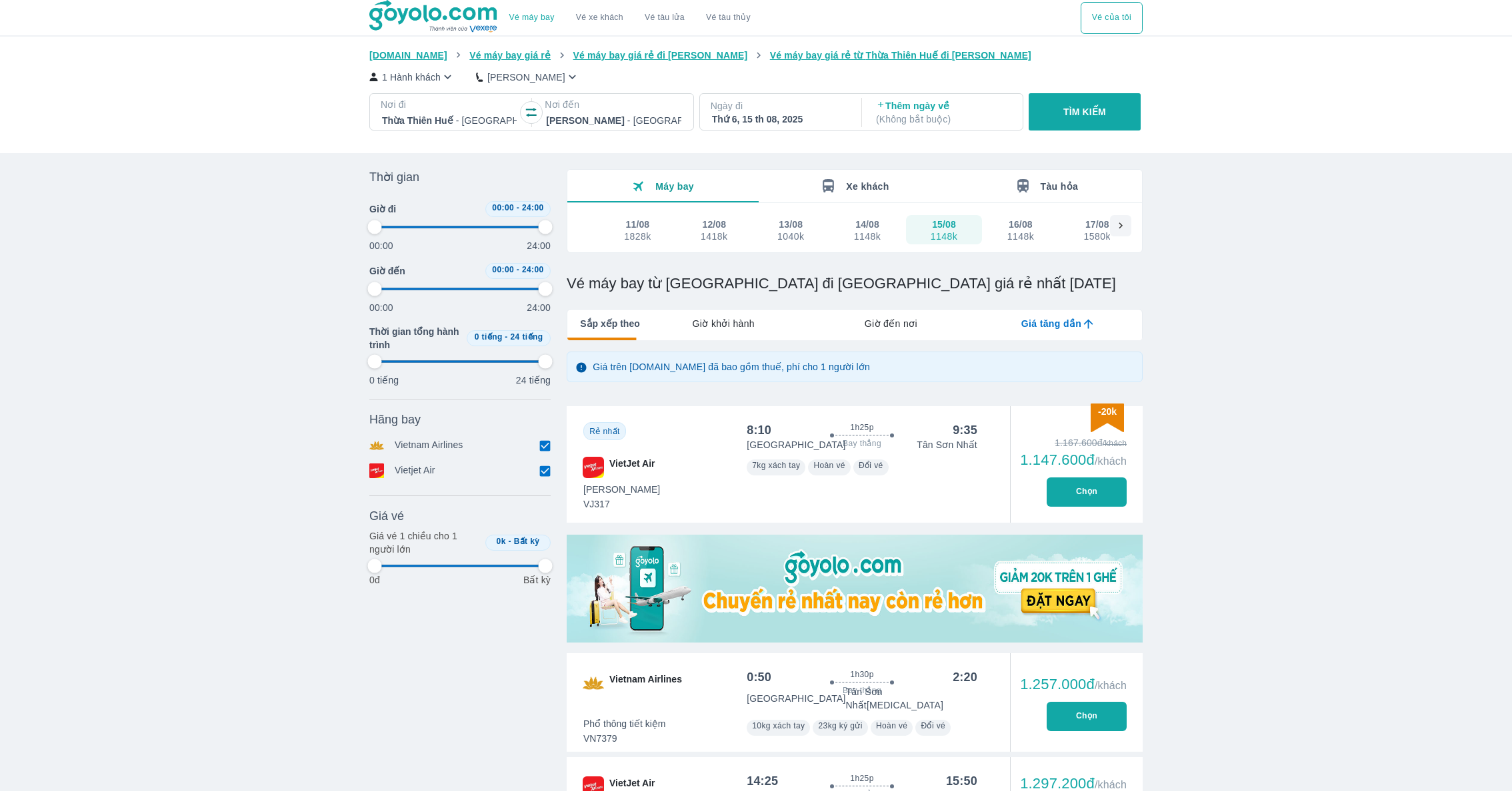
type input "97.9166666666667"
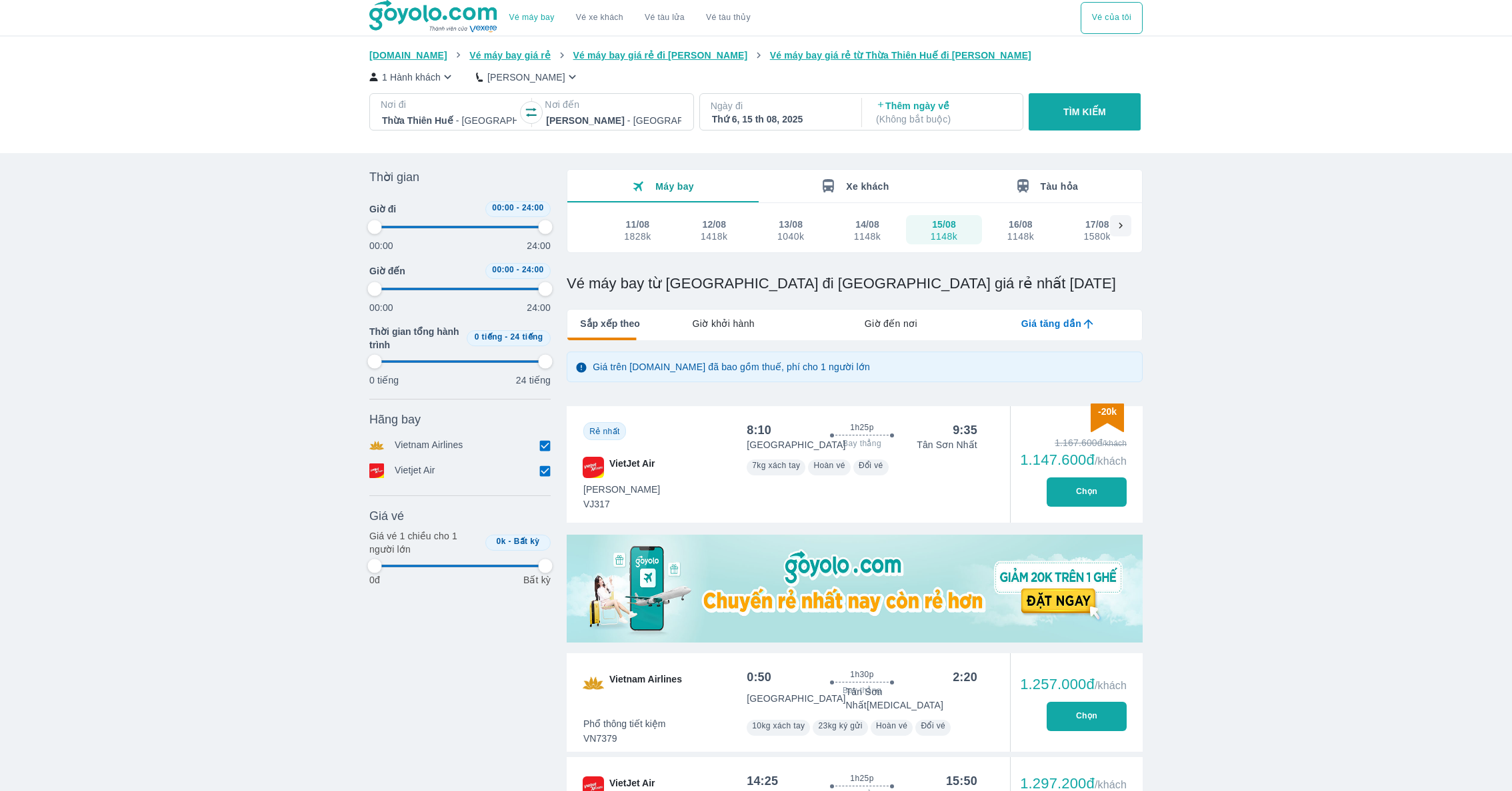
type input "97.9166666666667"
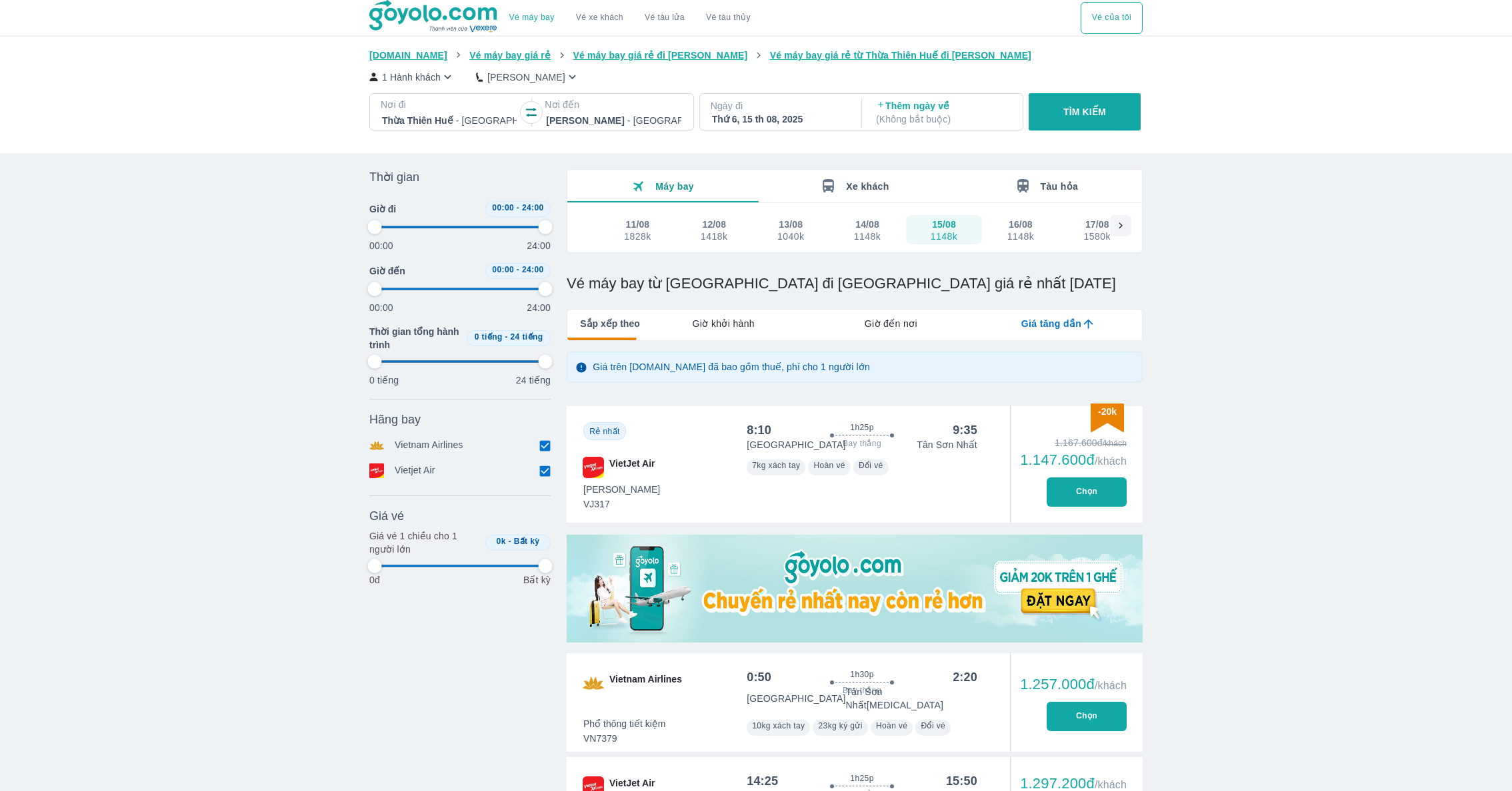
type input "97.9166666666667"
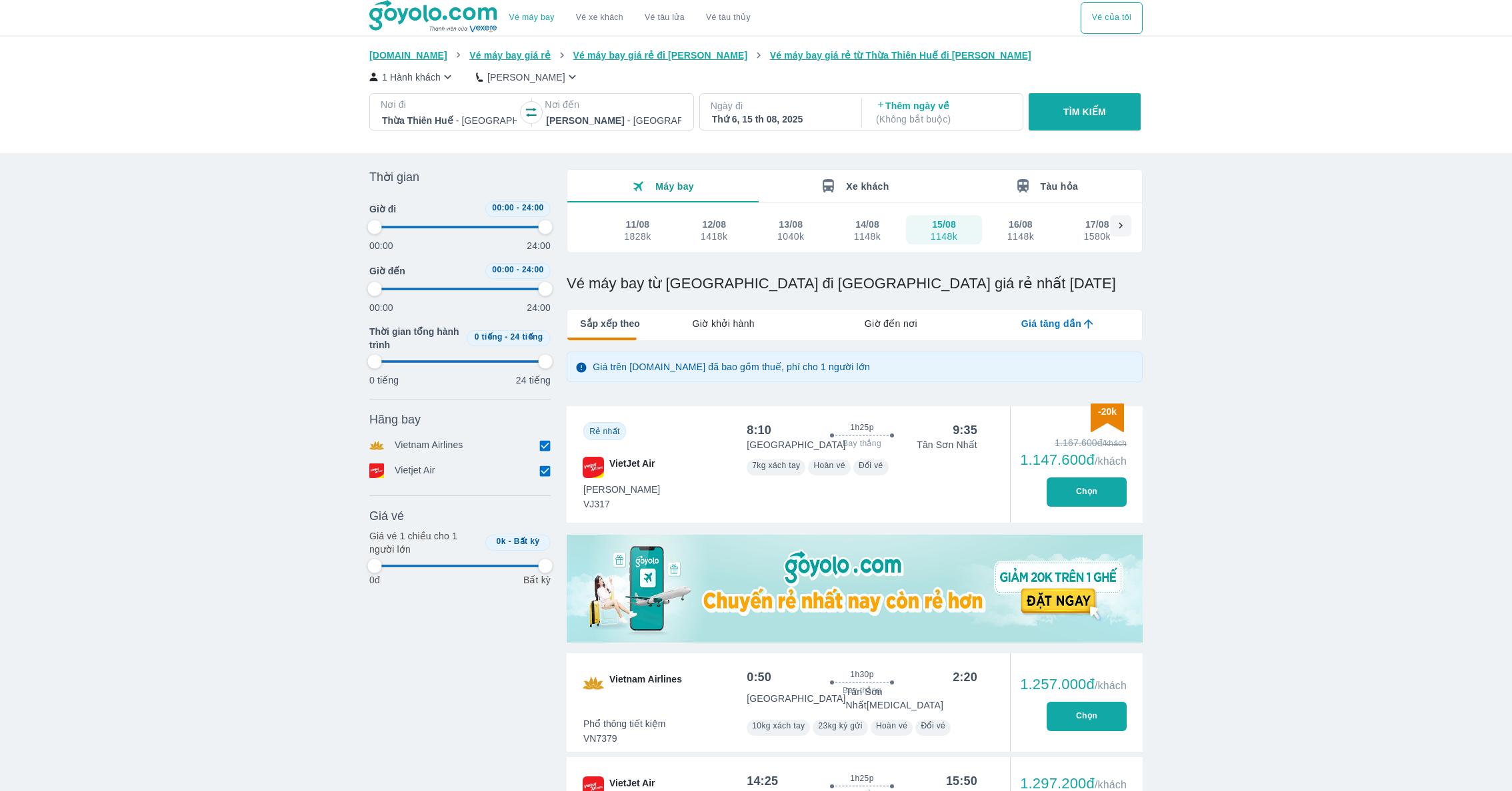
type input "97.9166666666667"
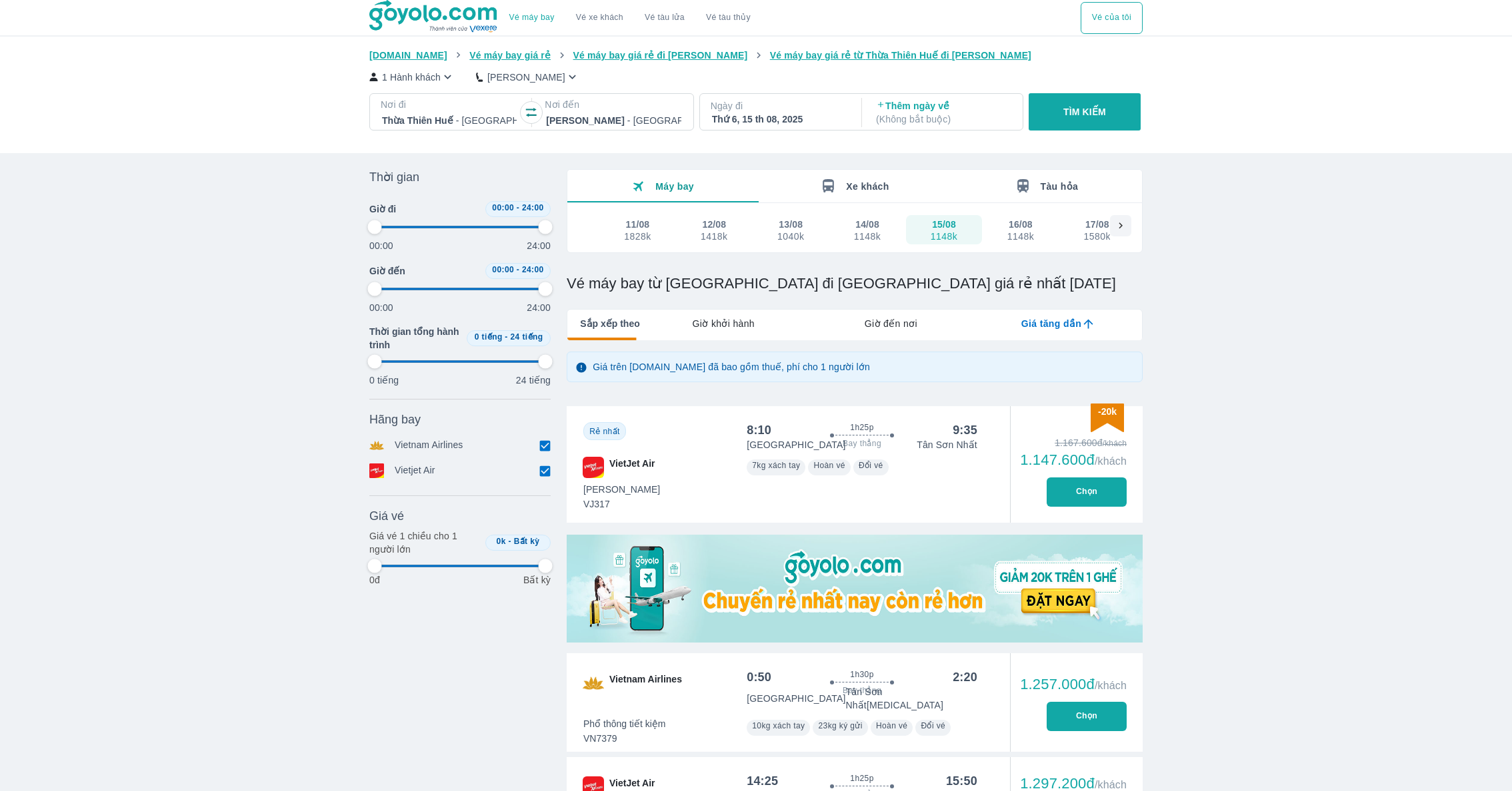
type input "97.9166666666667"
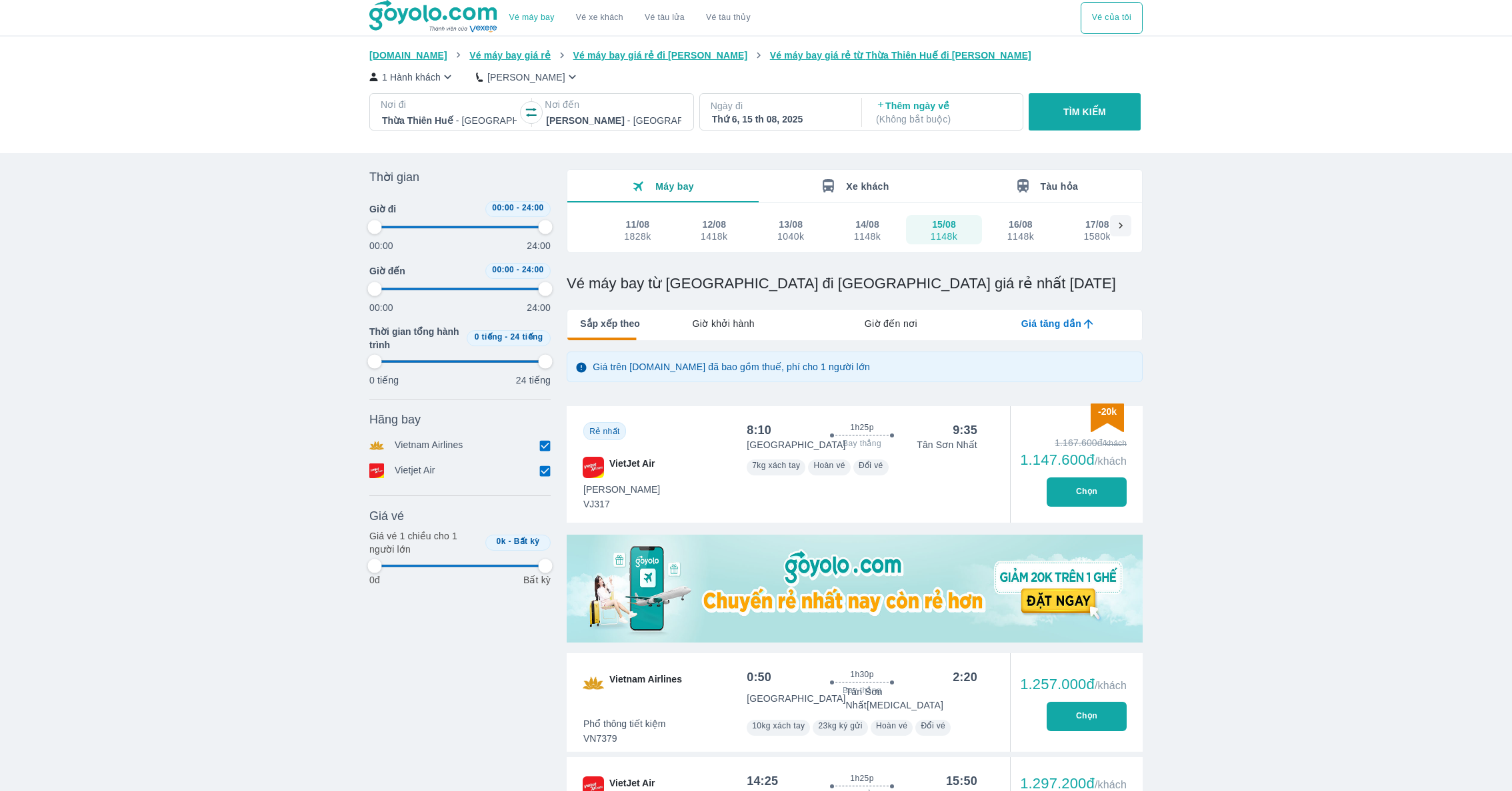
type input "97.9166666666667"
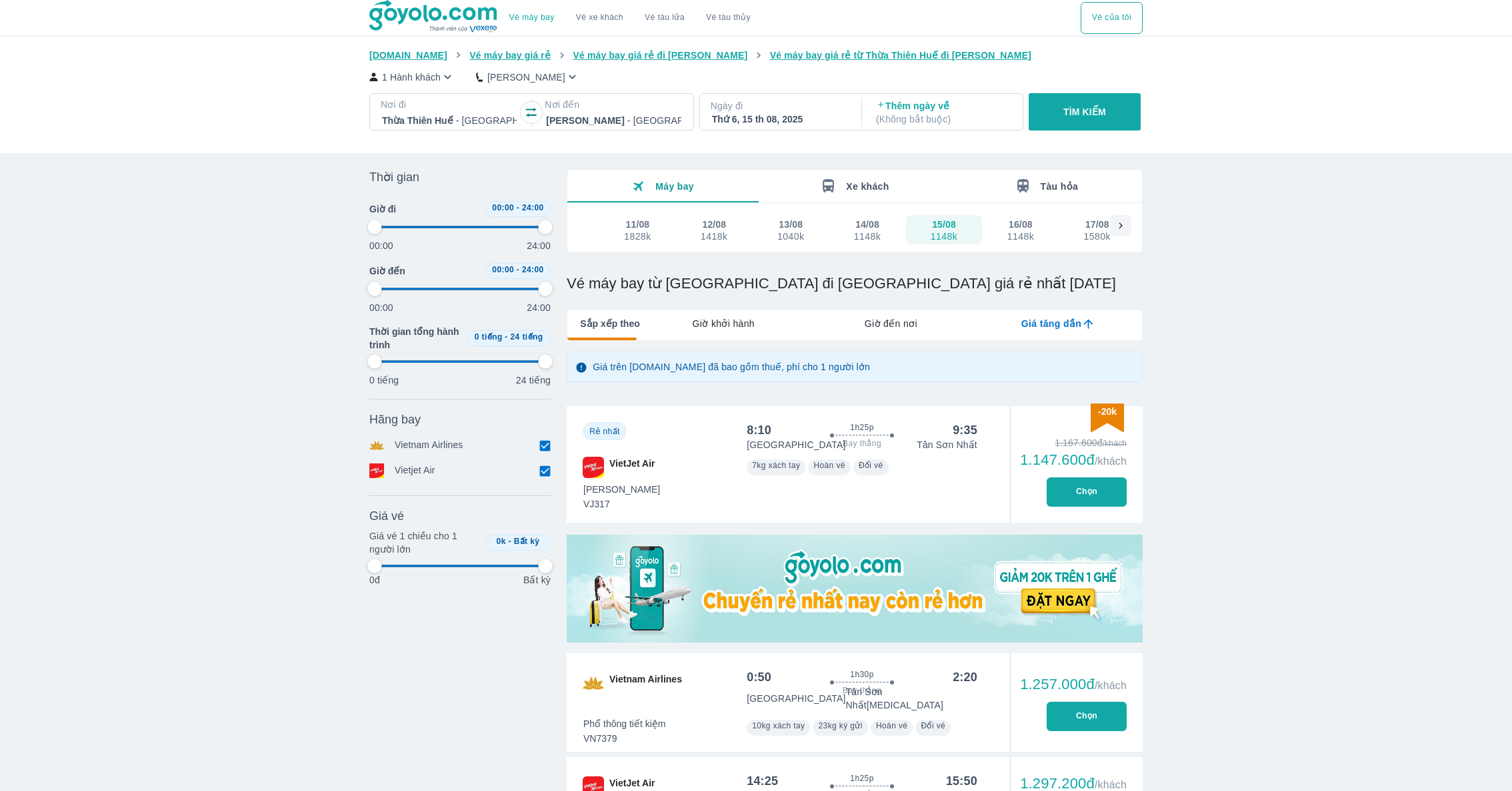
type input "97.9166666666667"
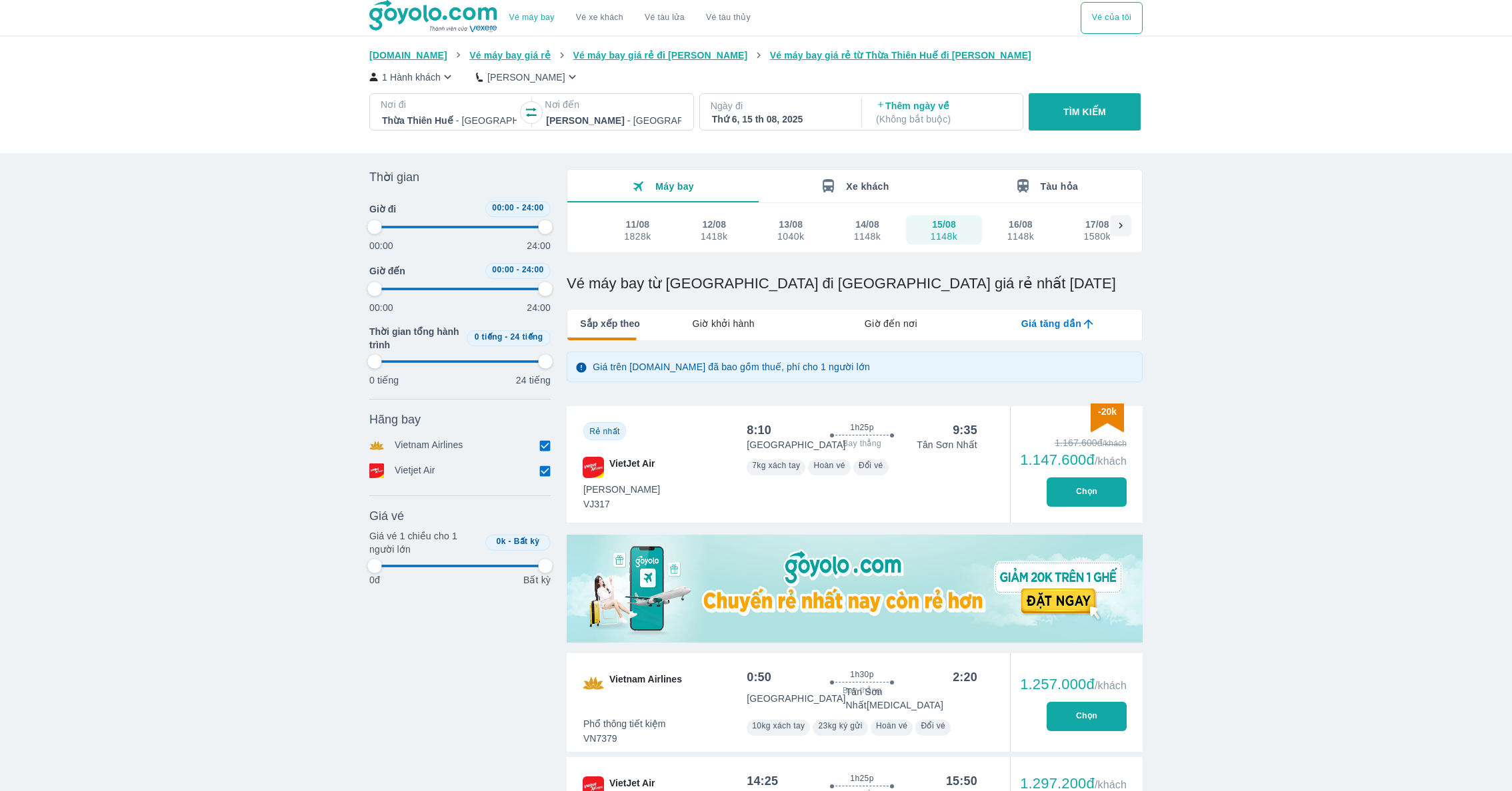
type input "97.9166666666667"
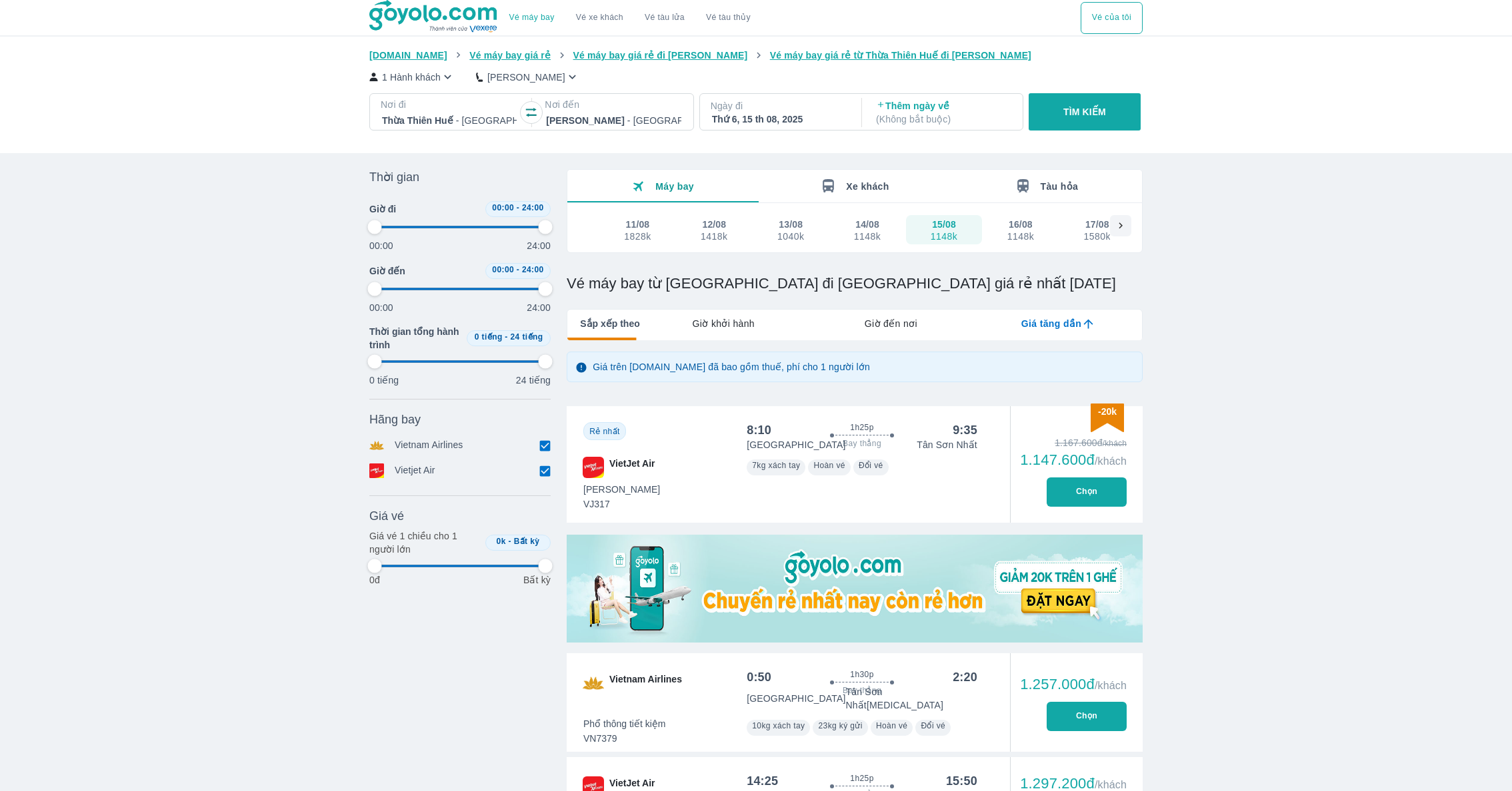
type input "97.9166666666667"
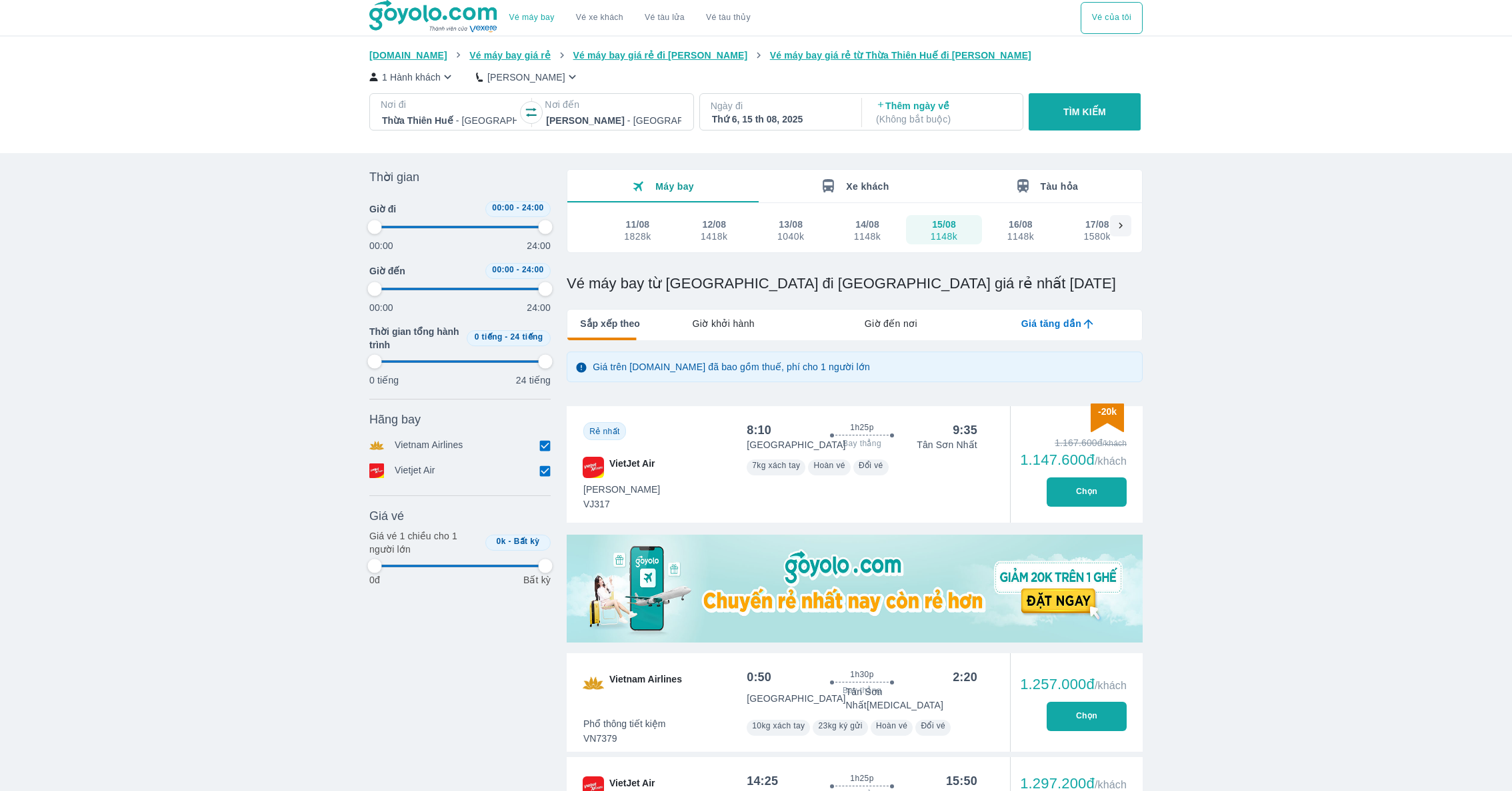
type input "97.9166666666667"
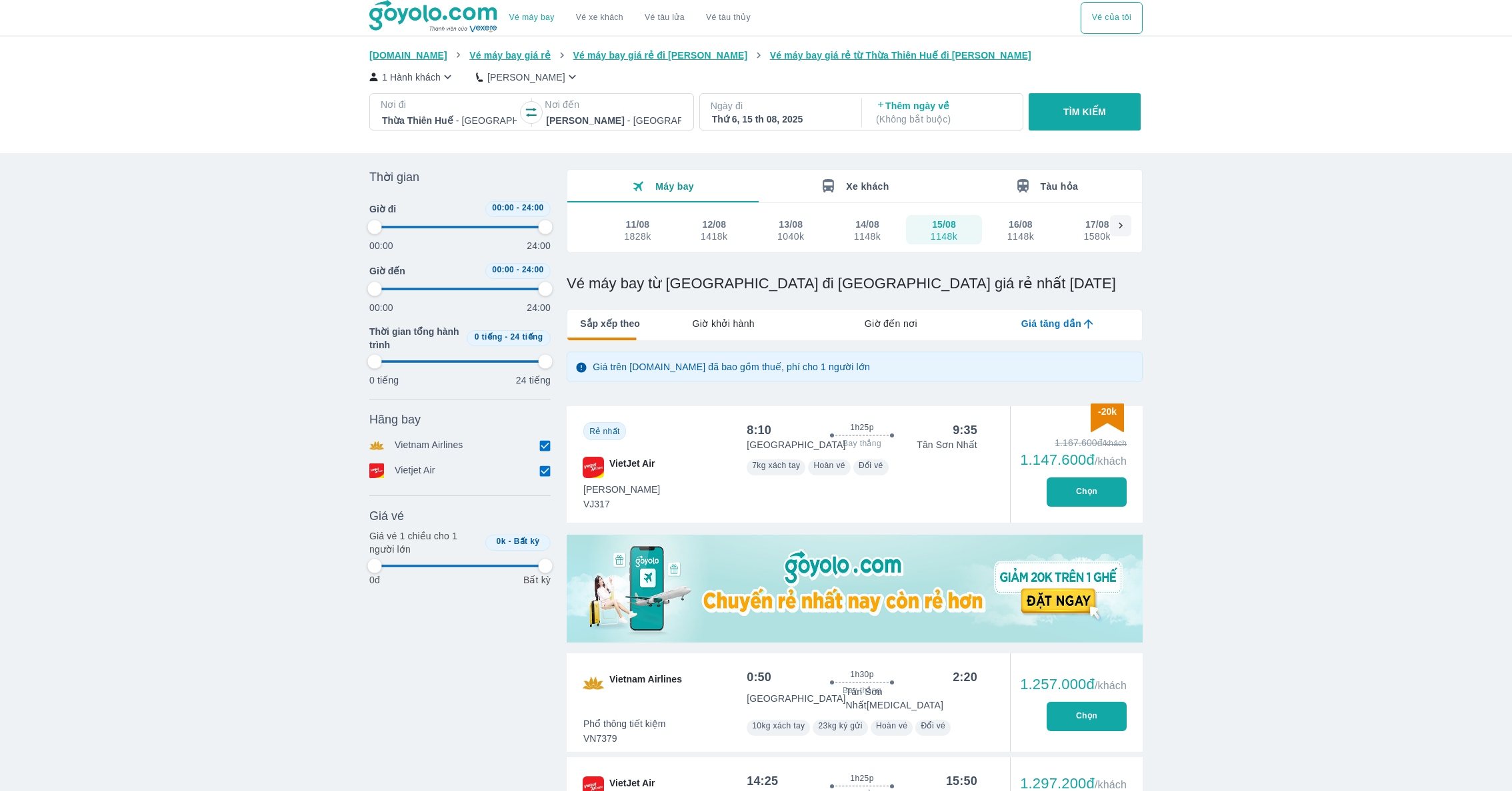
type input "97.9166666666667"
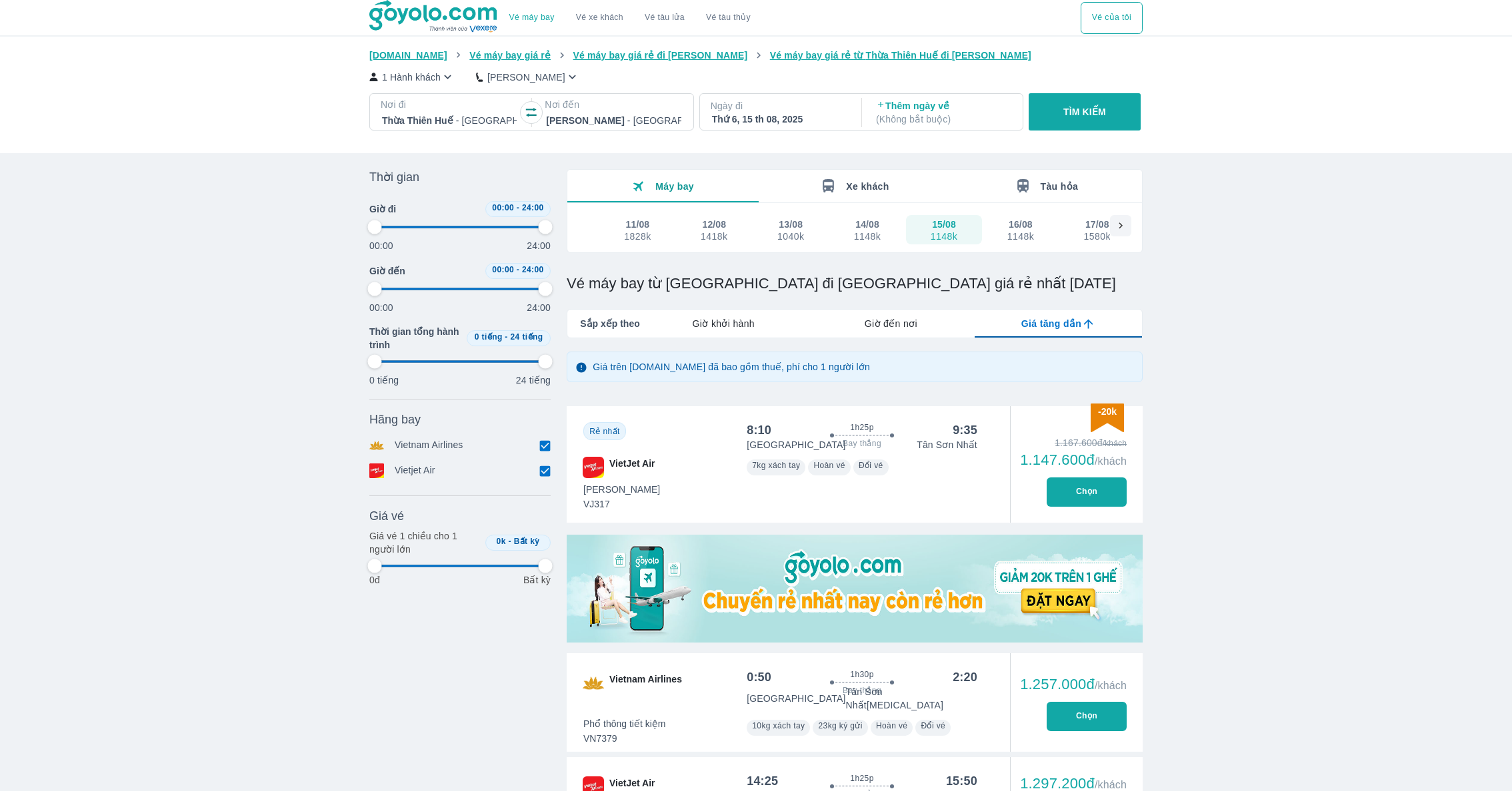
type input "97.9166666666667"
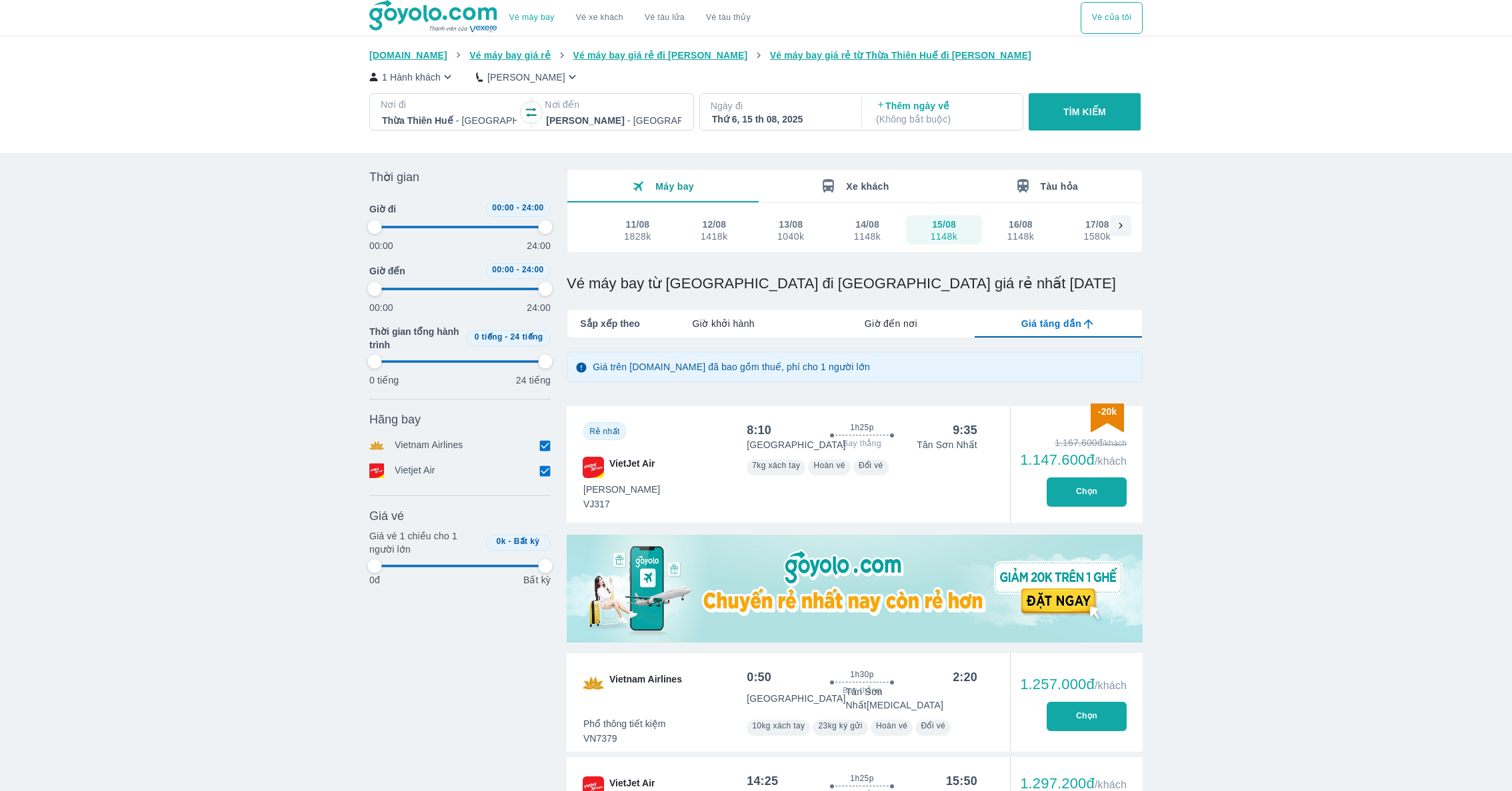
type input "97.9166666666667"
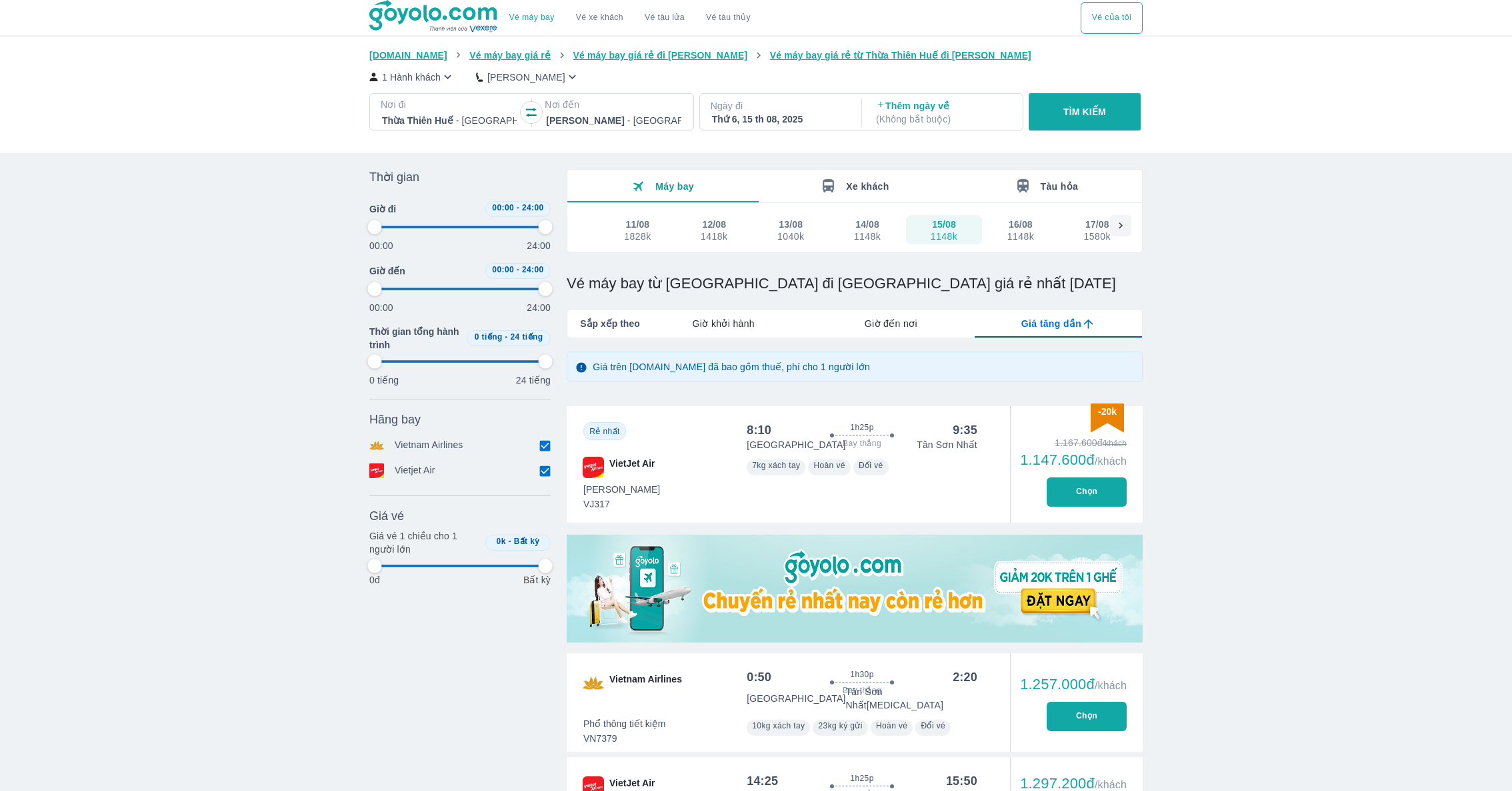
type input "97.9166666666667"
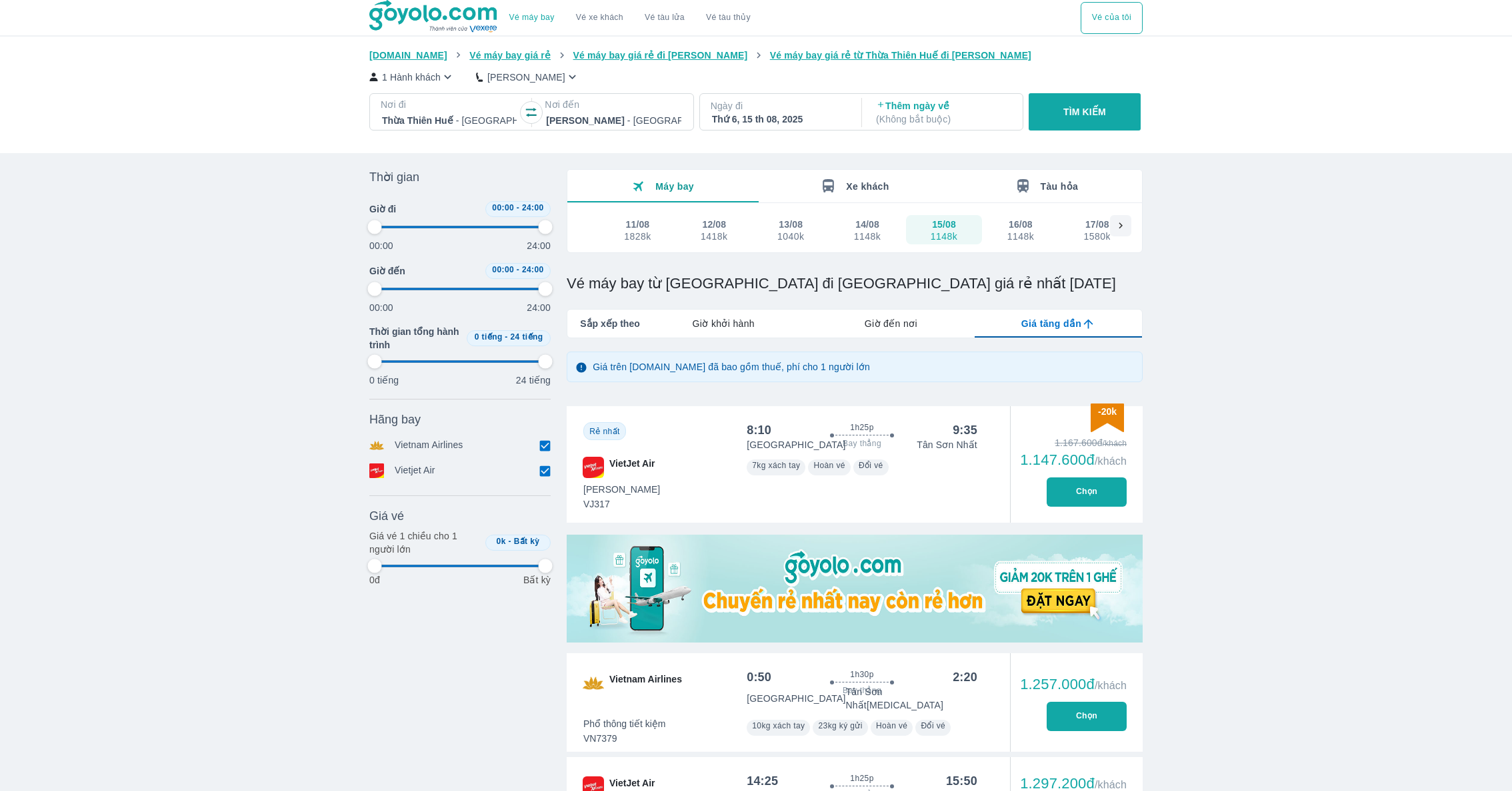
type input "97.9166666666667"
